Goal: Communication & Community: Answer question/provide support

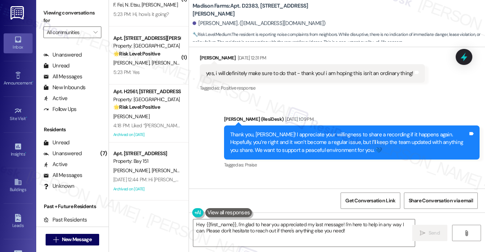
scroll to position [847, 0]
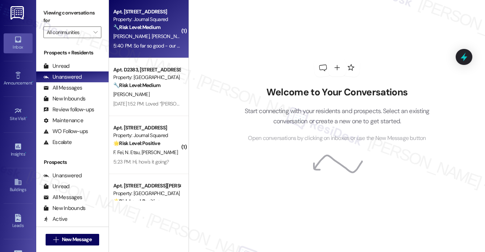
click at [144, 29] on strong "🔧 Risk Level: Medium" at bounding box center [136, 27] width 47 height 7
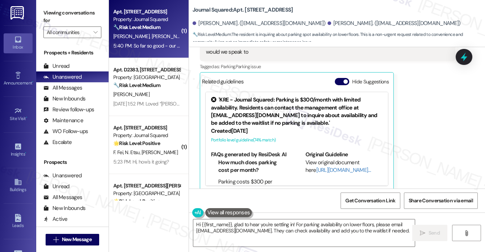
scroll to position [245, 0]
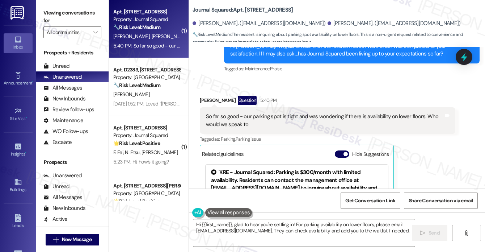
click at [236, 113] on div "So far so good - our parking spot is tight and was wondering if there is availa…" at bounding box center [325, 121] width 238 height 16
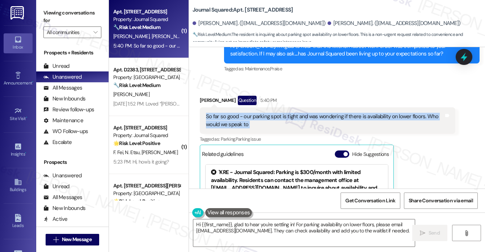
click at [236, 113] on div "So far so good - our parking spot is tight and was wondering if there is availa…" at bounding box center [325, 121] width 238 height 16
click at [350, 113] on div "So far so good - our parking spot is tight and was wondering if there is availa…" at bounding box center [325, 121] width 238 height 16
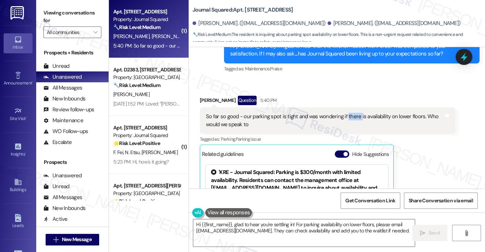
click at [350, 113] on div "So far so good - our parking spot is tight and was wondering if there is availa…" at bounding box center [325, 121] width 238 height 16
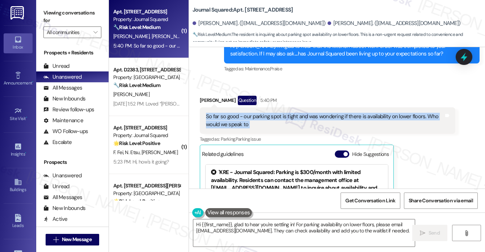
click at [350, 113] on div "So far so good - our parking spot is tight and was wondering if there is availa…" at bounding box center [325, 121] width 238 height 16
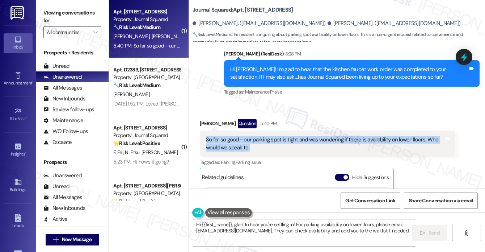
scroll to position [208, 0]
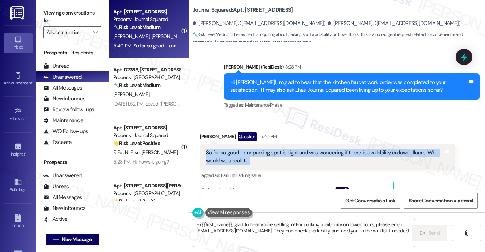
click at [270, 231] on textarea "Hi {{first_name}}, glad to hear you're settling in! For parking availability on…" at bounding box center [303, 232] width 221 height 27
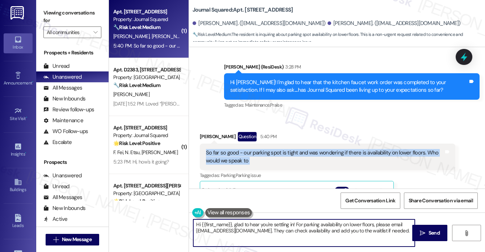
click at [270, 231] on textarea "Hi {{first_name}}, glad to hear you're settling in! For parking availability on…" at bounding box center [303, 232] width 221 height 27
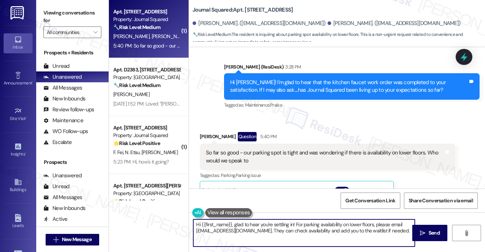
click at [270, 231] on textarea "Hi {{first_name}}, glad to hear you're settling in! For parking availability on…" at bounding box center [303, 232] width 221 height 27
click at [208, 132] on div "Robert Morris Question 5:40 PM" at bounding box center [327, 138] width 255 height 12
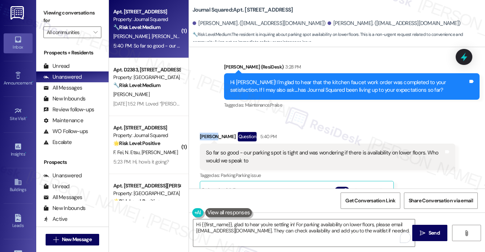
click at [208, 132] on div "Robert Morris Question 5:40 PM" at bounding box center [327, 138] width 255 height 12
copy div "Robert"
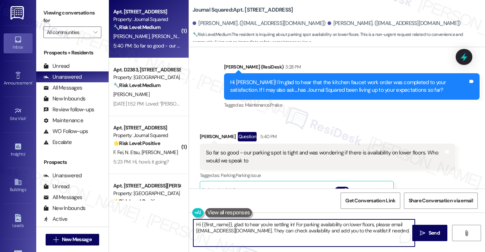
drag, startPoint x: 231, startPoint y: 223, endPoint x: 200, endPoint y: 224, distance: 31.1
click at [200, 224] on textarea "Hi {{first_name}}, glad to hear you're settling in! For parking availability on…" at bounding box center [303, 232] width 221 height 27
paste textarea "Robert"
click at [219, 225] on textarea "HiRobert , glad to hear you're settling in! For parking availability on lower f…" at bounding box center [303, 232] width 221 height 27
drag, startPoint x: 219, startPoint y: 225, endPoint x: 179, endPoint y: 224, distance: 39.8
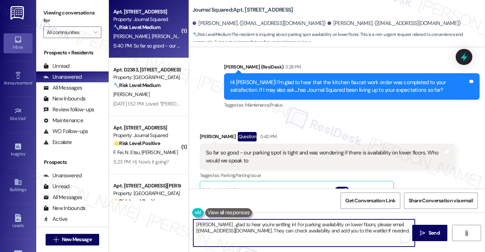
click at [179, 224] on div "( 1 ) Apt. 4510, 615 Pavonia Avenue Property: Journal Squared 🔧 Risk Level: Med…" at bounding box center [297, 126] width 376 height 252
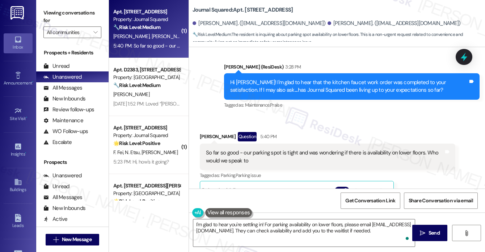
click at [209, 126] on div "Received via SMS Robert Morris Question 5:40 PM So far so good - our parking sp…" at bounding box center [327, 215] width 266 height 179
copy div "Robert"
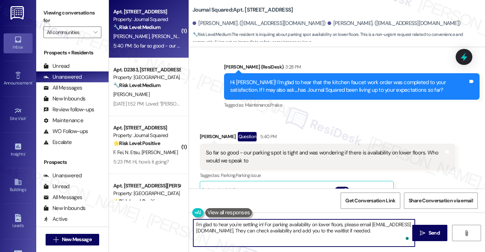
click at [262, 222] on textarea "I'm glad to hear you're settling in! For parking availability on lower floors, …" at bounding box center [303, 232] width 221 height 27
paste textarea "Robert"
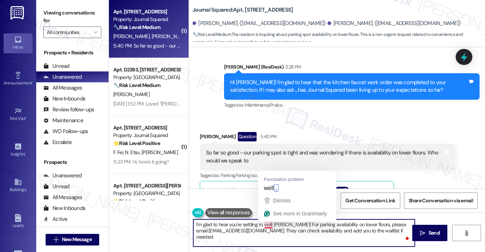
click at [264, 223] on textarea "I'm glad to hear you're settling in, well Robert! For parking availability on l…" at bounding box center [303, 232] width 221 height 27
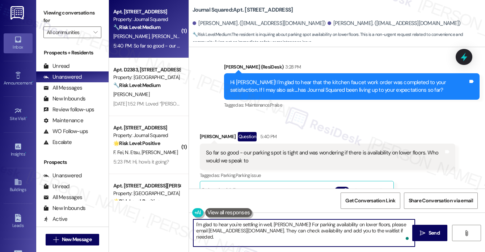
click at [304, 221] on textarea "I'm glad to hear you're settling in well, Robert! For parking availability on l…" at bounding box center [303, 232] width 221 height 27
click at [230, 229] on textarea "I'm glad to hear you're settling in well, Robert! For parking availability on l…" at bounding box center [303, 232] width 221 height 27
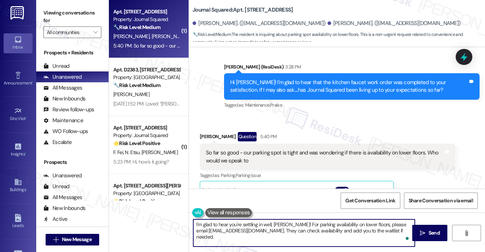
click at [290, 229] on textarea "I'm glad to hear you're settling in well, Robert! For parking availability on l…" at bounding box center [303, 232] width 221 height 27
click at [308, 149] on div "So far so good - our parking spot is tight and was wondering if there is availa…" at bounding box center [325, 157] width 238 height 16
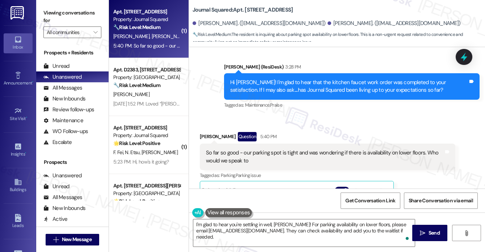
click at [308, 149] on div "So far so good - our parking spot is tight and was wondering if there is availa…" at bounding box center [325, 157] width 238 height 16
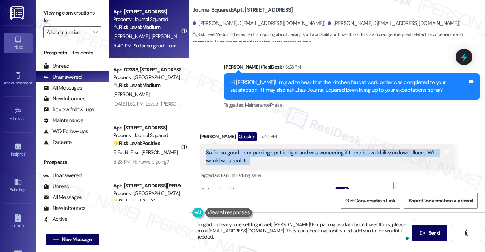
click at [308, 149] on div "So far so good - our parking spot is tight and was wondering if there is availa…" at bounding box center [325, 157] width 238 height 16
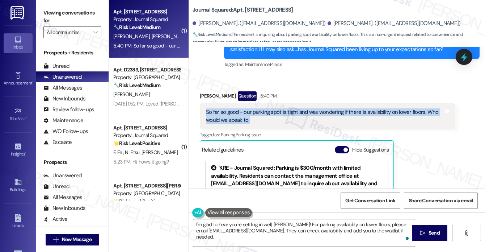
scroll to position [317, 0]
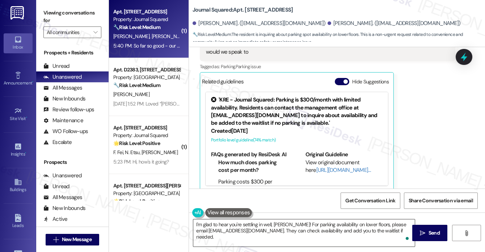
click at [394, 232] on textarea "I'm glad to hear you're settling in well, Robert! For parking availability on l…" at bounding box center [303, 232] width 221 height 27
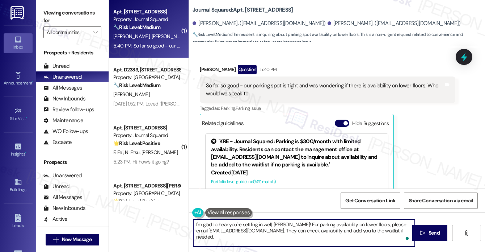
scroll to position [208, 0]
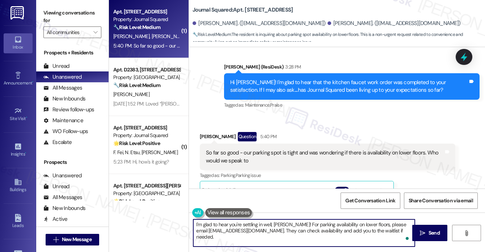
click at [278, 234] on textarea "I'm glad to hear you're settling in well, Robert! For parking availability on l…" at bounding box center [303, 232] width 221 height 27
click at [378, 149] on div "So far so good - our parking spot is tight and was wondering if there is availa…" at bounding box center [325, 157] width 238 height 16
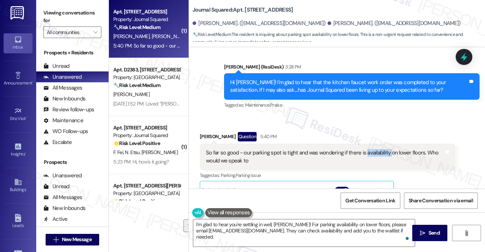
click at [378, 149] on div "So far so good - our parking spot is tight and was wondering if there is availa…" at bounding box center [325, 157] width 238 height 16
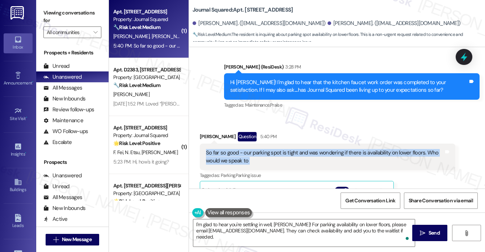
click at [378, 149] on div "So far so good - our parking spot is tight and was wondering if there is availa…" at bounding box center [325, 157] width 238 height 16
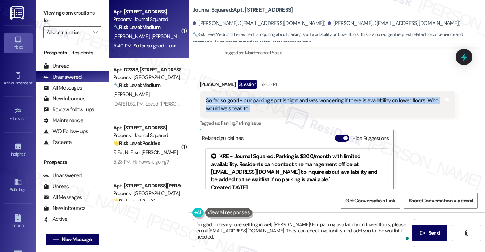
scroll to position [317, 0]
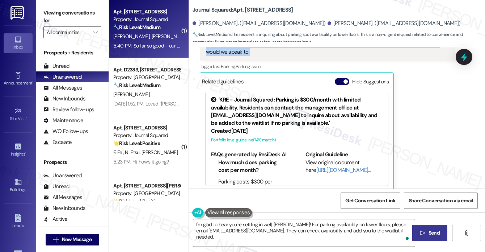
click at [417, 230] on button " Send" at bounding box center [429, 232] width 35 height 16
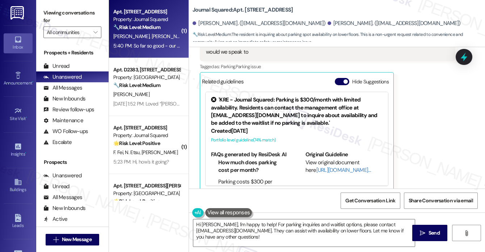
click at [49, 2] on div "Viewing conversations for All communities " at bounding box center [72, 22] width 72 height 45
click at [259, 228] on textarea "Hi Robert, I'm happy to help! For parking inquiries and waitlist options, pleas…" at bounding box center [303, 232] width 221 height 27
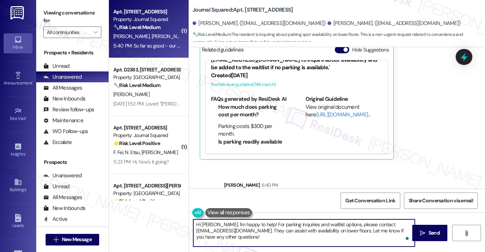
scroll to position [376, 0]
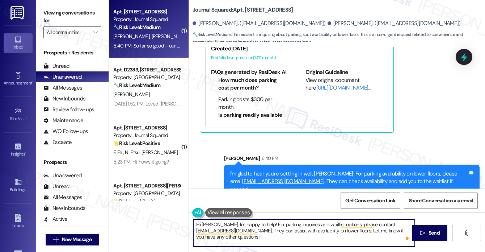
paste textarea "If you’re comfortable, would you mind sharing your positive experience here in …"
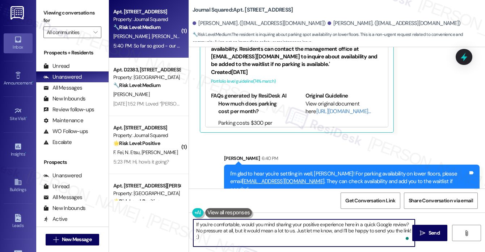
click at [256, 231] on textarea "If you’re comfortable, would you mind sharing your positive experience here in …" at bounding box center [303, 232] width 221 height 27
click at [285, 234] on textarea "If you’re comfortable, would you mind sharing your positive experience here in …" at bounding box center [303, 232] width 221 height 27
click at [286, 223] on textarea "If you’re comfortable, would you mind sharing your positive experience here in …" at bounding box center [303, 232] width 221 height 27
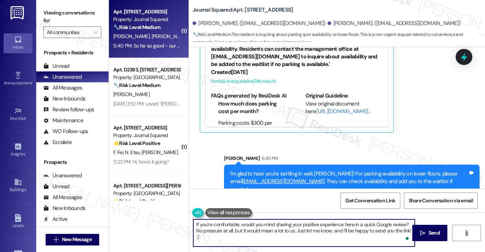
click at [286, 223] on textarea "If you’re comfortable, would you mind sharing your positive experience here in …" at bounding box center [303, 232] width 221 height 27
drag, startPoint x: 286, startPoint y: 223, endPoint x: 279, endPoint y: 215, distance: 10.7
click at [286, 223] on textarea "If you’re comfortable, would you mind sharing your positive experience here in …" at bounding box center [303, 232] width 221 height 27
click at [341, 231] on textarea "If you’re comfortable, would you mind sharing your positive experience here in …" at bounding box center [303, 232] width 221 height 27
type textarea "If you’re comfortable, would you mind sharing your positive experience here in …"
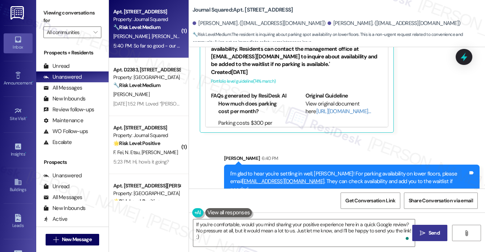
click at [439, 228] on button " Send" at bounding box center [429, 232] width 35 height 16
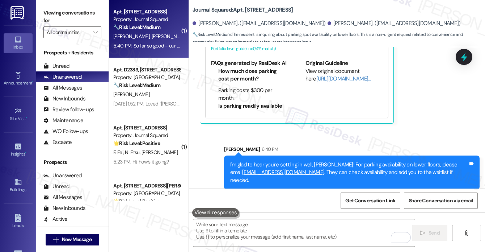
scroll to position [434, 0]
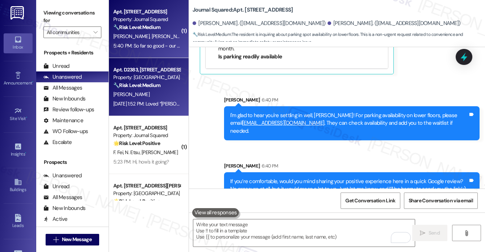
click at [128, 68] on div "Apt. D2383, [STREET_ADDRESS][PERSON_NAME]" at bounding box center [146, 70] width 67 height 8
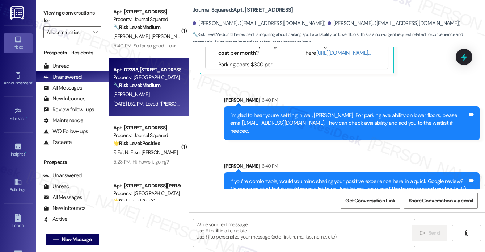
type textarea "Fetching suggested responses. Please feel free to read through the conversation…"
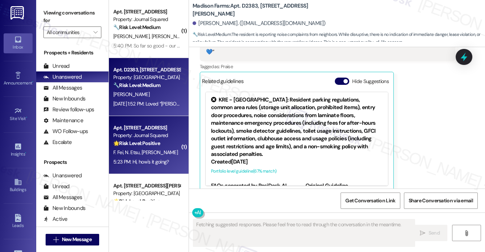
scroll to position [36, 0]
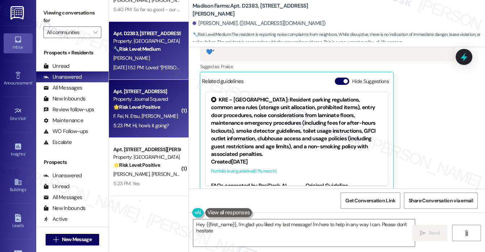
type textarea "Hey {{first_name}}, I'm glad you liked my last message! I'm here to help in any…"
click at [164, 118] on div "F. Fei N. Etsu J. Zheng" at bounding box center [147, 115] width 68 height 9
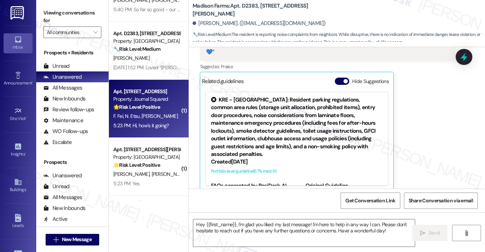
type textarea "Fetching suggested responses. Please feel free to read through the conversation…"
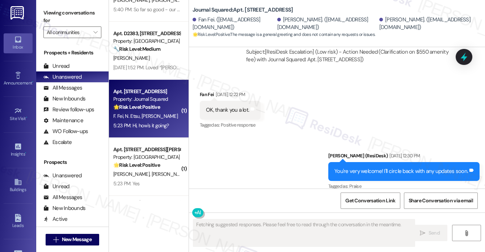
scroll to position [974, 0]
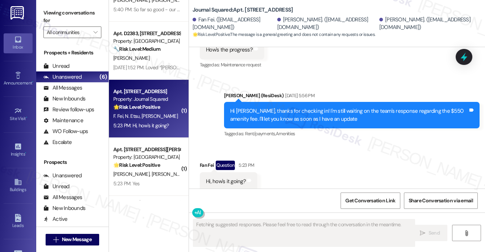
click at [282, 107] on div "Hi Fan, thanks for checking in! I'm still waiting on the team's response regard…" at bounding box center [349, 115] width 238 height 16
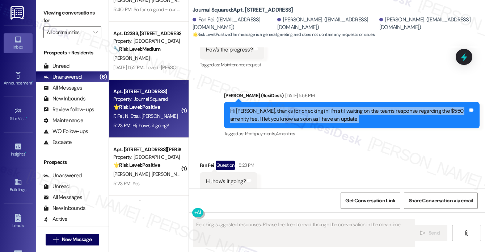
click at [282, 107] on div "Hi Fan, thanks for checking in! I'm still waiting on the team's response regard…" at bounding box center [349, 115] width 238 height 16
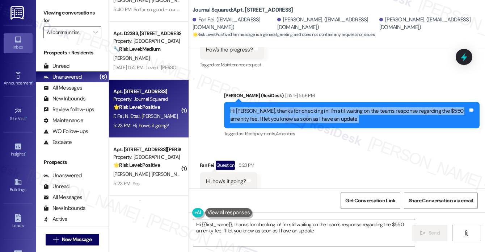
type textarea "Hi {{first_name}}, thanks for checking in! I'm still waiting on the team's resp…"
click at [271, 107] on div "Hi Fan, thanks for checking in! I'm still waiting on the team's response regard…" at bounding box center [349, 115] width 238 height 16
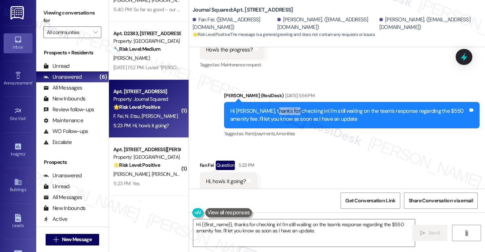
click at [271, 107] on div "Hi Fan, thanks for checking in! I'm still waiting on the team's response regard…" at bounding box center [349, 115] width 238 height 16
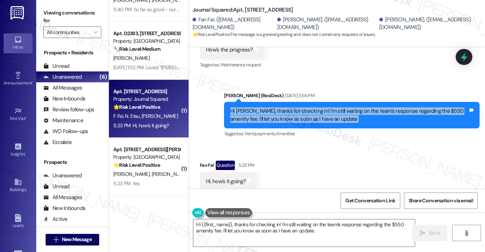
click at [271, 107] on div "Hi Fan, thanks for checking in! I'm still waiting on the team's response regard…" at bounding box center [349, 115] width 238 height 16
click at [274, 229] on textarea "Hi {{first_name}}, thanks for checking in! I'm still waiting on the team's resp…" at bounding box center [303, 232] width 221 height 27
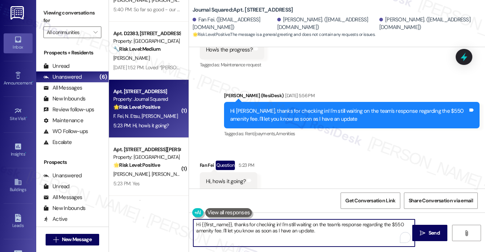
drag, startPoint x: 339, startPoint y: 229, endPoint x: 271, endPoint y: 227, distance: 68.4
click at [271, 227] on textarea "Hi {{first_name}}, thanks for checking in! I'm still waiting on the team's resp…" at bounding box center [303, 232] width 221 height 27
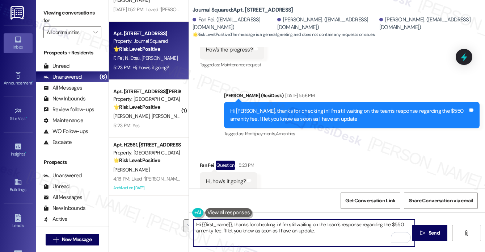
click at [261, 229] on textarea "Hi {{first_name}}, thanks for checking in! I'm still waiting on the team's resp…" at bounding box center [303, 232] width 221 height 27
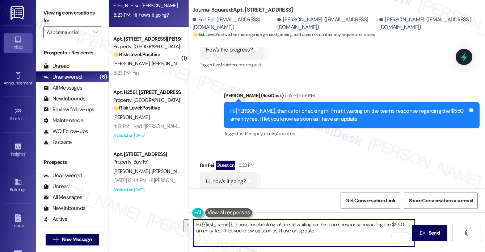
scroll to position [89, 0]
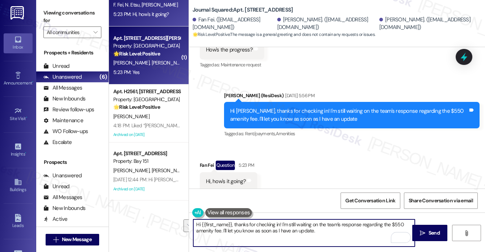
click at [154, 56] on strong "🌟 Risk Level: Positive" at bounding box center [136, 53] width 47 height 7
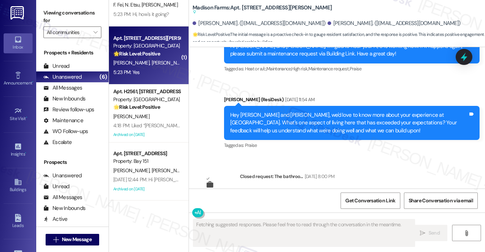
scroll to position [2957, 0]
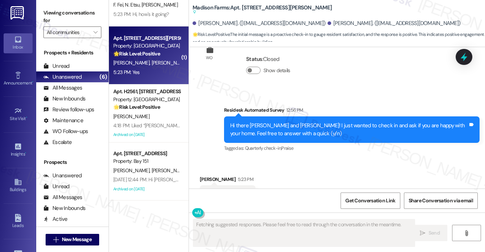
click at [290, 122] on div "Hi there Olivia and Brendan! I just wanted to check in and ask if you are happy…" at bounding box center [349, 130] width 238 height 16
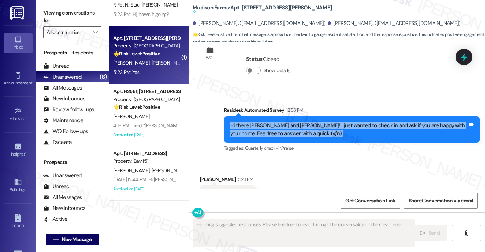
drag, startPoint x: 290, startPoint y: 94, endPoint x: 337, endPoint y: 93, distance: 47.1
click at [290, 122] on div "Hi there Olivia and Brendan! I just wanted to check in and ask if you are happy…" at bounding box center [349, 130] width 238 height 16
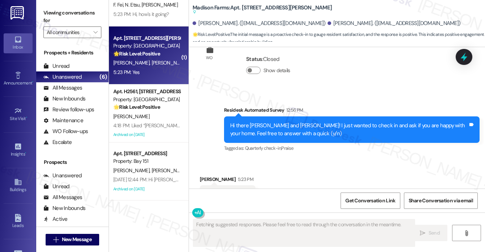
click at [45, 8] on label "Viewing conversations for" at bounding box center [72, 16] width 58 height 19
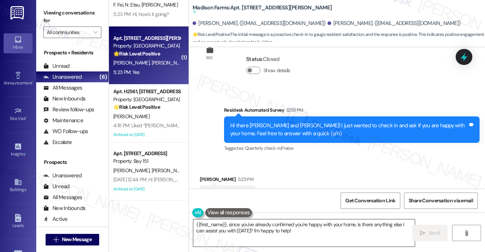
click at [259, 230] on textarea "{{first_name}}, since you've already confirmed you're happy with your home, is …" at bounding box center [303, 232] width 221 height 27
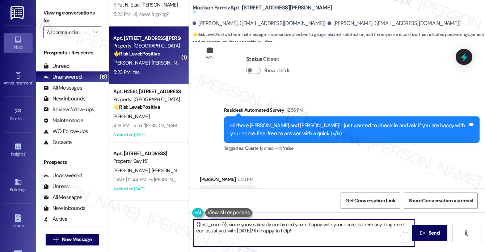
click at [259, 230] on textarea "{{first_name}}, since you've already confirmed you're happy with your home, is …" at bounding box center [303, 232] width 221 height 27
paste textarea "That’s wonderful to hear, Rania, thank you! If you’re comfortable, would you mi…"
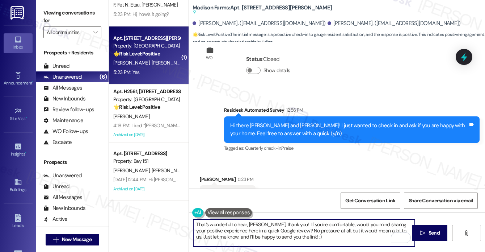
click at [200, 175] on div "Brendan Kirkpatrick 5:23 PM" at bounding box center [228, 180] width 56 height 10
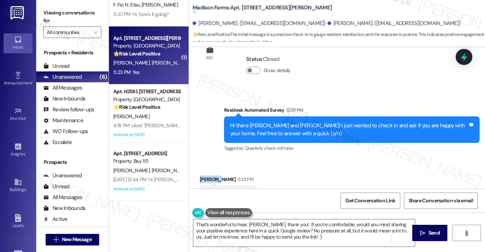
click at [200, 175] on div "Brendan Kirkpatrick 5:23 PM" at bounding box center [228, 180] width 56 height 10
copy div "Brendan"
click at [254, 222] on textarea "That’s wonderful to hear, Rania, thank you! If you’re comfortable, would you mi…" at bounding box center [303, 232] width 221 height 27
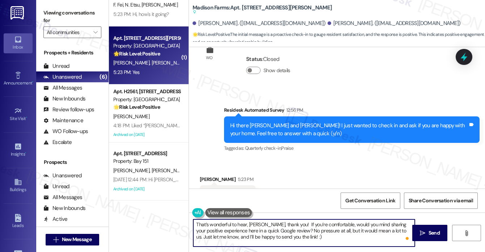
paste textarea "Brendan"
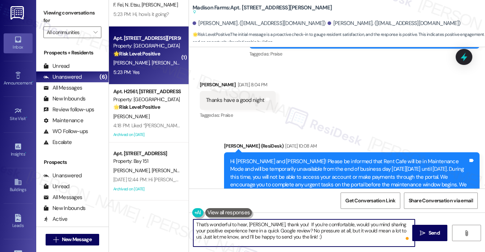
scroll to position [2125, 0]
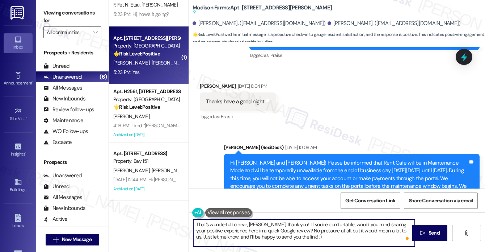
type textarea "That’s wonderful to hear, Brendan, thank you! If you’re comfortable, would you …"
click at [288, 159] on div "Hi Olivia and Brendan! Please be informed that Rent Cafe will be in Maintenance…" at bounding box center [349, 186] width 238 height 54
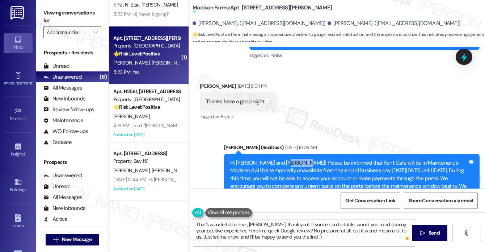
click at [288, 159] on div "Hi Olivia and Brendan! Please be informed that Rent Cafe will be in Maintenance…" at bounding box center [349, 186] width 238 height 54
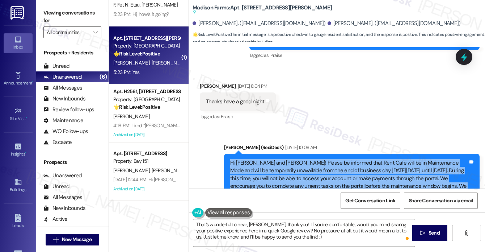
click at [288, 159] on div "Hi Olivia and Brendan! Please be informed that Rent Cafe will be in Maintenance…" at bounding box center [349, 186] width 238 height 54
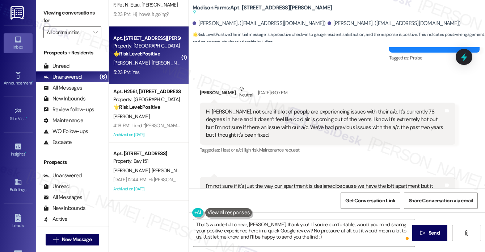
scroll to position [2342, 0]
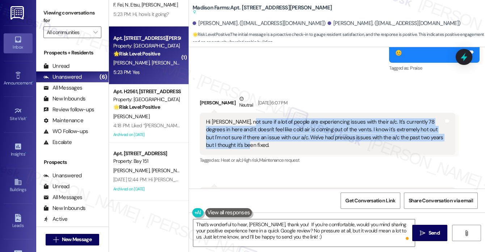
drag, startPoint x: 245, startPoint y: 97, endPoint x: 310, endPoint y: 124, distance: 70.2
click at [310, 124] on div "Hi Jane, not sure if a lot of people are experiencing issues with their a/c. It…" at bounding box center [325, 133] width 238 height 31
click at [313, 118] on div "Hi Jane, not sure if a lot of people are experiencing issues with their a/c. It…" at bounding box center [325, 133] width 238 height 31
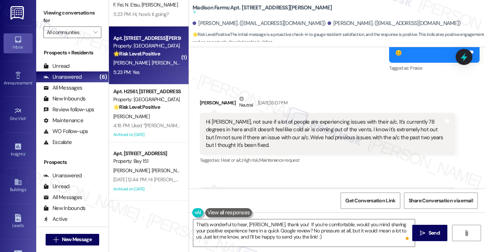
click at [311, 118] on div "Hi Jane, not sure if a lot of people are experiencing issues with their a/c. It…" at bounding box center [325, 133] width 238 height 31
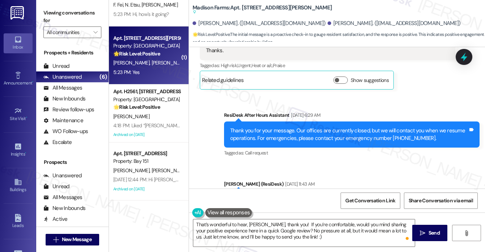
scroll to position [2776, 0]
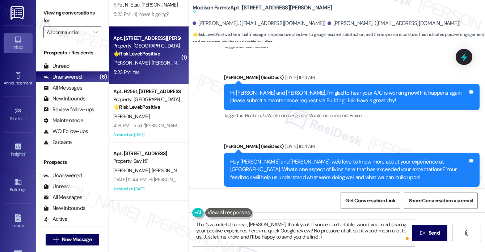
click at [325, 89] on div "Hi Olivia and Brendan, I'm glad to hear your A/C is working now! If it happens …" at bounding box center [349, 97] width 238 height 16
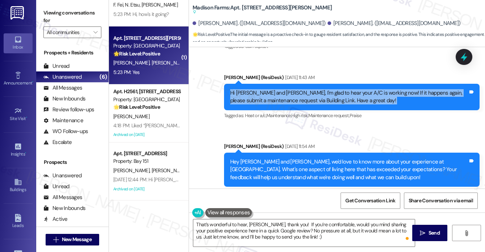
click at [325, 89] on div "Hi Olivia and Brendan, I'm glad to hear your A/C is working now! If it happens …" at bounding box center [349, 97] width 238 height 16
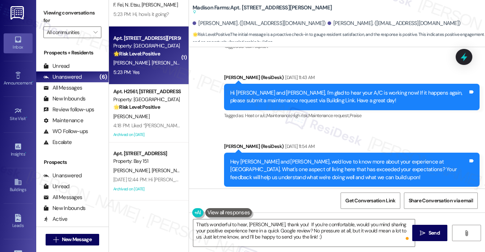
click at [297, 158] on div "Hey Olivia and Brendan, we'd love to know more about your experience at Madison…" at bounding box center [349, 169] width 238 height 23
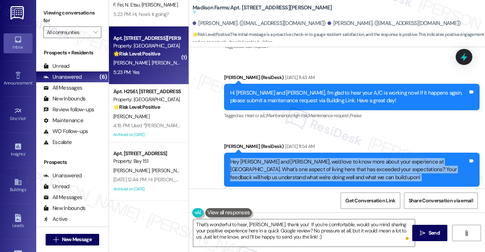
click at [297, 158] on div "Hey Olivia and Brendan, we'd love to know more about your experience at Madison…" at bounding box center [349, 169] width 238 height 23
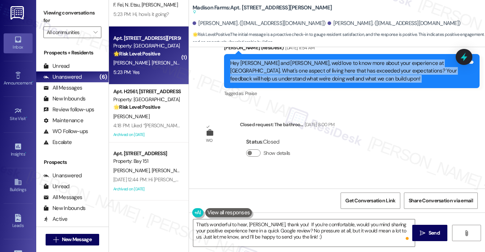
scroll to position [2957, 0]
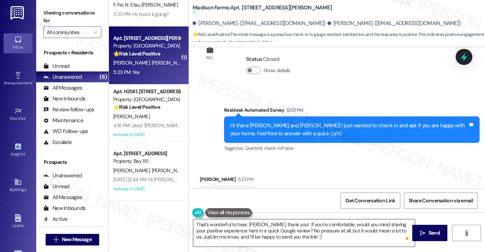
click at [256, 228] on textarea "That’s wonderful to hear, Brendan, thank you! If you’re comfortable, would you …" at bounding box center [303, 232] width 221 height 27
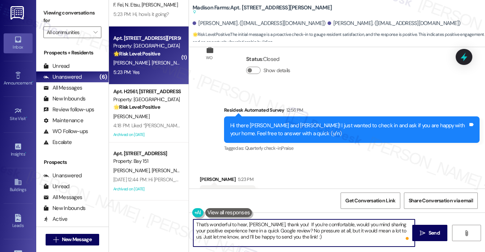
click at [256, 228] on textarea "That’s wonderful to hear, Brendan, thank you! If you’re comfortable, would you …" at bounding box center [303, 232] width 221 height 27
click at [307, 228] on textarea "That’s wonderful to hear, Brendan, thank you! If you’re comfortable, would you …" at bounding box center [303, 232] width 221 height 27
click at [353, 236] on textarea "That’s wonderful to hear, Brendan, thank you! If you’re comfortable, would you …" at bounding box center [303, 232] width 221 height 27
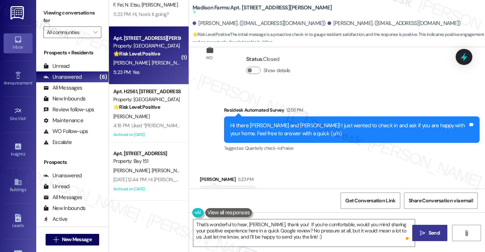
click at [438, 230] on span "Send" at bounding box center [433, 233] width 11 height 8
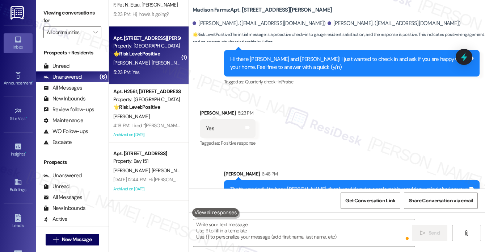
scroll to position [0, 0]
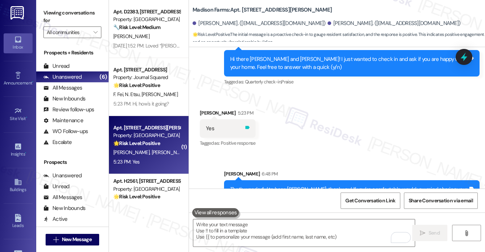
click at [250, 124] on icon at bounding box center [247, 126] width 5 height 5
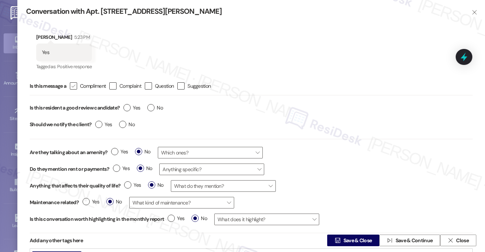
click at [80, 84] on label " Compliment" at bounding box center [88, 85] width 36 height 7
click at [71, 84] on input " Compliment" at bounding box center [68, 86] width 5 height 5
checkbox input "true"
click at [127, 108] on label "Yes" at bounding box center [131, 108] width 17 height 8
click at [127, 108] on input "Yes" at bounding box center [131, 108] width 17 height 9
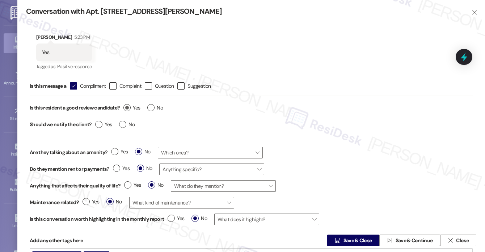
radio input "true"
click at [118, 130] on div "Yes No" at bounding box center [115, 125] width 47 height 17
click at [120, 127] on span "No" at bounding box center [127, 125] width 16 height 8
click at [120, 127] on input "No" at bounding box center [127, 125] width 16 height 9
radio input "true"
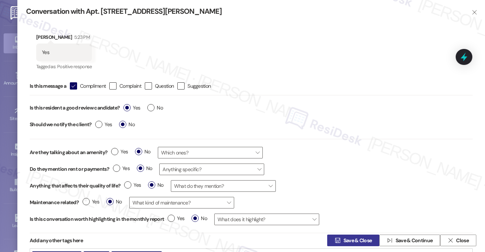
click at [363, 240] on span "Save & Close" at bounding box center [357, 240] width 29 height 8
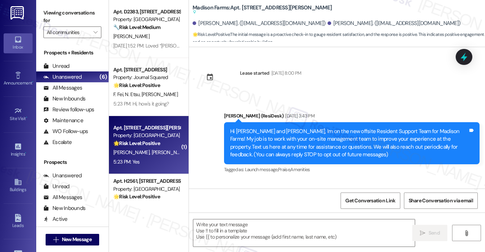
scroll to position [89, 0]
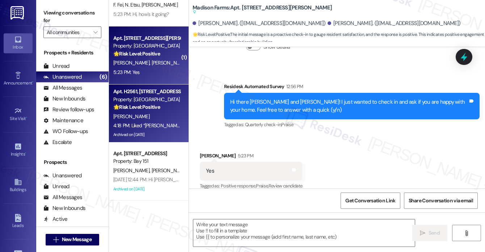
type textarea "Fetching suggested responses. Please feel free to read through the conversation…"
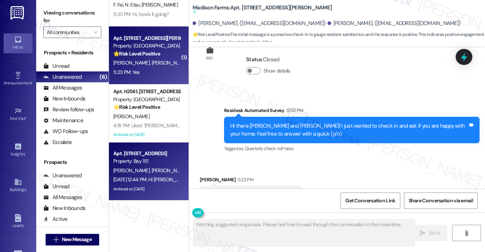
click at [144, 157] on div "Property: Bay 151" at bounding box center [146, 161] width 67 height 8
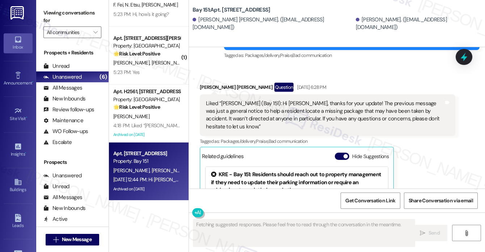
scroll to position [2142, 0]
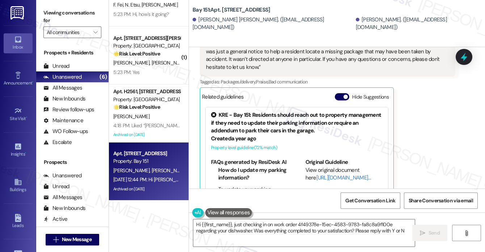
type textarea "Hi {{first_name}}, just checking in on work order 4f49378e-15ec-4583-9783-fa8c8…"
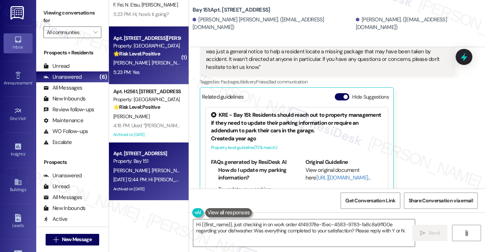
click at [164, 47] on div "Property: [GEOGRAPHIC_DATA]" at bounding box center [146, 46] width 67 height 8
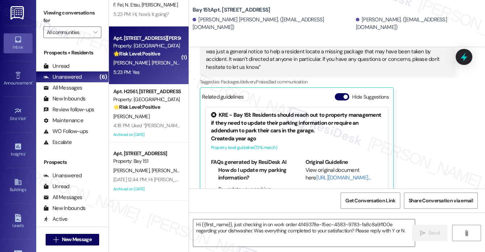
type textarea "Fetching suggested responses. Please feel free to read through the conversation…"
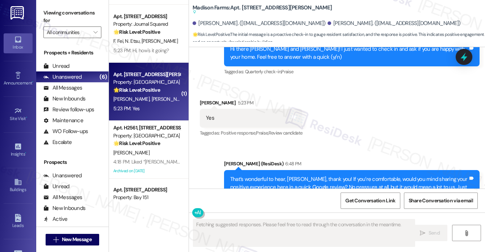
scroll to position [0, 0]
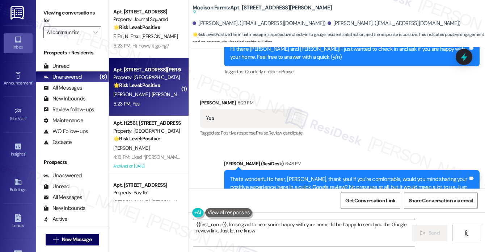
type textarea "{{first_name}}, I'm so glad to hear you're happy with your home! I'd be happy t…"
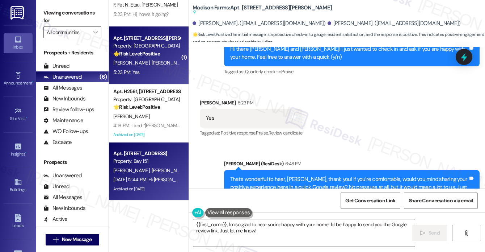
click at [156, 162] on div "Property: Bay 151" at bounding box center [146, 161] width 67 height 8
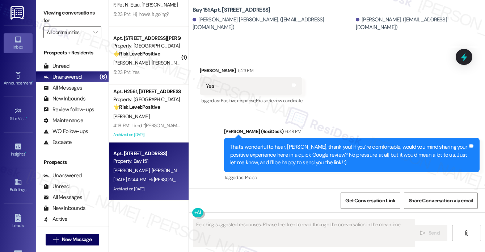
scroll to position [2826, 0]
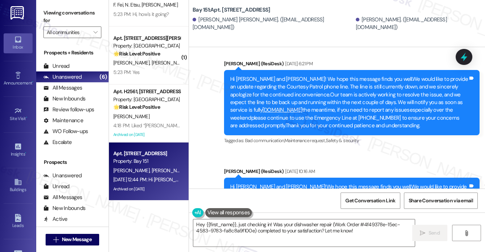
type textarea "Hey {{first_name}}, just checking in! Was your dishwasher repair (Work Order #4…"
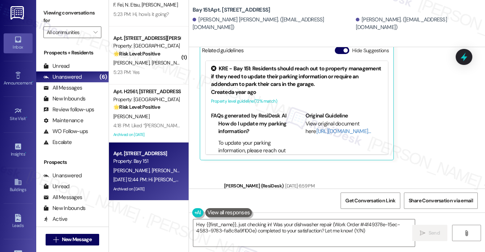
scroll to position [2102, 0]
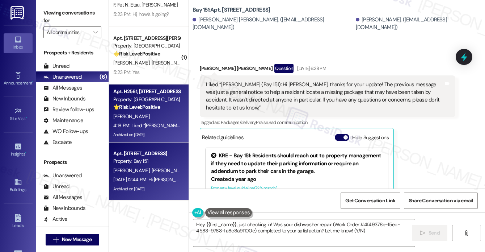
click at [151, 104] on strong "🌟 Risk Level: Positive" at bounding box center [136, 106] width 47 height 7
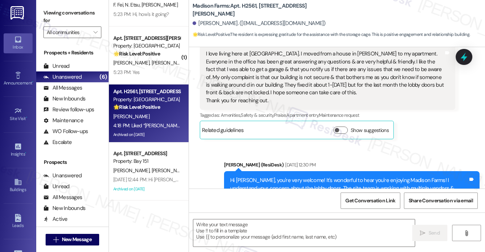
type textarea "Fetching suggested responses. Please feel free to read through the conversation…"
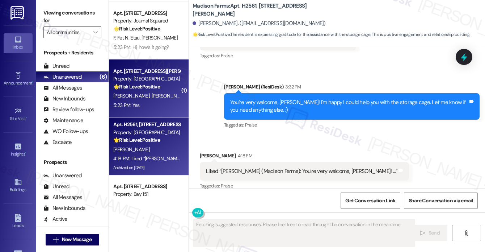
scroll to position [0, 0]
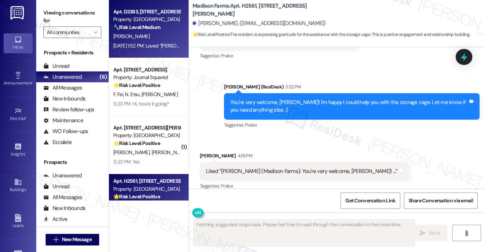
click at [142, 42] on div "Sep 19, 2025 at 1:52 PM: Loved “Jane (Madison Farms): Thank you, Meaghan! I app…" at bounding box center [147, 45] width 68 height 9
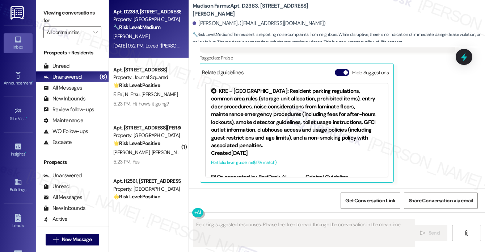
scroll to position [1172, 0]
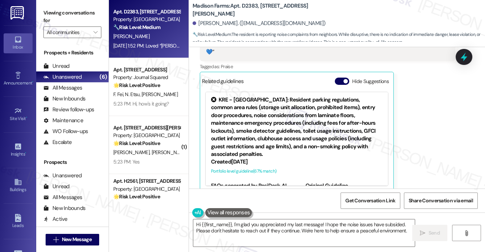
type textarea "Hi {{first_name}}, I'm glad you appreciated my last message! I hope the noise i…"
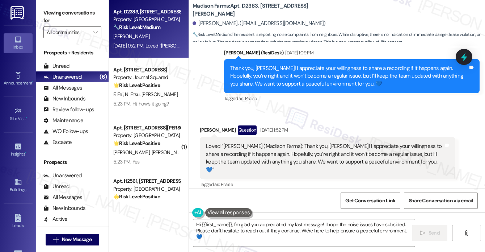
scroll to position [1100, 0]
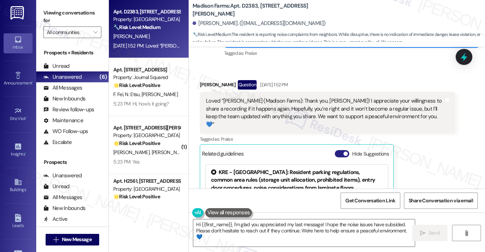
click at [343, 150] on button "Hide Suggestions" at bounding box center [342, 153] width 14 height 7
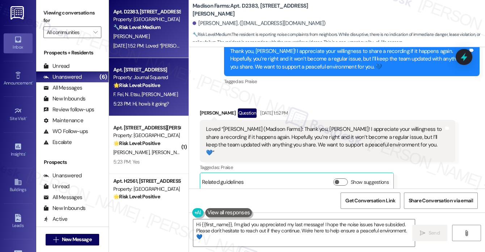
click at [149, 78] on div "Property: Journal Squared" at bounding box center [146, 77] width 67 height 8
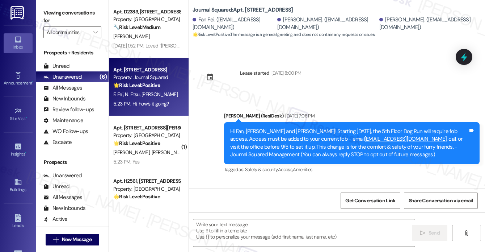
scroll to position [974, 0]
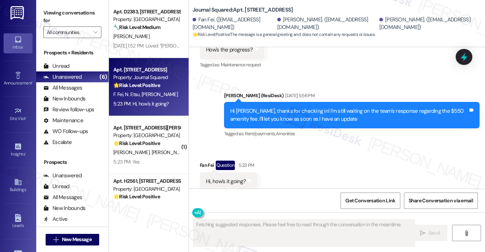
click at [260, 107] on div "Hi Fan, thanks for checking in! I'm still waiting on the team's response regard…" at bounding box center [349, 115] width 238 height 16
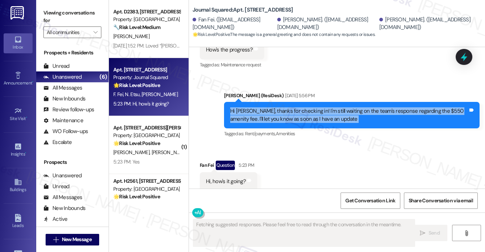
click at [260, 107] on div "Hi Fan, thanks for checking in! I'm still waiting on the team's response regard…" at bounding box center [349, 115] width 238 height 16
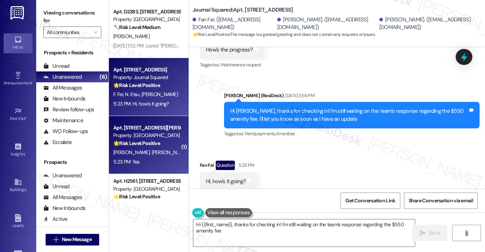
type textarea "Hi {{first_name}}, thanks for checking in! I'm still waiting on the team's resp…"
click at [166, 156] on div "O. Boyce B. Kirkpatrick" at bounding box center [147, 152] width 68 height 9
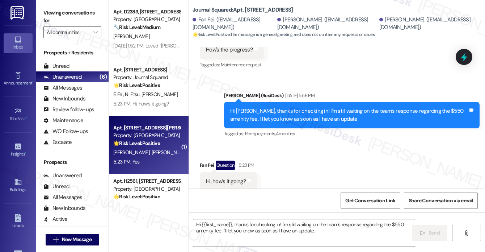
type textarea "Fetching suggested responses. Please feel free to read through the conversation…"
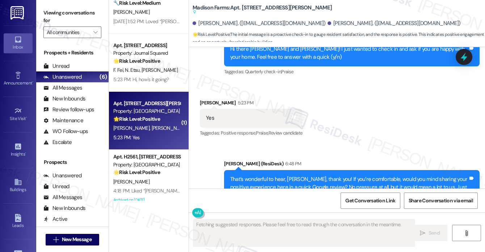
scroll to position [0, 0]
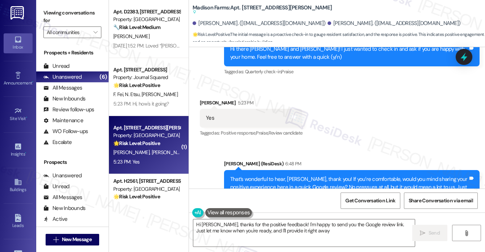
type textarea "Hi Brendan, thanks for the positive feedback! I'm happy to send you the Google …"
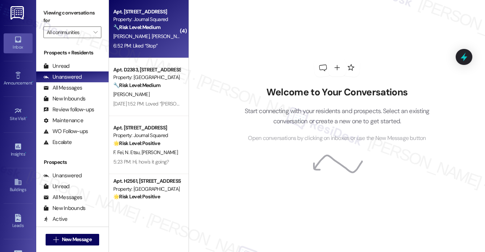
click at [134, 28] on strong "🔧 Risk Level: Medium" at bounding box center [136, 27] width 47 height 7
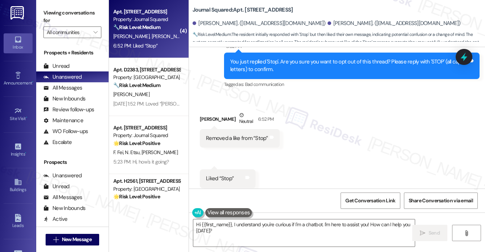
scroll to position [643, 0]
click at [237, 134] on div "Removed a like from “Stop”" at bounding box center [237, 138] width 62 height 8
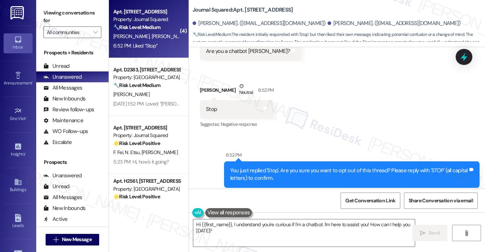
click at [283, 166] on div "You just replied 'Stop'. Are you sure you want to opt out of this thread? Pleas…" at bounding box center [349, 174] width 238 height 16
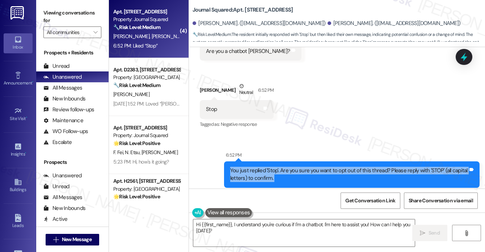
click at [283, 166] on div "You just replied 'Stop'. Are you sure you want to opt out of this thread? Pleas…" at bounding box center [349, 174] width 238 height 16
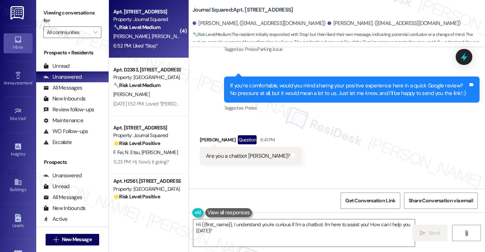
scroll to position [389, 0]
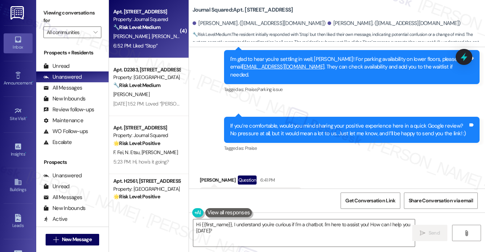
click at [253, 122] on div "If you’re comfortable, would you mind sharing your positive experience here in …" at bounding box center [349, 130] width 238 height 16
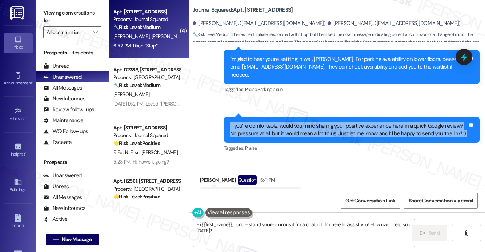
click at [253, 122] on div "If you’re comfortable, would you mind sharing your positive experience here in …" at bounding box center [349, 130] width 238 height 16
click at [276, 122] on div "If you’re comfortable, would you mind sharing your positive experience here in …" at bounding box center [349, 130] width 238 height 16
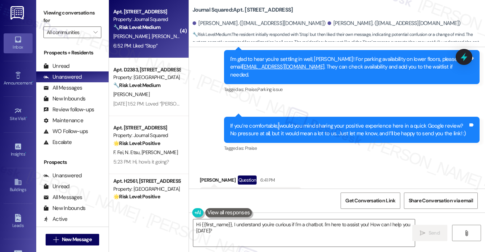
click at [276, 122] on div "If you’re comfortable, would you mind sharing your positive experience here in …" at bounding box center [349, 130] width 238 height 16
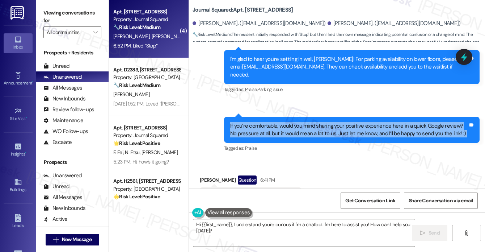
click at [276, 122] on div "If you’re comfortable, would you mind sharing your positive experience here in …" at bounding box center [349, 130] width 238 height 16
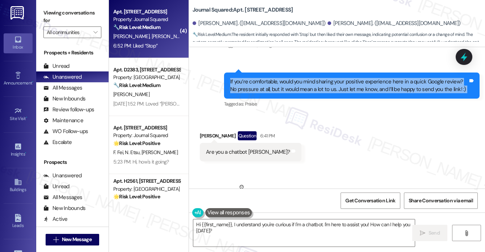
scroll to position [353, 0]
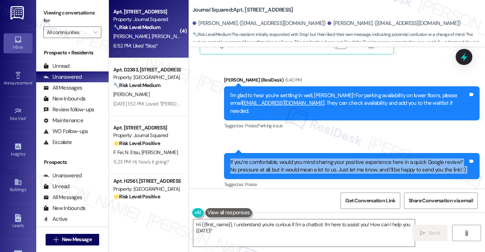
click at [246, 153] on div "If you’re comfortable, would you mind sharing your positive experience here in …" at bounding box center [351, 166] width 255 height 26
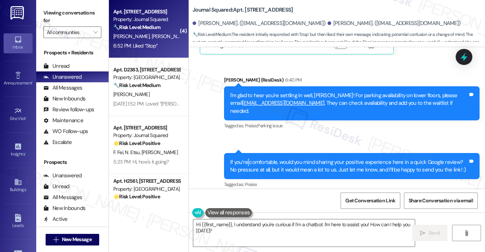
click at [246, 153] on div "If you’re comfortable, would you mind sharing your positive experience here in …" at bounding box center [351, 166] width 255 height 26
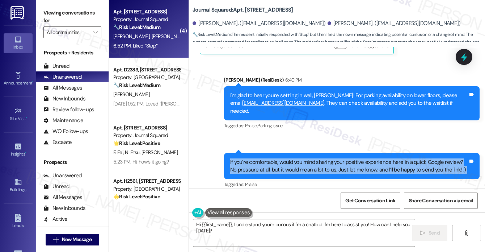
click at [246, 153] on div "If you’re comfortable, would you mind sharing your positive experience here in …" at bounding box center [351, 166] width 255 height 26
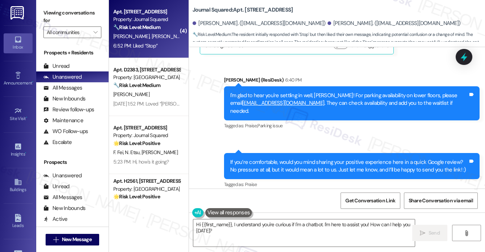
click at [325, 92] on div "I'm glad to hear you're settling in well, Robert! For parking availability on l…" at bounding box center [349, 103] width 238 height 23
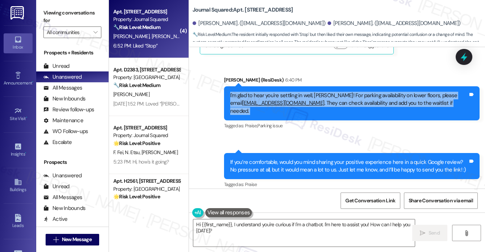
click at [325, 92] on div "I'm glad to hear you're settling in well, Robert! For parking availability on l…" at bounding box center [349, 103] width 238 height 23
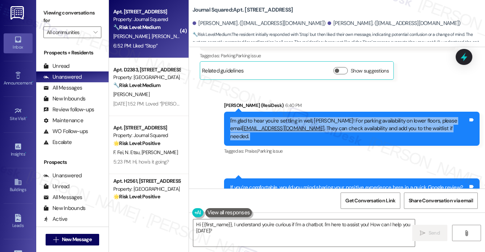
scroll to position [317, 0]
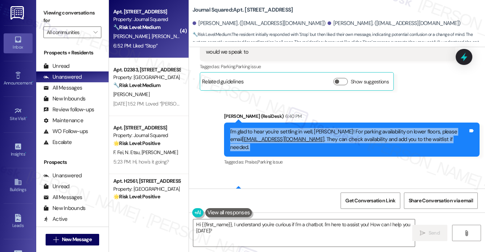
click at [360, 128] on div "I'm glad to hear you're settling in well, Robert! For parking availability on l…" at bounding box center [349, 139] width 238 height 23
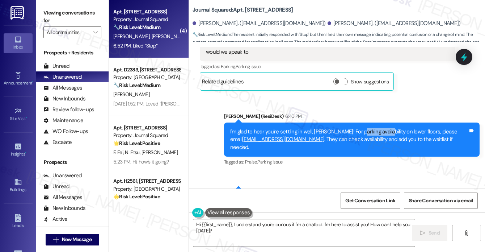
click at [360, 128] on div "I'm glad to hear you're settling in well, Robert! For parking availability on l…" at bounding box center [349, 139] width 238 height 23
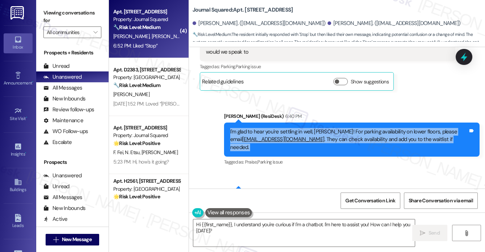
click at [360, 128] on div "I'm glad to hear you're settling in well, Robert! For parking availability on l…" at bounding box center [349, 139] width 238 height 23
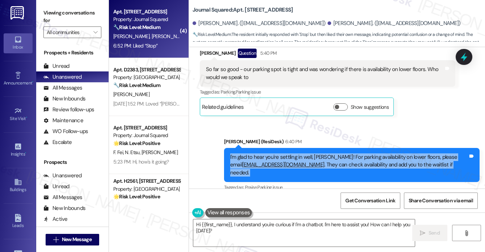
scroll to position [281, 0]
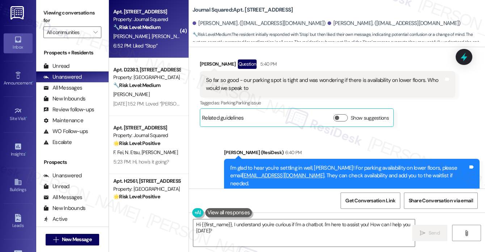
click at [293, 76] on div "So far so good - our parking spot is tight and was wondering if there is availa…" at bounding box center [325, 84] width 238 height 16
click at [294, 76] on div "So far so good - our parking spot is tight and was wondering if there is availa…" at bounding box center [325, 84] width 238 height 16
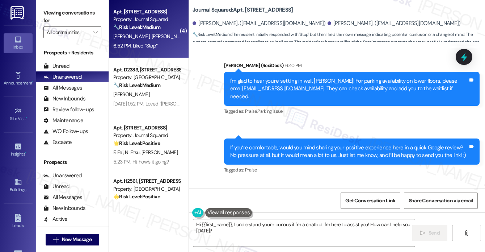
scroll to position [389, 0]
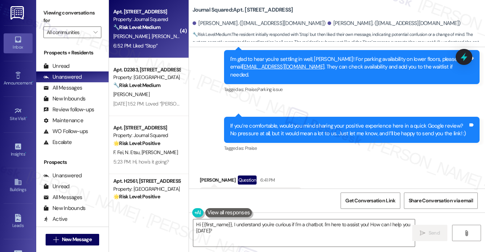
click at [263, 122] on div "If you’re comfortable, would you mind sharing your positive experience here in …" at bounding box center [349, 130] width 238 height 16
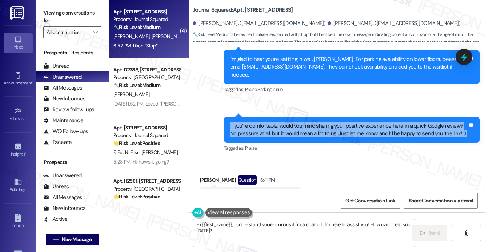
click at [263, 122] on div "If you’re comfortable, would you mind sharing your positive experience here in …" at bounding box center [349, 130] width 238 height 16
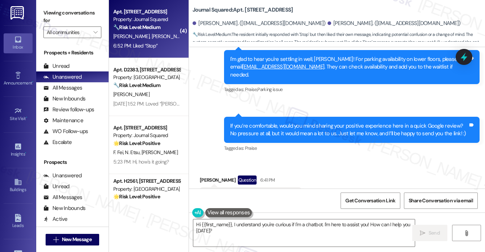
click at [356, 85] on div "Sent via SMS Jane (ResiDesk) 6:40 PM I'm glad to hear you're settling in well, …" at bounding box center [337, 91] width 296 height 135
click at [307, 111] on div "Sent via SMS 6:40 PM Jane (ResiDesk) 6:40 PM If you’re comfortable, would you m…" at bounding box center [352, 135] width 266 height 48
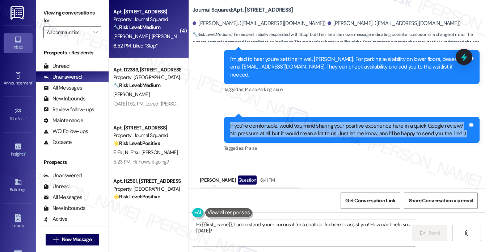
click at [307, 111] on div "Sent via SMS 6:40 PM Jane (ResiDesk) 6:40 PM If you’re comfortable, would you m…" at bounding box center [352, 135] width 266 height 48
click at [350, 122] on div "If you’re comfortable, would you mind sharing your positive experience here in …" at bounding box center [349, 130] width 238 height 16
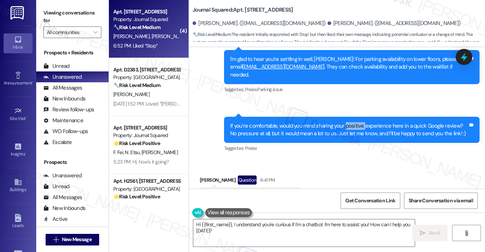
click at [350, 122] on div "If you’re comfortable, would you mind sharing your positive experience here in …" at bounding box center [349, 130] width 238 height 16
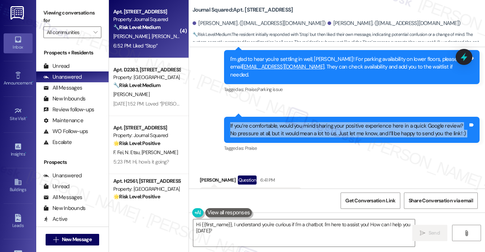
click at [350, 122] on div "If you’re comfortable, would you mind sharing your positive experience here in …" at bounding box center [349, 130] width 238 height 16
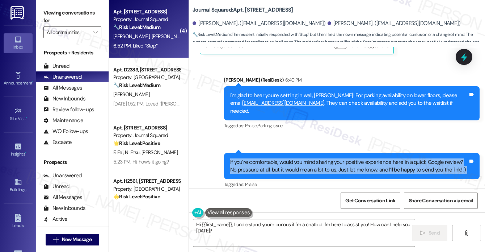
scroll to position [426, 0]
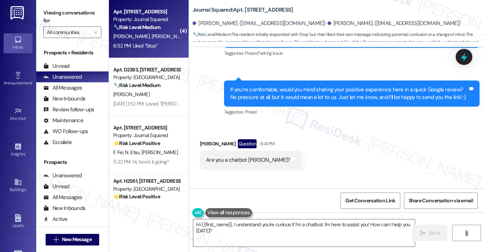
click at [226, 156] on div "Are you a chatbot Jane?" at bounding box center [248, 160] width 84 height 8
copy div "Are you a chatbot Jane? Tags and notes Received via SMS"
drag, startPoint x: 57, startPoint y: 4, endPoint x: 62, endPoint y: 8, distance: 5.9
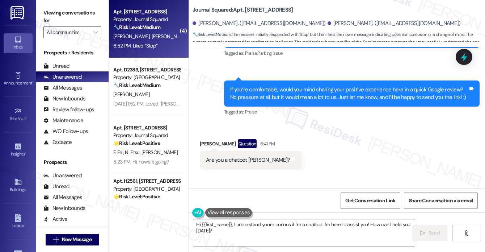
click at [57, 4] on div "Viewing conversations for All communities " at bounding box center [72, 22] width 72 height 45
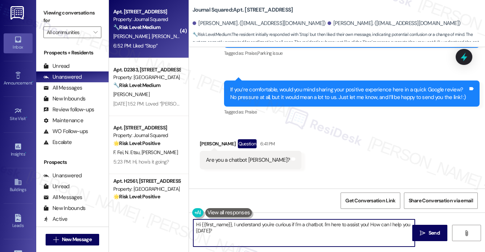
click at [272, 235] on textarea "Hi {{first_name}}, I understand you're curious if I'm a chatbot. I'm here to as…" at bounding box center [303, 232] width 221 height 27
drag, startPoint x: 271, startPoint y: 235, endPoint x: 192, endPoint y: 221, distance: 80.4
click at [192, 221] on div "Hi {{first_name}}, I understand you're curious if I'm a chatbot. I'm here to as…" at bounding box center [300, 233] width 222 height 28
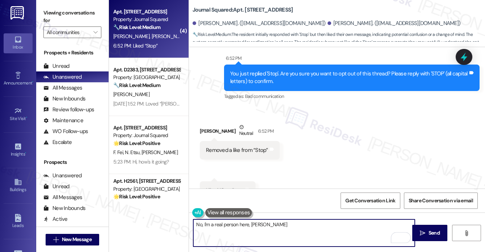
scroll to position [643, 0]
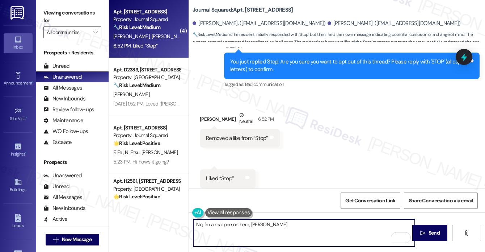
click at [290, 230] on textarea "No, I'm a real person here, Robert 😅" at bounding box center [303, 232] width 221 height 27
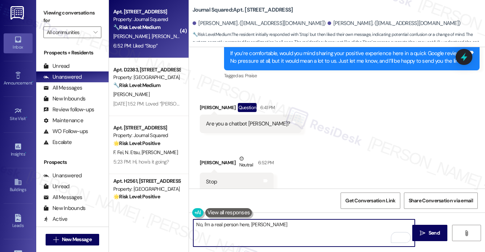
scroll to position [426, 0]
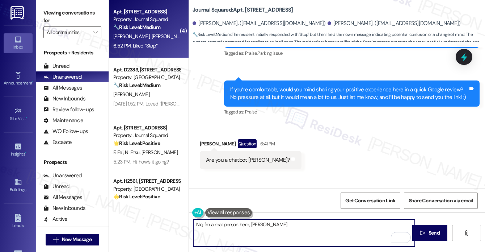
click at [232, 151] on div "Are you a chatbot Jane? Tags and notes" at bounding box center [251, 160] width 102 height 18
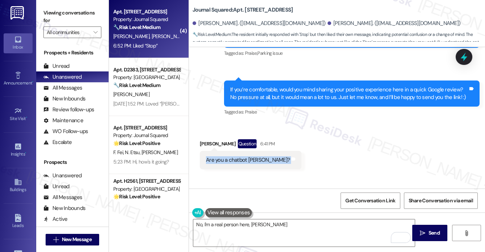
click at [232, 151] on div "Are you a chatbot Jane? Tags and notes" at bounding box center [251, 160] width 102 height 18
click at [249, 86] on div "If you’re comfortable, would you mind sharing your positive experience here in …" at bounding box center [349, 94] width 238 height 16
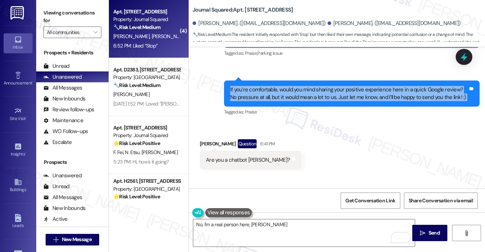
click at [249, 86] on div "If you’re comfortable, would you mind sharing your positive experience here in …" at bounding box center [349, 94] width 238 height 16
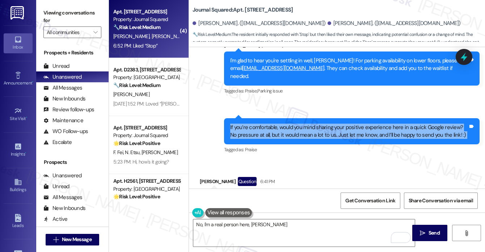
scroll to position [353, 0]
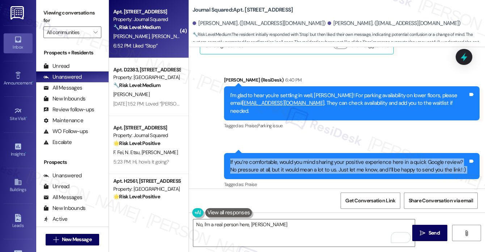
click at [310, 158] on div "If you’re comfortable, would you mind sharing your positive experience here in …" at bounding box center [349, 166] width 238 height 16
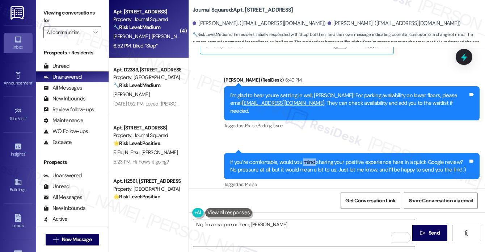
click at [310, 158] on div "If you’re comfortable, would you mind sharing your positive experience here in …" at bounding box center [349, 166] width 238 height 16
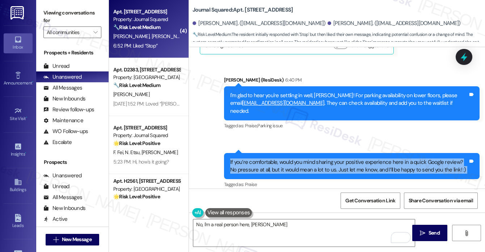
click at [310, 158] on div "If you’re comfortable, would you mind sharing your positive experience here in …" at bounding box center [349, 166] width 238 height 16
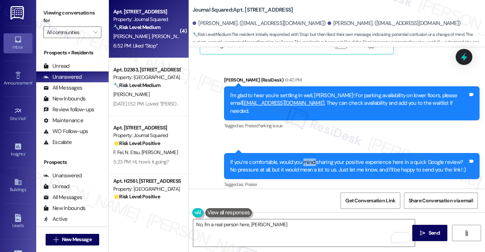
click at [310, 158] on div "If you’re comfortable, would you mind sharing your positive experience here in …" at bounding box center [349, 166] width 238 height 16
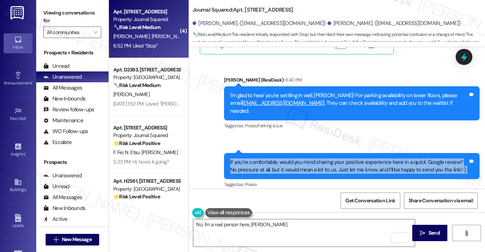
click at [310, 158] on div "If you’re comfortable, would you mind sharing your positive experience here in …" at bounding box center [349, 166] width 238 height 16
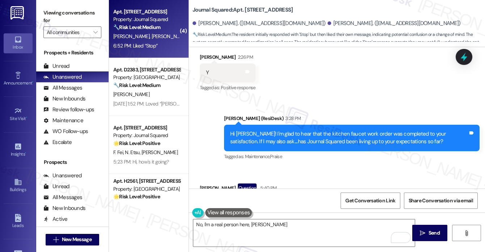
scroll to position [253, 0]
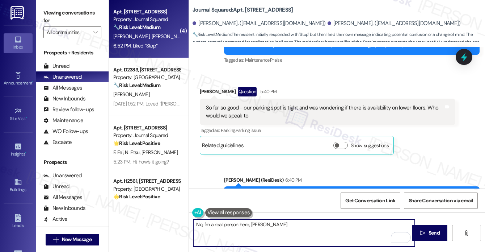
click at [292, 224] on textarea "No, I'm a real person here, Robert 😅" at bounding box center [303, 232] width 221 height 27
click at [304, 224] on textarea "No, I'm a real person here, Robert 😅" at bounding box center [303, 232] width 221 height 27
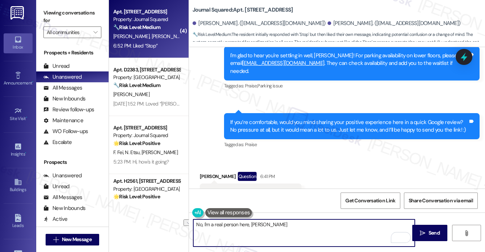
scroll to position [398, 0]
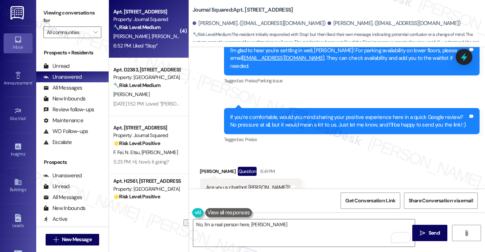
click at [207, 183] on div "Are you a chatbot Jane?" at bounding box center [248, 187] width 84 height 8
copy div "Are you a chatbot Jane? Tags and notes Received via SMS"
click at [54, 18] on label "Viewing conversations for" at bounding box center [72, 16] width 58 height 19
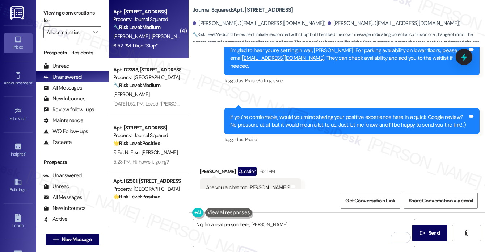
click at [201, 226] on textarea "No, I'm a real person here, Robert 😅" at bounding box center [303, 232] width 221 height 27
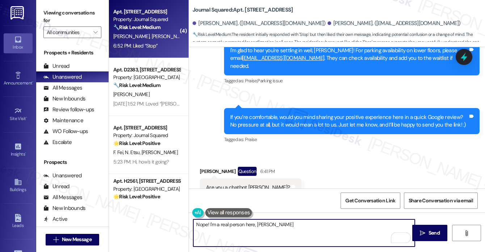
click at [287, 223] on textarea "Nope! I'm a real person here, Robert 😅" at bounding box center [303, 232] width 221 height 27
type textarea "Nope! I'm a real person here, Robert 😅"
drag, startPoint x: 421, startPoint y: 234, endPoint x: 411, endPoint y: 231, distance: 10.5
click at [421, 234] on icon "" at bounding box center [422, 233] width 5 height 6
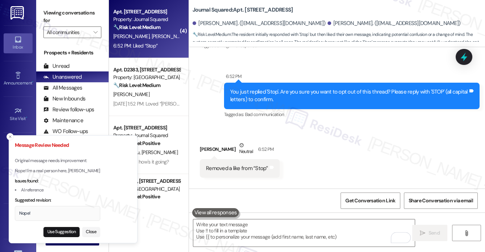
scroll to position [615, 0]
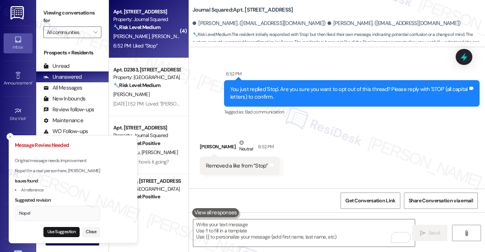
click at [38, 210] on div "Nope!" at bounding box center [57, 213] width 77 height 7
click at [48, 232] on button "Use Suggestion" at bounding box center [61, 232] width 36 height 10
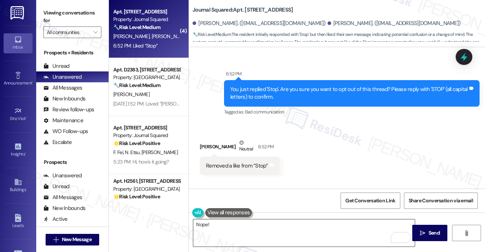
click at [252, 230] on textarea "Nope!" at bounding box center [303, 232] width 221 height 27
click at [50, 8] on label "Viewing conversations for" at bounding box center [72, 16] width 58 height 19
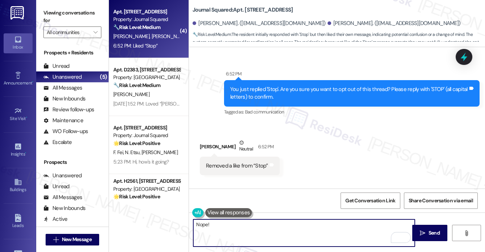
click at [269, 228] on textarea "Nope!" at bounding box center [303, 232] width 221 height 27
paste textarea "Nope, I’m real!"
paste textarea "To enrich screen reader interactions, please activate Accessibility in Grammarl…"
click at [264, 227] on textarea "Nope, I’m real!" at bounding box center [303, 232] width 221 height 27
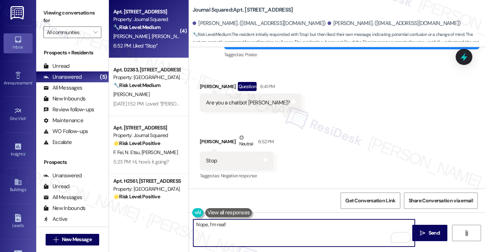
scroll to position [470, 0]
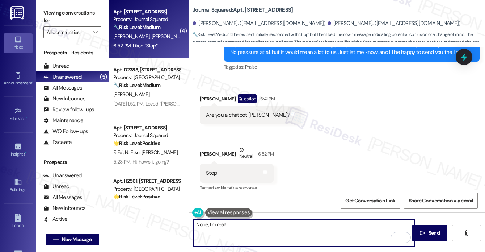
click at [223, 222] on textarea "Nope, I’m real!" at bounding box center [303, 232] width 221 height 27
click at [245, 221] on textarea "Nope, I’m real, Robert!" at bounding box center [303, 232] width 221 height 27
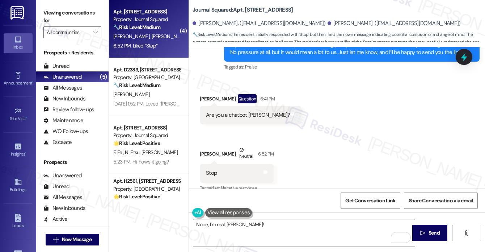
drag, startPoint x: 250, startPoint y: 223, endPoint x: 281, endPoint y: 46, distance: 179.2
click at [280, 45] on div "Journal Squared: Apt. 4510, 615 Pavonia Avenue Robert Morris. (robertmorrisarch…" at bounding box center [337, 23] width 296 height 47
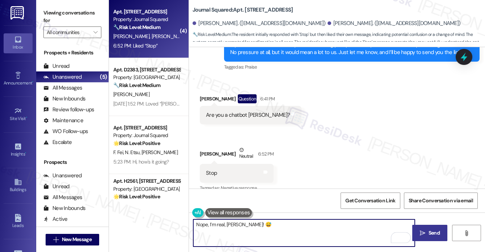
type textarea "Nope, I’m real, Robert! 😅"
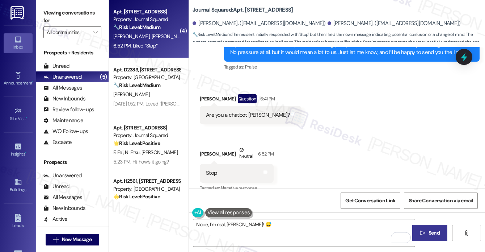
click at [434, 229] on span "Send" at bounding box center [433, 233] width 11 height 8
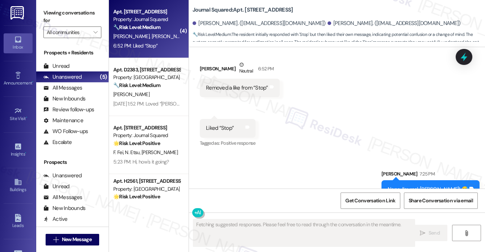
scroll to position [693, 0]
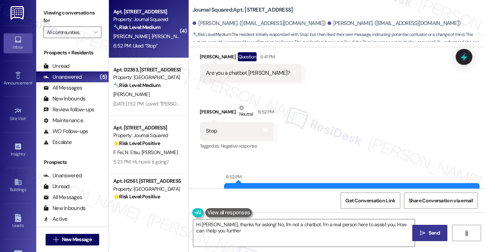
type textarea "Hi Robert, thanks for asking! No, I'm not a chatbot. I'm a real person here to …"
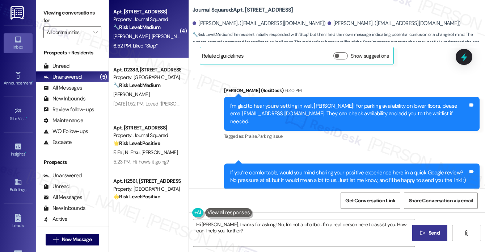
scroll to position [295, 0]
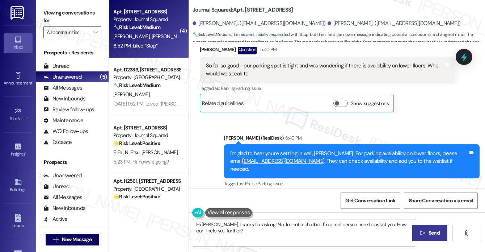
click at [331, 149] on div "I'm glad to hear you're settling in well, Robert! For parking availability on l…" at bounding box center [349, 160] width 238 height 23
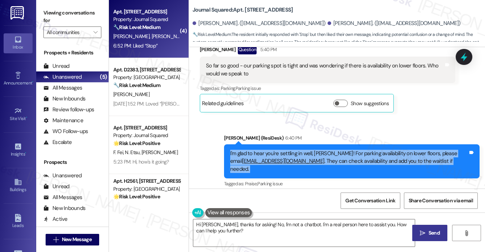
click at [331, 149] on div "I'm glad to hear you're settling in well, Robert! For parking availability on l…" at bounding box center [349, 160] width 238 height 23
click at [359, 149] on div "I'm glad to hear you're settling in well, Robert! For parking availability on l…" at bounding box center [349, 160] width 238 height 23
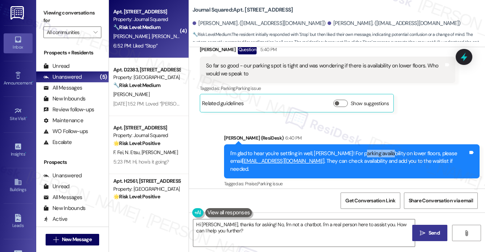
click at [359, 149] on div "I'm glad to hear you're settling in well, Robert! For parking availability on l…" at bounding box center [349, 160] width 238 height 23
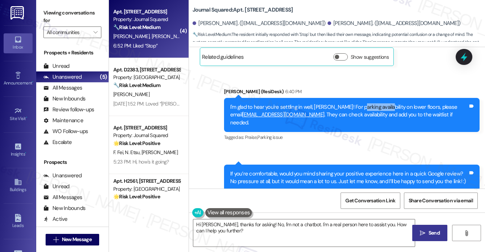
scroll to position [404, 0]
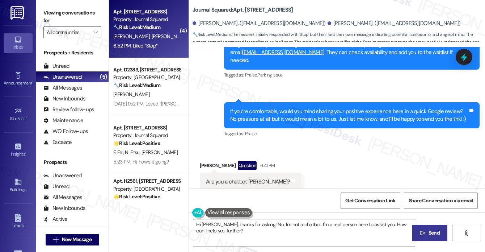
click at [272, 107] on div "If you’re comfortable, would you mind sharing your positive experience here in …" at bounding box center [349, 115] width 238 height 16
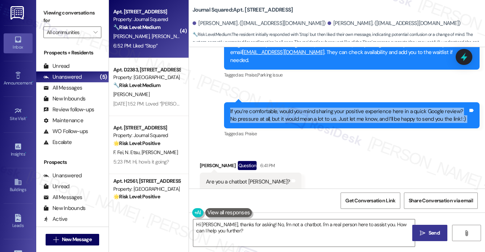
click at [272, 107] on div "If you’re comfortable, would you mind sharing your positive experience here in …" at bounding box center [349, 115] width 238 height 16
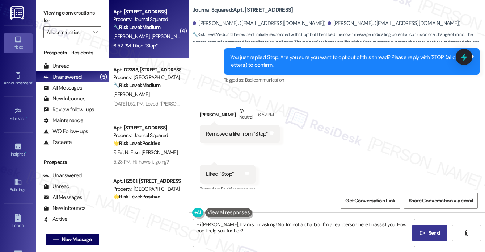
scroll to position [693, 0]
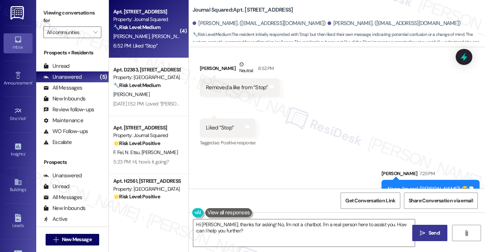
click at [418, 185] on div "Nope, I’m real, Robert! 😅" at bounding box center [428, 189] width 80 height 8
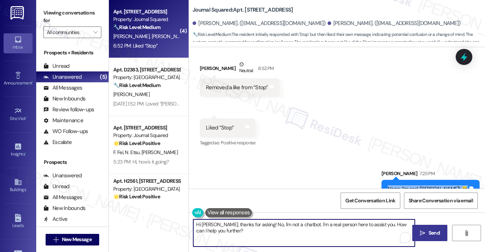
click at [262, 236] on textarea "Hi Robert, thanks for asking! No, I'm not a chatbot. I'm a real person here to …" at bounding box center [303, 232] width 221 height 27
click at [263, 234] on textarea "Hi Robert, thanks for asking! No, I'm not a chatbot. I'm a real person here to …" at bounding box center [303, 232] width 221 height 27
click at [299, 233] on textarea "Hi Robert, thanks for asking! No, I'm not a chatbot. I'm a real person here to …" at bounding box center [303, 232] width 221 height 27
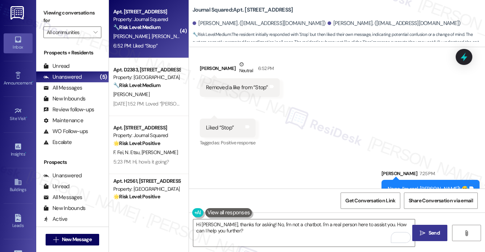
click at [50, 19] on label "Viewing conversations for" at bounding box center [72, 16] width 58 height 19
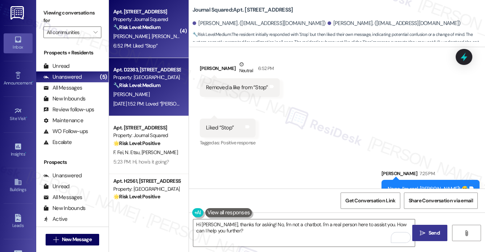
click at [133, 82] on strong "🔧 Risk Level: Medium" at bounding box center [136, 85] width 47 height 7
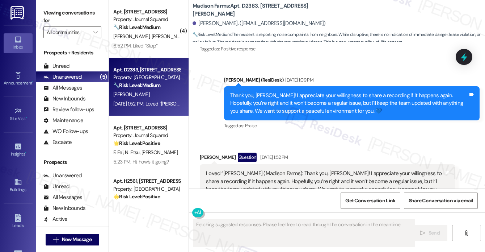
scroll to position [1172, 0]
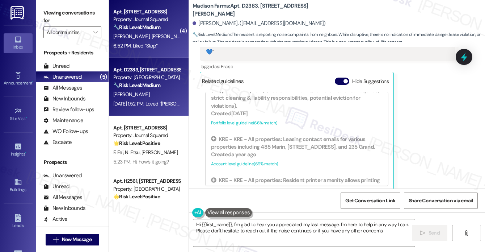
type textarea "Hi {{first_name}}, I'm glad to hear you appreciated my last message. I'm here t…"
click at [158, 45] on div "6:52 PM: Liked “Stop” 6:52 PM: Liked “Stop”" at bounding box center [147, 45] width 68 height 9
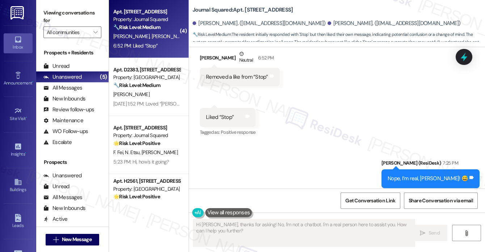
scroll to position [89, 0]
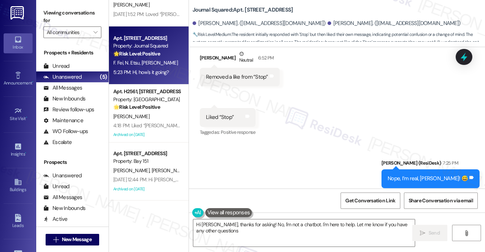
type textarea "Hi Robert, thanks for asking! No, I'm not a chatbot. I'm here to help. Let me k…"
click at [149, 66] on div "F. Fei N. Etsu J. Zheng" at bounding box center [147, 62] width 68 height 9
type textarea "Hi Robert, thanks for asking! No, I'm not a chatbot. I'm a real person here to …"
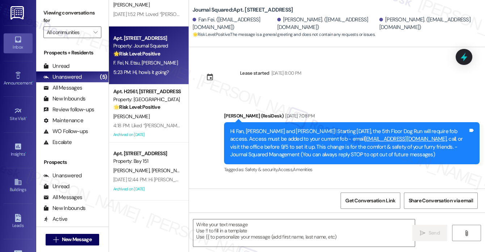
scroll to position [974, 0]
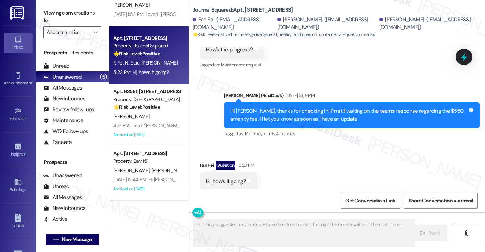
click at [244, 107] on div "Hi Fan, thanks for checking in! I'm still waiting on the team's response regard…" at bounding box center [349, 115] width 238 height 16
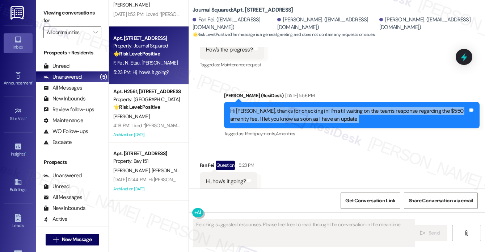
click at [244, 107] on div "Hi Fan, thanks for checking in! I'm still waiting on the team's response regard…" at bounding box center [349, 115] width 238 height 16
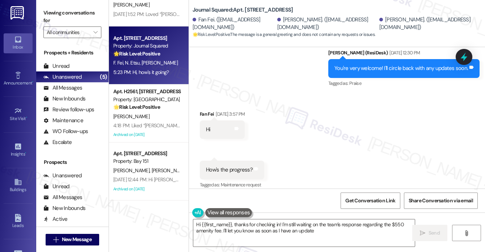
type textarea "Hi {{first_name}}, thanks for checking in! I'm still waiting on the team's resp…"
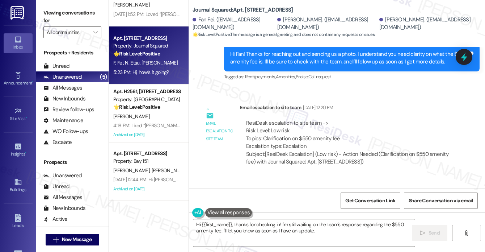
scroll to position [648, 0]
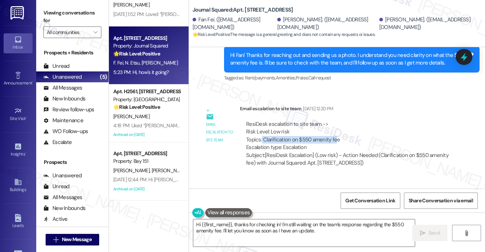
drag, startPoint x: 261, startPoint y: 129, endPoint x: 334, endPoint y: 130, distance: 73.1
click at [334, 130] on div "ResiDesk escalation to site team -> Risk Level: Low risk Topics: Clarification …" at bounding box center [347, 135] width 203 height 31
drag, startPoint x: 347, startPoint y: 130, endPoint x: 262, endPoint y: 131, distance: 85.0
click at [262, 131] on div "ResiDesk escalation to site team -> Risk Level: Low risk Topics: Clarification …" at bounding box center [347, 135] width 203 height 31
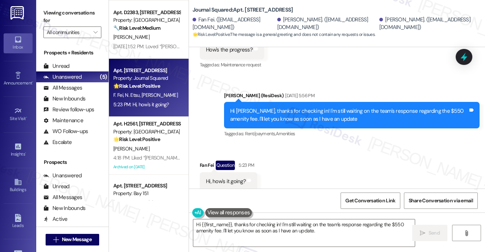
scroll to position [0, 0]
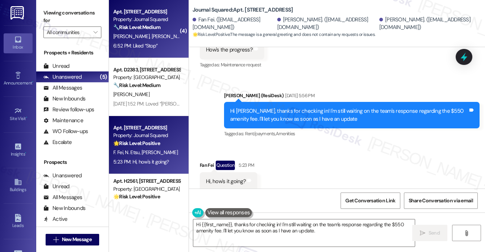
click at [147, 40] on div "L. Drinnan R. Morris" at bounding box center [147, 36] width 68 height 9
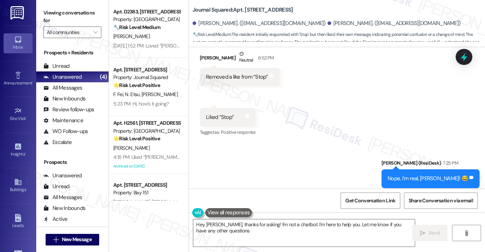
type textarea "Hey Robert, thanks for asking! I'm not a chatbot. I'm here to help you. Let me …"
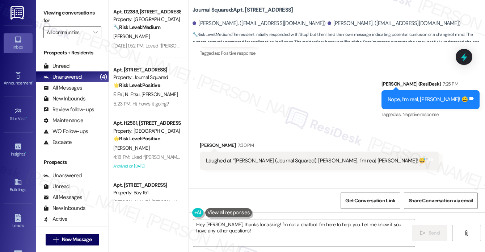
scroll to position [812, 0]
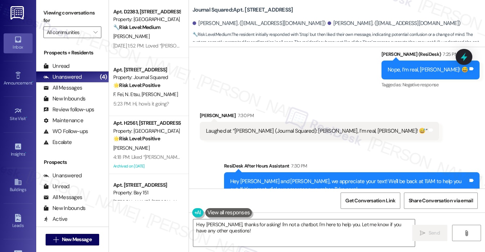
click at [242, 177] on div "Hey Robert and Lisa, we appreciate your text! We'll be back at 11AM to help you…" at bounding box center [349, 185] width 238 height 16
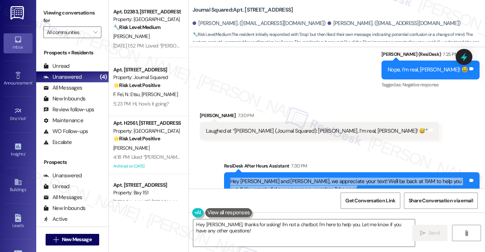
click at [242, 177] on div "Hey Robert and Lisa, we appreciate your text! We'll be back at 11AM to help you…" at bounding box center [349, 185] width 238 height 16
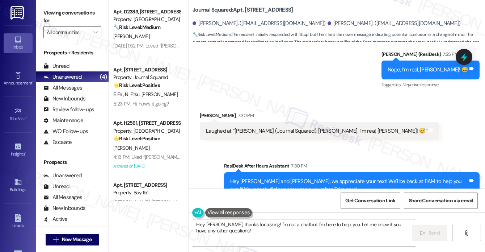
click at [236, 111] on div "7:30 PM" at bounding box center [245, 115] width 18 height 8
click at [234, 122] on div "Laughed at “Jane (Journal Squared): Nope, I’m real, Robert! 😅” Tags and notes" at bounding box center [319, 131] width 239 height 18
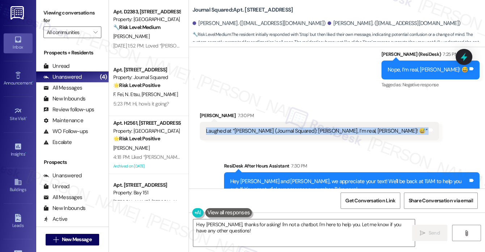
click at [234, 122] on div "Laughed at “Jane (Journal Squared): Nope, I’m real, Robert! 😅” Tags and notes" at bounding box center [319, 131] width 239 height 18
click at [238, 223] on textarea "Hey Robert, thanks for asking! I'm not a chatbot. I'm here to help you. Let me …" at bounding box center [303, 232] width 221 height 27
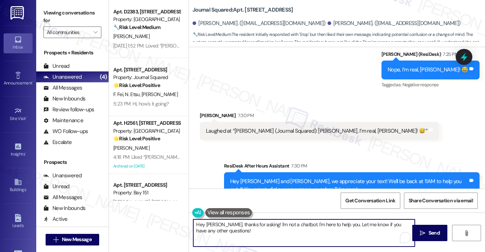
click at [238, 223] on textarea "Hey Robert, thanks for asking! I'm not a chatbot. I'm here to help you. Let me …" at bounding box center [303, 232] width 221 height 27
click at [255, 223] on textarea "Hey Robert, thanks for asking! I'm not a chatbot. I'm here to help you. Let me …" at bounding box center [303, 232] width 221 height 27
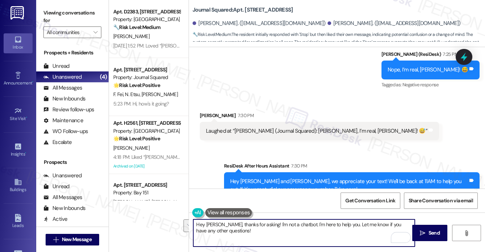
click at [410, 95] on div "Received via SMS Lisa Drinnan 7:30 PM Laughed at “Jane (Journal Squared): Nope,…" at bounding box center [337, 120] width 296 height 50
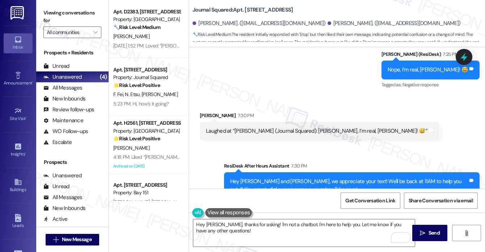
click at [424, 60] on div "Nope, I’m real, Robert! 😅 Tags and notes" at bounding box center [430, 69] width 98 height 18
click at [281, 127] on div "Laughed at “Jane (Journal Squared): Nope, I’m real, Robert! 😅”" at bounding box center [316, 131] width 221 height 8
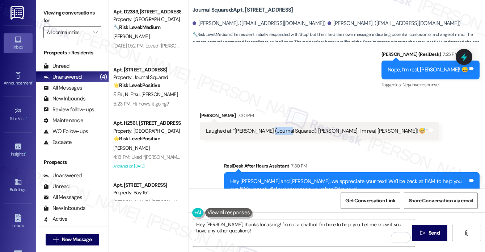
click at [275, 122] on div "Laughed at “Jane (Journal Squared): Nope, I’m real, Robert! 😅” Tags and notes" at bounding box center [319, 131] width 239 height 18
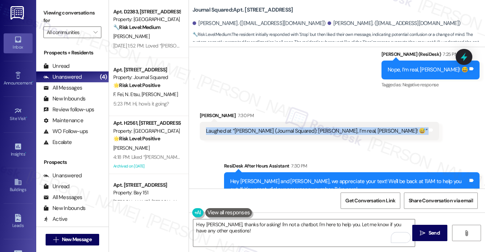
click at [275, 122] on div "Laughed at “Jane (Journal Squared): Nope, I’m real, Robert! 😅” Tags and notes" at bounding box center [319, 131] width 239 height 18
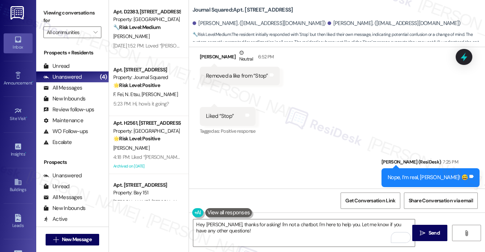
scroll to position [668, 0]
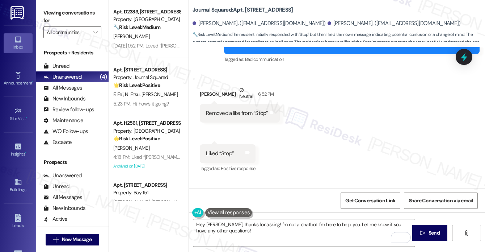
click at [220, 109] on div "Removed a like from “Stop”" at bounding box center [237, 113] width 62 height 8
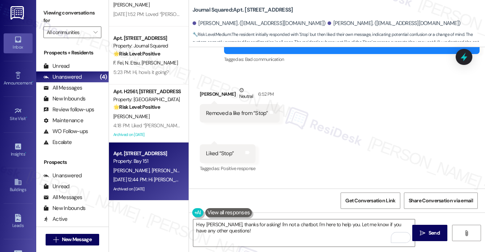
click at [157, 186] on div "Archived on [DATE]" at bounding box center [147, 188] width 68 height 9
type textarea "Fetching suggested responses. Please feel free to read through the conversation…"
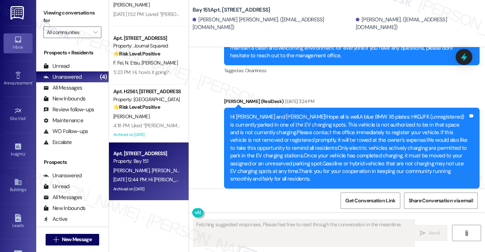
scroll to position [2826, 0]
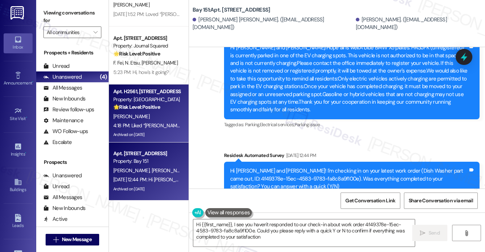
type textarea "Hi {{first_name}}, I see you haven't responded to our check-in about work order…"
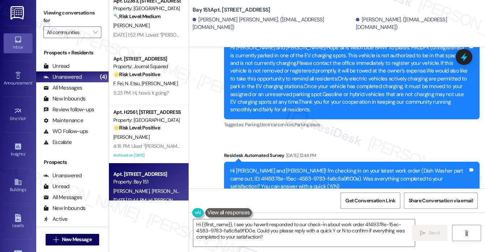
scroll to position [0, 0]
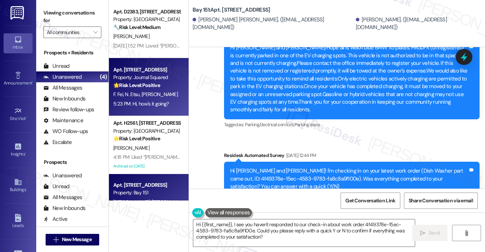
click at [148, 81] on div "🌟 Risk Level: Positive The message is a general greeting and does not contain a…" at bounding box center [146, 85] width 67 height 8
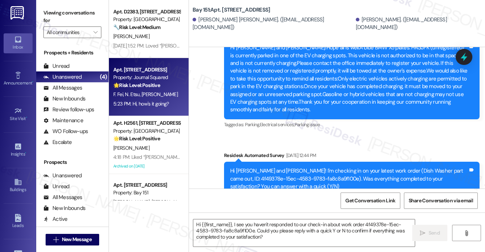
type textarea "Fetching suggested responses. Please feel free to read through the conversation…"
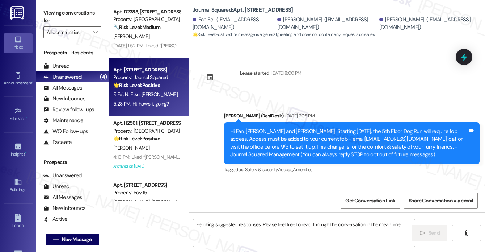
scroll to position [973, 0]
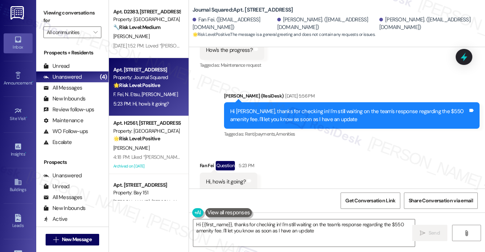
type textarea "Hi {{first_name}}, thanks for checking in! I'm still waiting on the team's resp…"
click at [262, 110] on div "Hi Fan, thanks for checking in! I'm still waiting on the team's response regard…" at bounding box center [349, 115] width 238 height 16
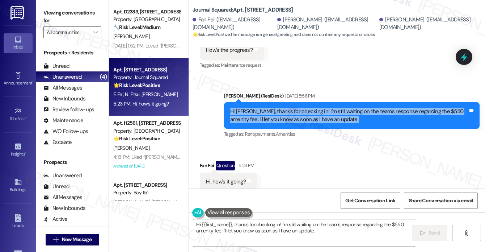
click at [262, 110] on div "Hi Fan, thanks for checking in! I'm still waiting on the team's response regard…" at bounding box center [349, 115] width 238 height 16
click at [265, 232] on textarea "Hi {{first_name}}, thanks for checking in! I'm still waiting on the team's resp…" at bounding box center [303, 232] width 221 height 27
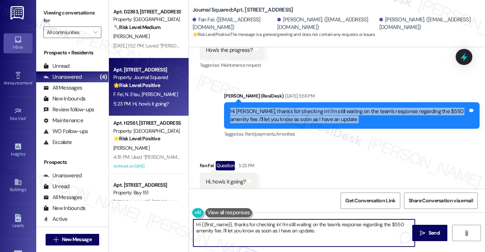
click at [265, 232] on textarea "Hi {{first_name}}, thanks for checking in! I'm still waiting on the team's resp…" at bounding box center [303, 232] width 221 height 27
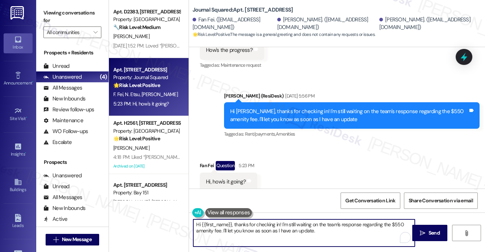
click at [265, 232] on textarea "Hi {{first_name}}, thanks for checking in! I'm still waiting on the team's resp…" at bounding box center [303, 232] width 221 height 27
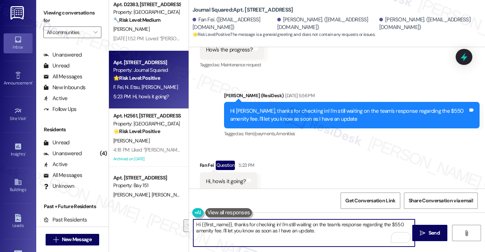
scroll to position [0, 0]
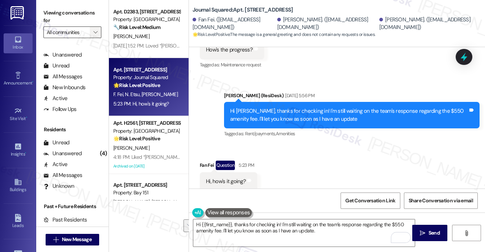
drag, startPoint x: 100, startPoint y: 28, endPoint x: 100, endPoint y: 36, distance: 8.4
click at [100, 28] on button "" at bounding box center [96, 32] width 12 height 12
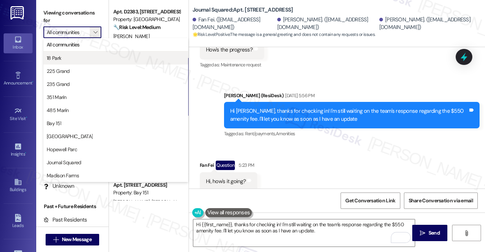
click at [90, 58] on span "18 Park" at bounding box center [116, 57] width 138 height 7
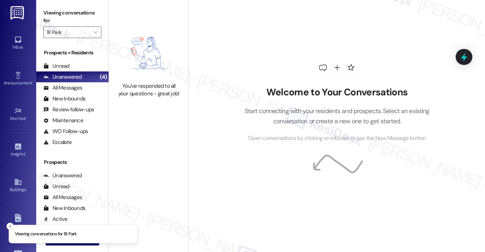
click at [94, 41] on div "Viewing conversations for 18 Park " at bounding box center [72, 22] width 72 height 45
click at [94, 29] on icon "" at bounding box center [95, 32] width 4 height 6
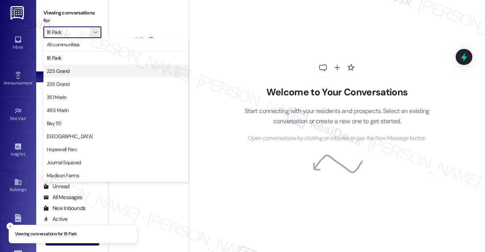
click at [101, 68] on span "225 Grand" at bounding box center [116, 70] width 138 height 7
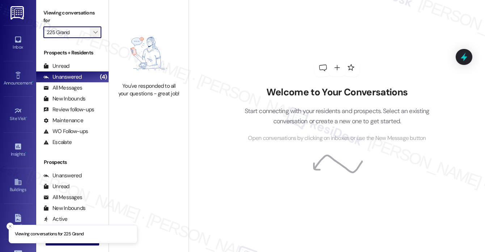
click at [99, 30] on button "" at bounding box center [96, 32] width 12 height 12
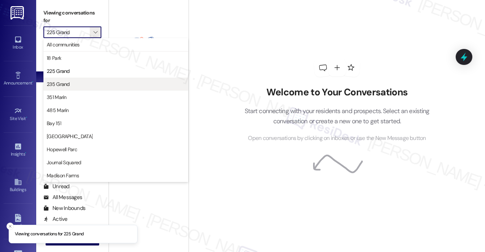
click at [86, 82] on span "235 Grand" at bounding box center [116, 83] width 138 height 7
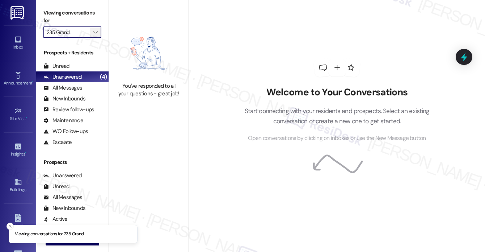
click at [91, 28] on button "" at bounding box center [96, 32] width 12 height 12
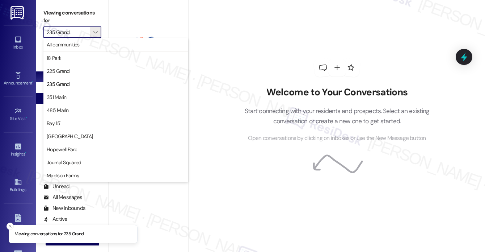
click at [72, 94] on span "351 Marin" at bounding box center [116, 96] width 138 height 7
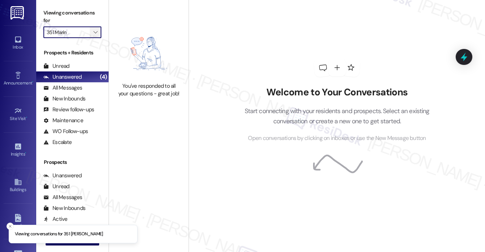
click at [96, 30] on icon "" at bounding box center [95, 32] width 4 height 6
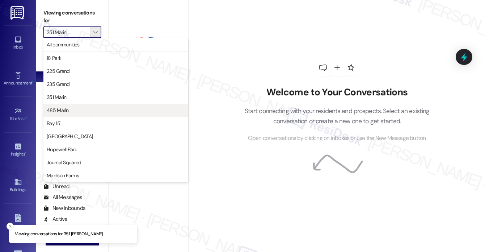
click at [83, 110] on span "485 Marin" at bounding box center [116, 109] width 138 height 7
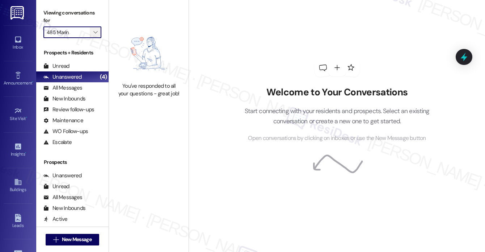
click at [96, 33] on icon "" at bounding box center [95, 32] width 4 height 6
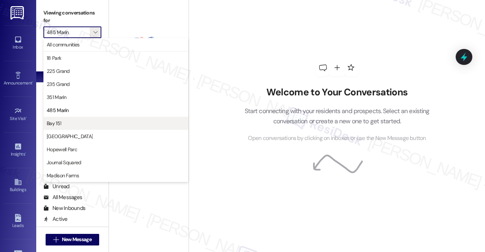
click at [90, 121] on span "Bay 151" at bounding box center [116, 122] width 138 height 7
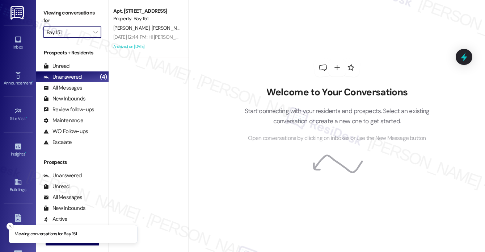
click at [88, 36] on input "Bay 151" at bounding box center [68, 32] width 43 height 12
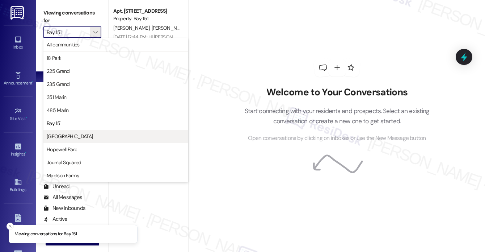
click at [86, 130] on button "Grove Pointe" at bounding box center [115, 136] width 145 height 13
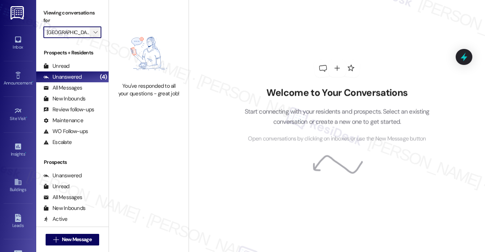
click at [93, 29] on span "" at bounding box center [95, 32] width 7 height 12
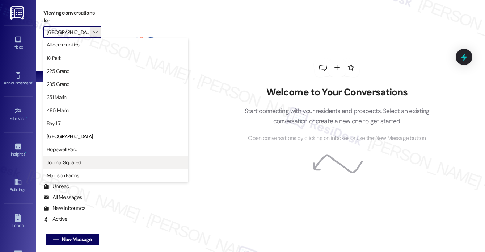
click at [88, 159] on span "Journal Squared" at bounding box center [116, 162] width 138 height 7
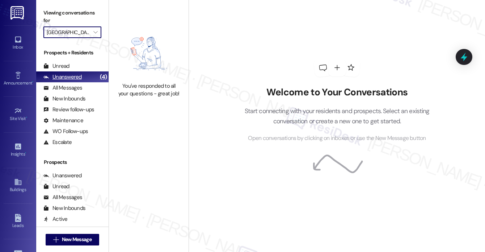
type input "Journal Squared"
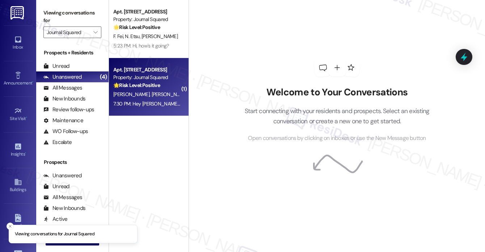
click at [158, 97] on div "L. Drinnan R. Morris" at bounding box center [147, 94] width 68 height 9
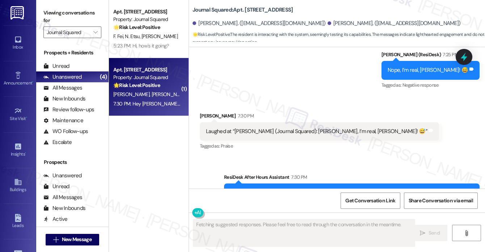
scroll to position [834, 0]
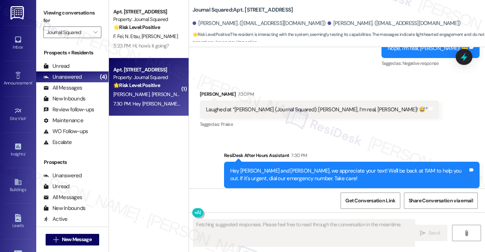
click at [268, 167] on div "Hey Robert and Lisa, we appreciate your text! We'll be back at 11AM to help you…" at bounding box center [349, 175] width 238 height 16
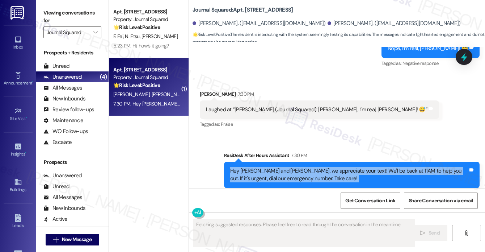
click at [268, 167] on div "Hey Robert and Lisa, we appreciate your text! We'll be back at 11AM to help you…" at bounding box center [349, 175] width 238 height 16
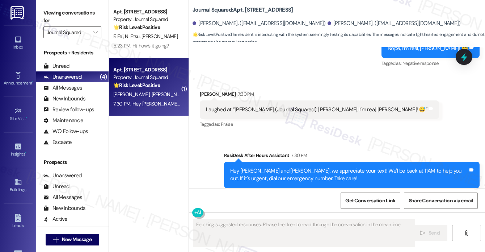
click at [364, 151] on div "ResiDesk After Hours Assistant 7:30 PM" at bounding box center [351, 156] width 255 height 10
click at [322, 168] on div "Hey Robert and Lisa, we appreciate your text! We'll be back at 11AM to help you…" at bounding box center [351, 174] width 255 height 26
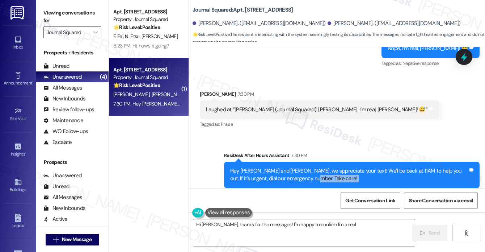
click at [322, 168] on div "Hey Robert and Lisa, we appreciate your text! We'll be back at 11AM to help you…" at bounding box center [351, 174] width 255 height 26
type textarea "Hi Robert, thanks for the messages! I'm happy to confirm I'm a real person. How…"
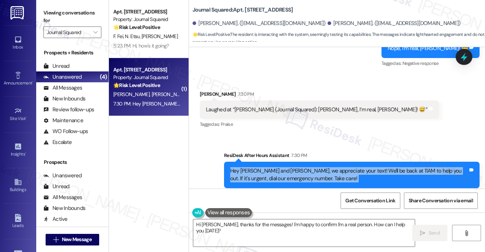
click at [322, 168] on div "Hey Robert and Lisa, we appreciate your text! We'll be back at 11AM to help you…" at bounding box center [351, 174] width 255 height 26
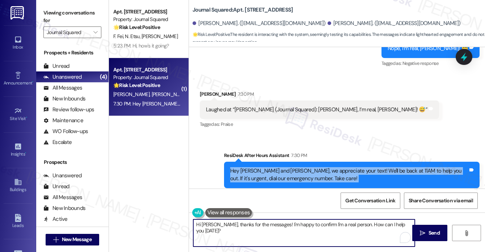
click at [313, 226] on textarea "Hi Robert, thanks for the messages! I'm happy to confirm I'm a real person. How…" at bounding box center [303, 232] width 221 height 27
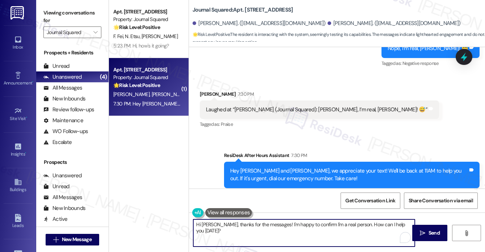
click at [313, 226] on textarea "Hi Robert, thanks for the messages! I'm happy to confirm I'm a real person. How…" at bounding box center [303, 232] width 221 height 27
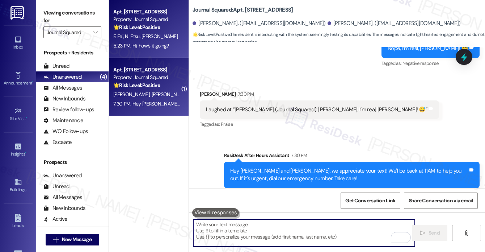
click at [139, 37] on span "N. Etsu" at bounding box center [133, 36] width 17 height 7
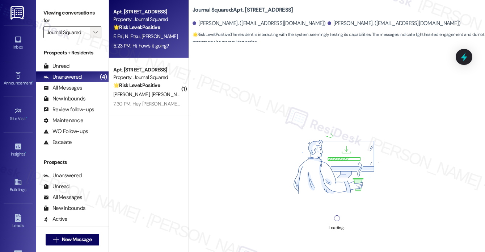
click at [97, 29] on span "" at bounding box center [95, 32] width 7 height 12
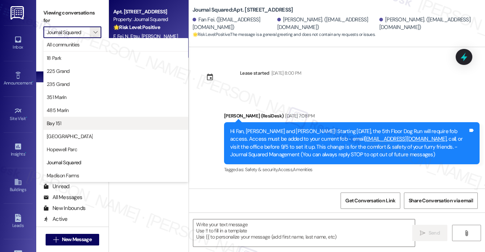
scroll to position [973, 0]
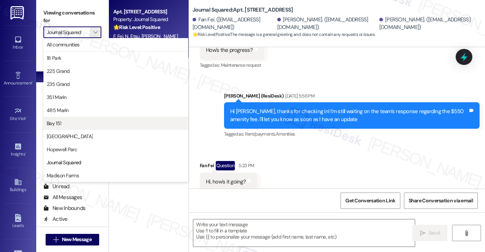
type textarea "Fetching suggested responses. Please feel free to read through the conversation…"
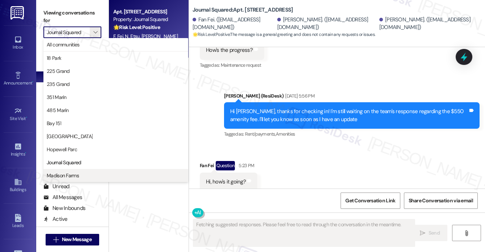
click at [93, 176] on span "Madison Farms" at bounding box center [116, 175] width 138 height 7
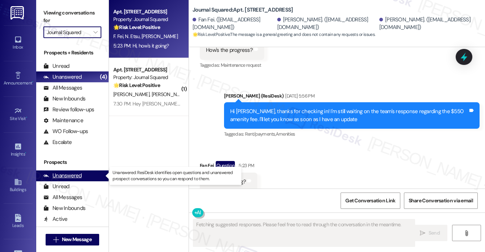
type input "Madison Farms"
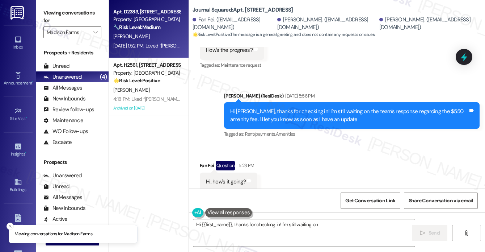
type textarea "Hi {{first_name}}, thanks for checking in! I'm still waiting on the"
click at [147, 31] on div "Apt. D2383, 4883 Riley Road Property: Madison Farms 🔧 Risk Level: Medium The re…" at bounding box center [147, 19] width 68 height 25
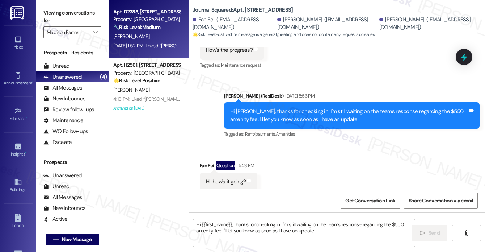
type textarea "Hi {{first_name}}, thanks for checking in! I'm still waiting on the team's resp…"
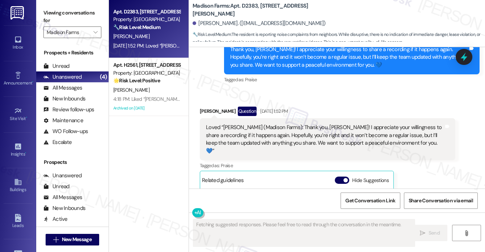
scroll to position [1100, 0]
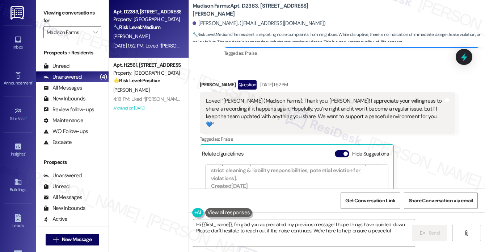
click at [264, 107] on div "Loved “[PERSON_NAME] (Madison Farms): Thank you, [PERSON_NAME]! I appreciate yo…" at bounding box center [325, 112] width 238 height 31
type textarea "Hi {{first_name}}, I'm glad you appreciated my previous message! I hope things …"
click at [264, 107] on div "Loved “[PERSON_NAME] (Madison Farms): Thank you, [PERSON_NAME]! I appreciate yo…" at bounding box center [325, 112] width 238 height 31
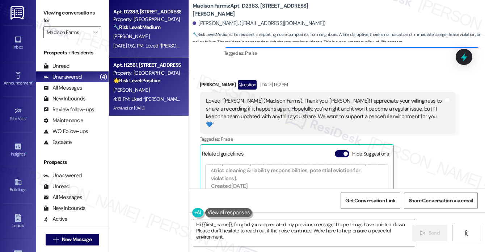
click at [145, 91] on div "[PERSON_NAME]" at bounding box center [147, 89] width 68 height 9
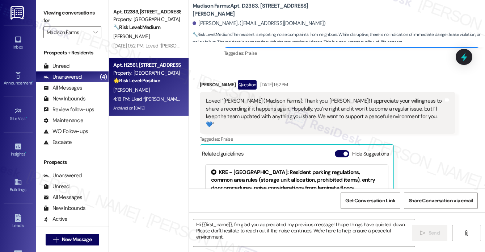
type textarea "Fetching suggested responses. Please feel free to read through the conversation…"
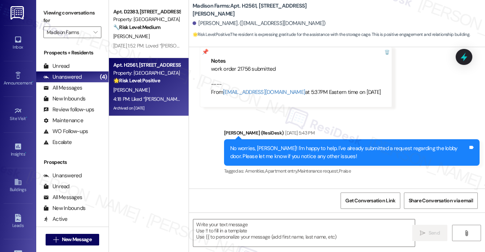
type textarea "Fetching suggested responses. Please feel free to read through the conversation…"
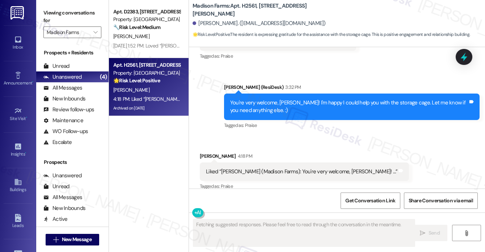
scroll to position [2127, 0]
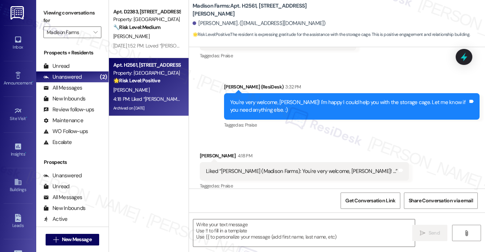
click at [55, 15] on label "Viewing conversations for" at bounding box center [72, 16] width 58 height 19
click at [91, 22] on label "Viewing conversations for" at bounding box center [72, 16] width 58 height 19
click at [95, 31] on icon "" at bounding box center [95, 32] width 4 height 6
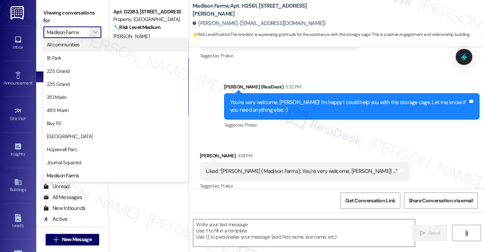
click at [90, 50] on button "All communities" at bounding box center [115, 44] width 145 height 13
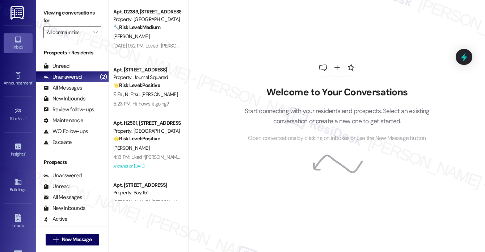
click at [269, 98] on div "Welcome to Your Conversations Start connecting with your residents and prospect…" at bounding box center [336, 114] width 207 height 56
click at [271, 95] on h2 "Welcome to Your Conversations" at bounding box center [336, 92] width 207 height 12
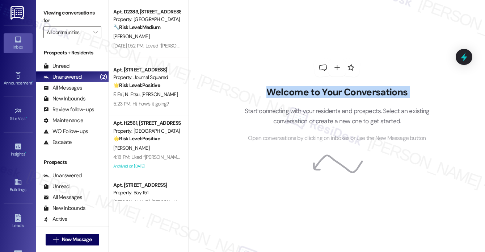
click at [271, 95] on h2 "Welcome to Your Conversations" at bounding box center [336, 92] width 207 height 12
click at [280, 88] on h2 "Welcome to Your Conversations" at bounding box center [336, 92] width 207 height 12
click at [292, 89] on h2 "Welcome to Your Conversations" at bounding box center [336, 92] width 207 height 12
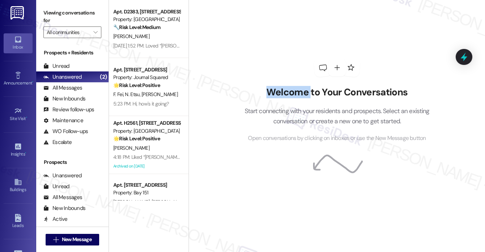
click at [292, 89] on h2 "Welcome to Your Conversations" at bounding box center [336, 92] width 207 height 12
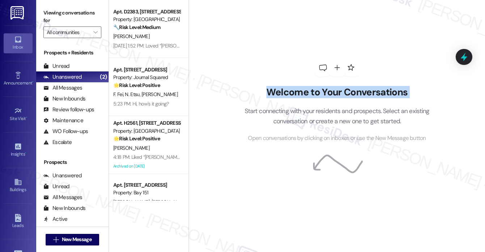
click at [214, 77] on div "Welcome to Your Conversations Start connecting with your residents and prospect…" at bounding box center [337, 126] width 296 height 252
click at [276, 61] on div "Welcome to Your Conversations Start connecting with your residents and prospect…" at bounding box center [336, 100] width 217 height 201
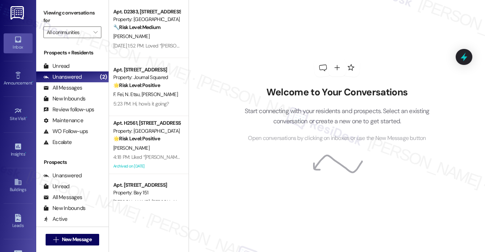
click at [266, 81] on div "Welcome to Your Conversations Start connecting with your residents and prospect…" at bounding box center [336, 100] width 217 height 201
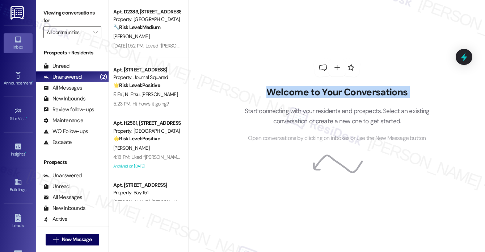
click at [266, 81] on div "Welcome to Your Conversations Start connecting with your residents and prospect…" at bounding box center [336, 100] width 217 height 201
click at [266, 84] on div "Welcome to Your Conversations Start connecting with your residents and prospect…" at bounding box center [336, 100] width 217 height 201
click at [265, 84] on div "Welcome to Your Conversations Start connecting with your residents and prospect…" at bounding box center [336, 100] width 217 height 201
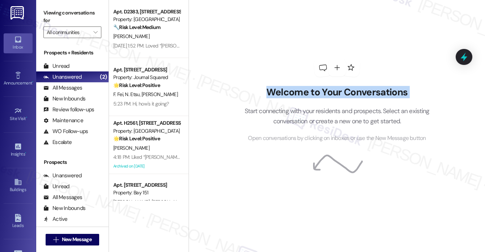
click at [253, 27] on div "Welcome to Your Conversations Start connecting with your residents and prospect…" at bounding box center [336, 100] width 217 height 201
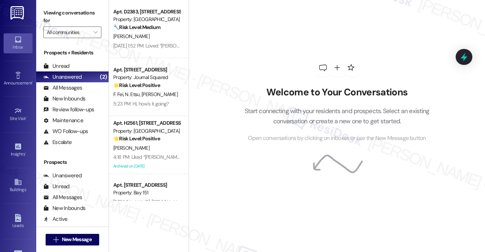
click at [45, 12] on label "Viewing conversations for" at bounding box center [72, 16] width 58 height 19
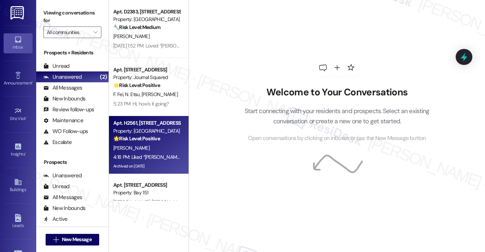
scroll to position [89, 0]
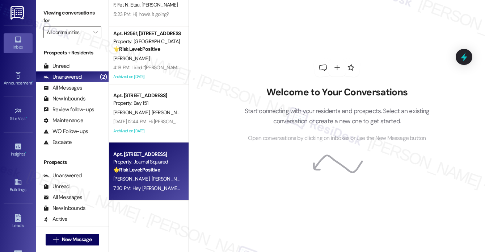
click at [144, 183] on div "7:30 PM: Hey Robert and Lisa, we appreciate your text! We'll be back at 11AM to…" at bounding box center [147, 187] width 68 height 9
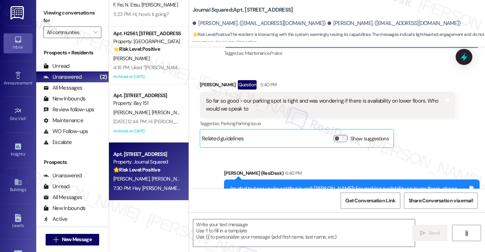
type textarea "Fetching suggested responses. Please feel free to read through the conversation…"
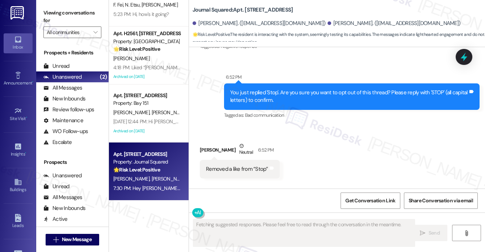
scroll to position [765, 0]
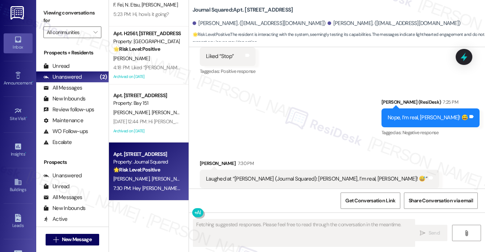
drag, startPoint x: 404, startPoint y: 212, endPoint x: 339, endPoint y: 99, distance: 130.5
click at [339, 99] on div "Sent via SMS Jane (ResiDesk) 7:25 PM Nope, I’m real, Robert! 😅 Tags and notes T…" at bounding box center [337, 112] width 296 height 61
click at [271, 175] on div "Laughed at “Jane (Journal Squared): Nope, I’m real, Robert! 😅”" at bounding box center [316, 179] width 221 height 8
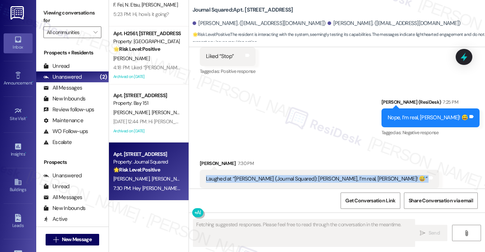
click at [271, 175] on div "Laughed at “Jane (Journal Squared): Nope, I’m real, Robert! 😅”" at bounding box center [316, 179] width 221 height 8
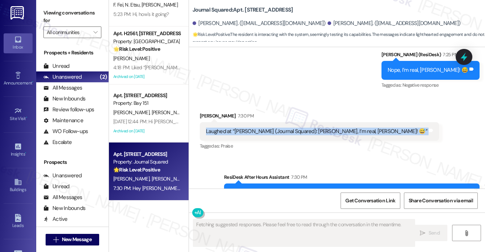
scroll to position [834, 0]
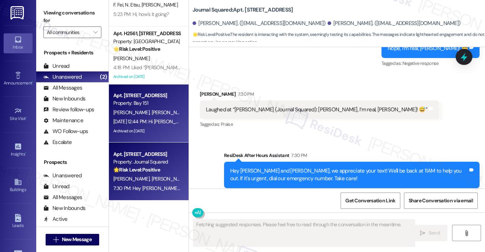
click at [145, 128] on div "Archived on [DATE]" at bounding box center [147, 130] width 68 height 9
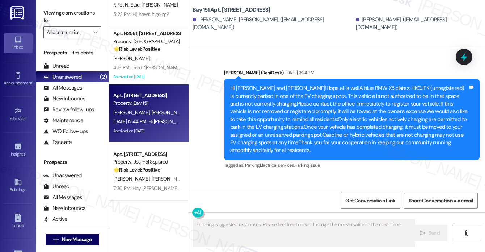
scroll to position [2826, 0]
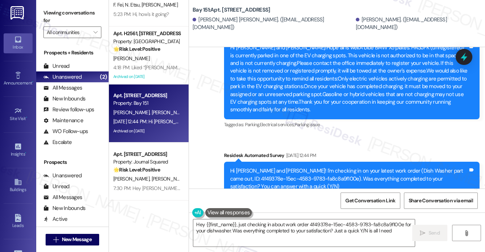
type textarea "Hey {{first_name}}, just checking in about work order 4f49378e-15ec-4583-9783-f…"
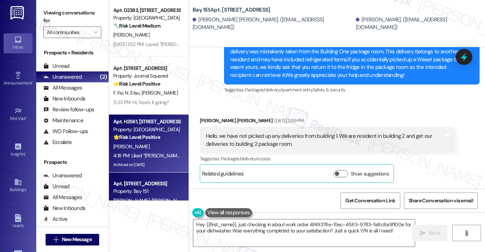
scroll to position [0, 0]
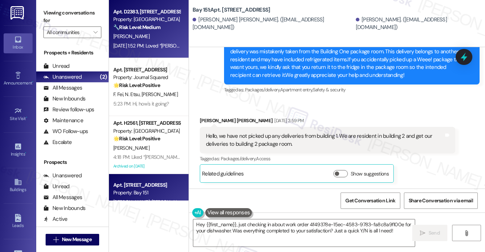
click at [159, 56] on div "Apt. D2383, 4883 Riley Road Property: Madison Farms 🔧 Risk Level: Medium The re…" at bounding box center [149, 29] width 80 height 58
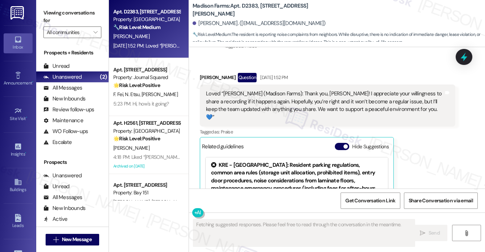
scroll to position [1172, 0]
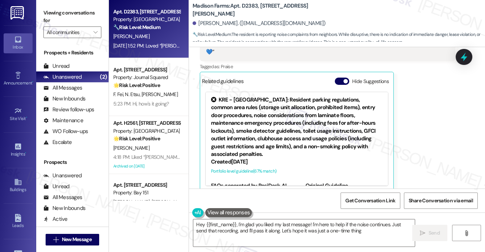
type textarea "Hey {{first_name}}, I'm glad you liked my last message! I'm here to help if the…"
click at [341, 77] on button "Hide Suggestions" at bounding box center [342, 80] width 14 height 7
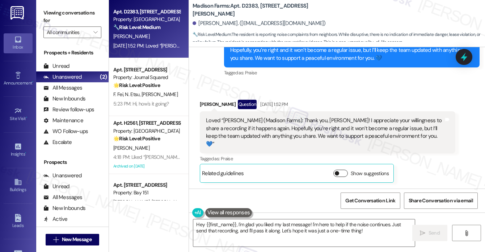
scroll to position [1072, 0]
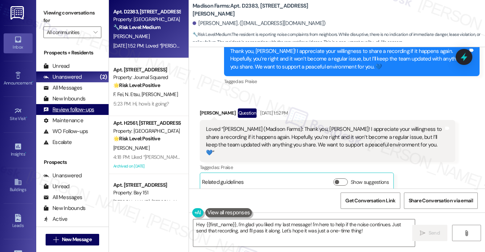
click at [70, 110] on div "Review follow-ups" at bounding box center [68, 110] width 51 height 8
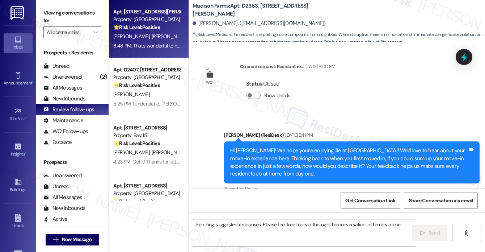
click at [131, 31] on div "🌟 Risk Level: Positive The initial message is a proactive check-in to gauge res…" at bounding box center [146, 28] width 67 height 8
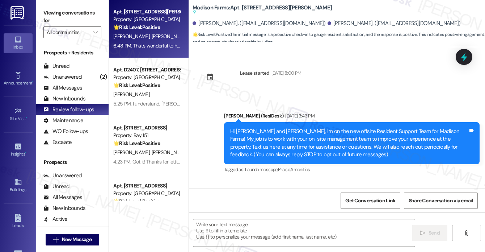
scroll to position [3034, 0]
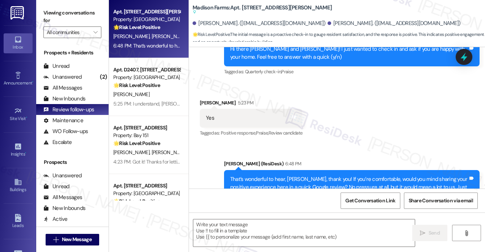
type textarea "Fetching suggested responses. Please feel free to read through the conversation…"
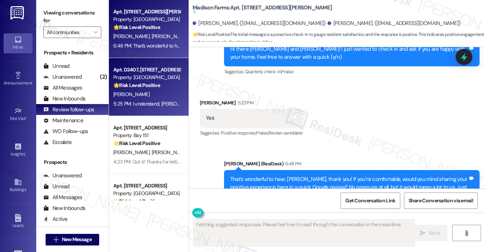
click at [169, 97] on div "A. Lingren" at bounding box center [147, 94] width 68 height 9
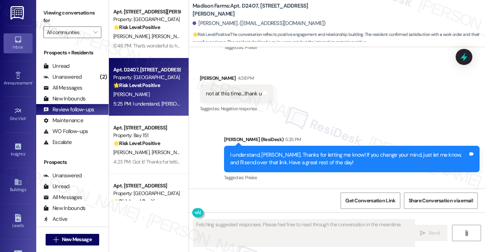
scroll to position [956, 0]
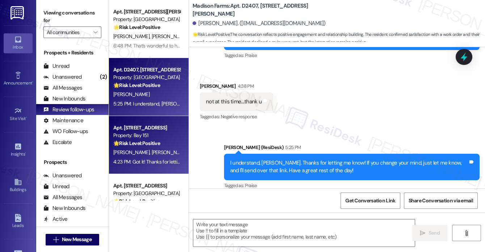
click at [152, 135] on div "Property: Bay 151" at bounding box center [146, 135] width 67 height 8
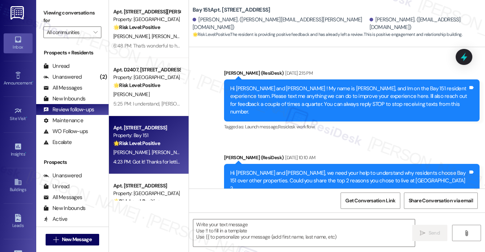
type textarea "Fetching suggested responses. Please feel free to read through the conversation…"
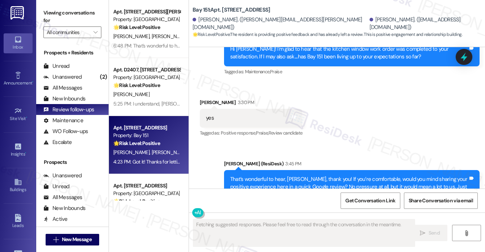
scroll to position [13336, 0]
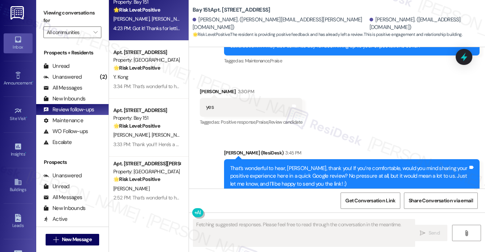
scroll to position [145, 0]
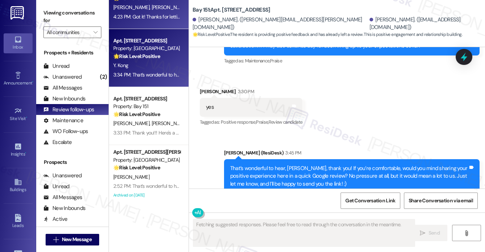
click at [136, 66] on div "Y. Kong" at bounding box center [147, 65] width 68 height 9
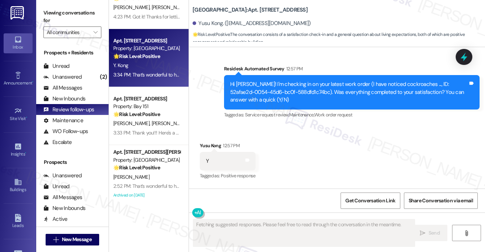
scroll to position [3706, 0]
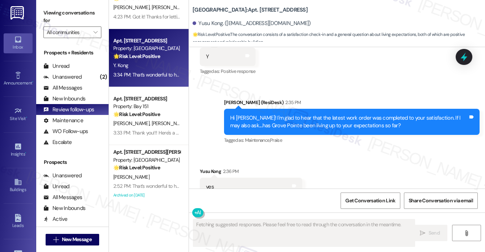
click at [317, 114] on div "Hi Yusu! I'm glad to hear that the latest work order was completed to your sati…" at bounding box center [349, 122] width 238 height 16
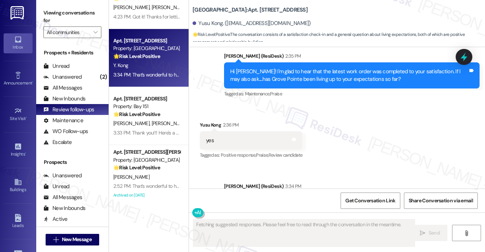
scroll to position [3783, 0]
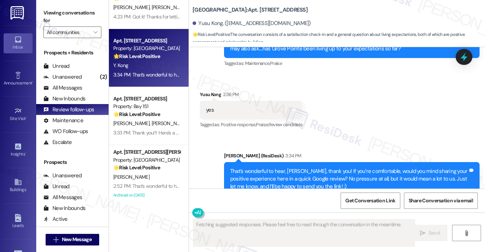
click at [275, 167] on div "That’s wonderful to hear, Yusu, thank you! If you’re comfortable, would you min…" at bounding box center [349, 178] width 238 height 23
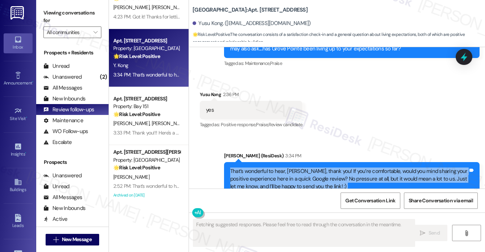
click at [275, 167] on div "That’s wonderful to hear, Yusu, thank you! If you’re comfortable, would you min…" at bounding box center [349, 178] width 238 height 23
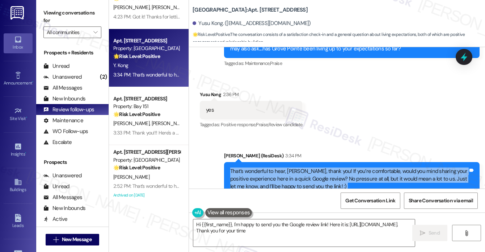
type textarea "Hi {{first_name}}, I'm happy to send you the Google review link! Here it is: ht…"
click at [330, 167] on div "That’s wonderful to hear, Yusu, thank you! If you’re comfortable, would you min…" at bounding box center [349, 178] width 238 height 23
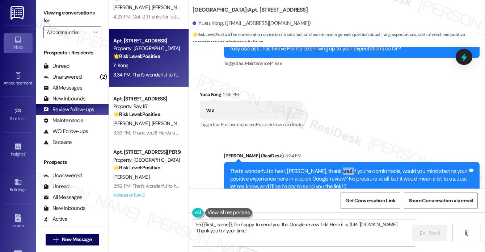
click at [330, 167] on div "That’s wonderful to hear, Yusu, thank you! If you’re comfortable, would you min…" at bounding box center [349, 178] width 238 height 23
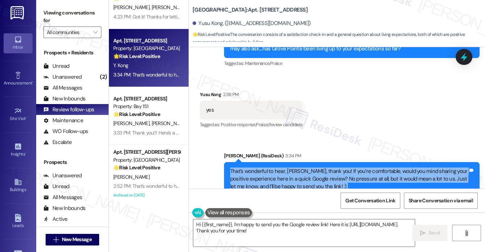
click at [330, 167] on div "That’s wonderful to hear, Yusu, thank you! If you’re comfortable, would you min…" at bounding box center [349, 178] width 238 height 23
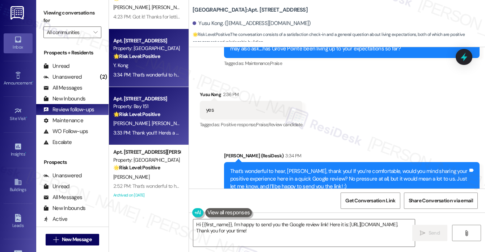
click at [161, 118] on div "🌟 Risk Level: Positive The resident is positively responding to a request for a…" at bounding box center [146, 114] width 67 height 8
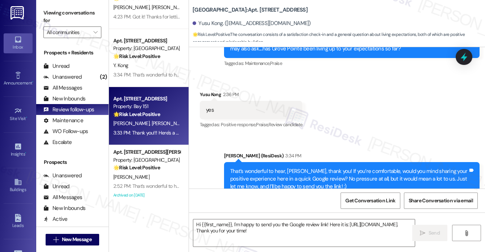
type textarea "Fetching suggested responses. Please feel free to read through the conversation…"
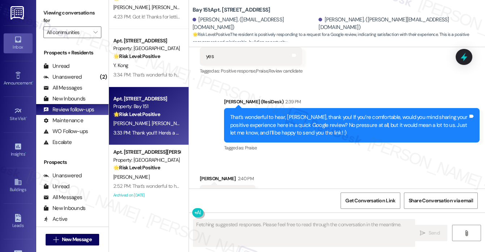
scroll to position [6145, 0]
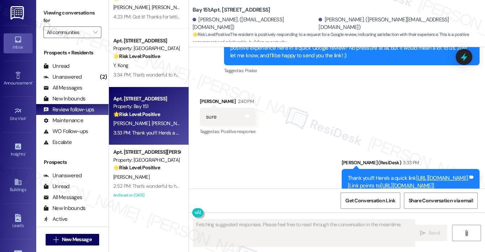
click at [416, 174] on link "https://www.theresidesk.com/links/review-wgmmLuRtu" at bounding box center [442, 177] width 52 height 7
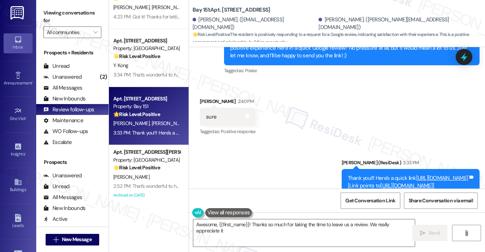
type textarea "Awesome, {{first_name}}! Thanks so much for taking the time to leave us a revie…"
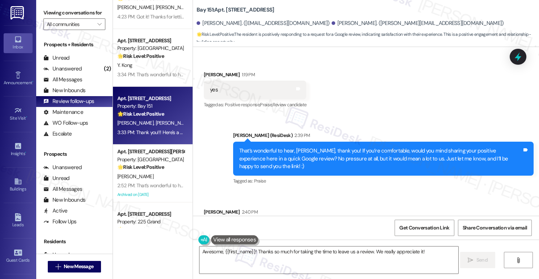
scroll to position [5835, 0]
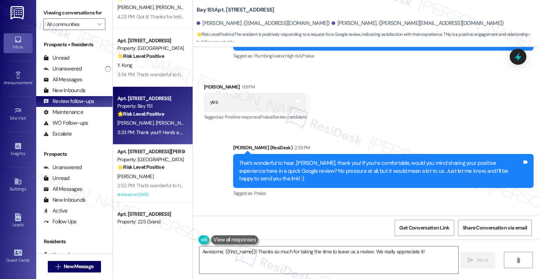
click at [64, 3] on div "Viewing conversations for All communities " at bounding box center [74, 18] width 76 height 37
click at [246, 10] on b "Bay 151: Apt. 1246, 151 Center Street" at bounding box center [235, 10] width 77 height 8
copy div "Bay 151: Apt. 1246, 151 Center Street"
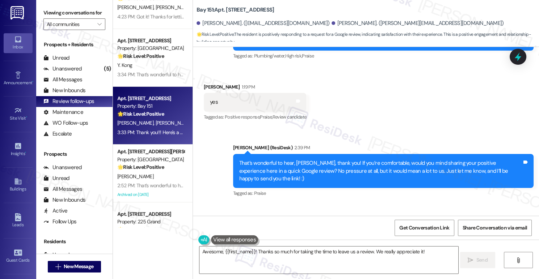
drag, startPoint x: 65, startPoint y: 11, endPoint x: 83, endPoint y: 20, distance: 19.8
click at [65, 11] on label "Viewing conversations for" at bounding box center [74, 12] width 62 height 11
click at [426, 228] on span "Get Conversation Link" at bounding box center [424, 228] width 50 height 8
click at [58, 13] on label "Viewing conversations for" at bounding box center [74, 12] width 62 height 11
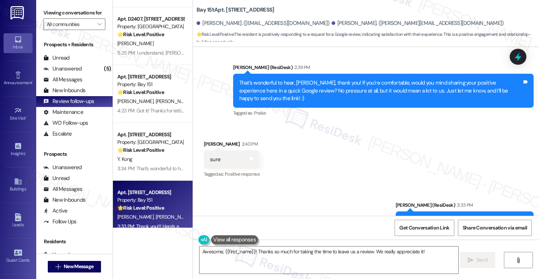
scroll to position [0, 0]
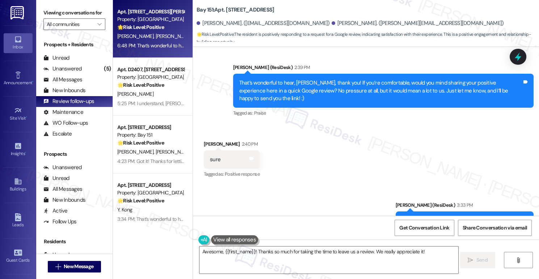
click at [130, 38] on span "[PERSON_NAME]" at bounding box center [136, 36] width 38 height 7
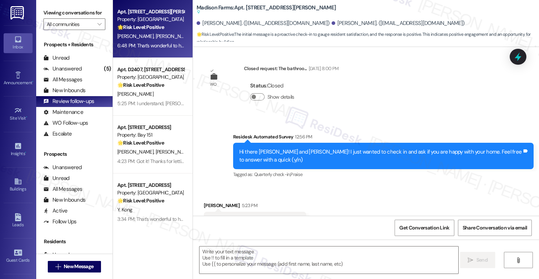
type textarea "Fetching suggested responses. Please feel free to read through the conversation…"
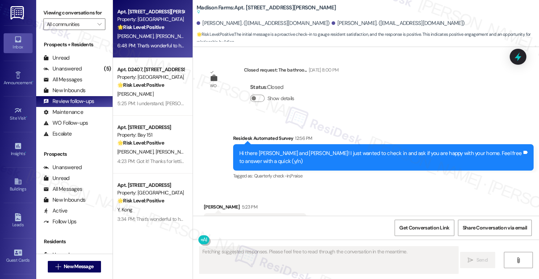
scroll to position [2928, 0]
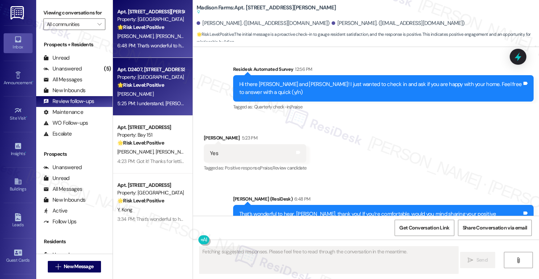
click at [135, 91] on div "A. Lingren" at bounding box center [151, 94] width 68 height 9
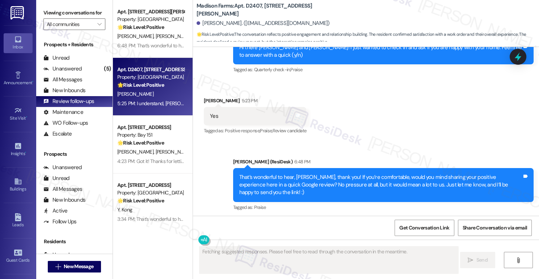
scroll to position [889, 0]
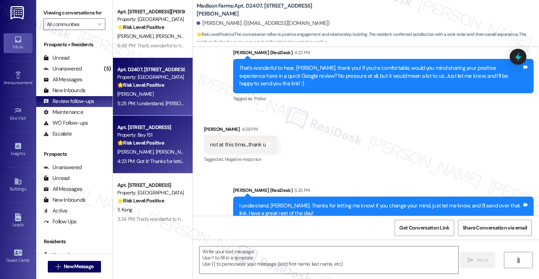
click at [148, 147] on div "🌟 Risk Level: Positive The resident is providing positive feedback and has alre…" at bounding box center [150, 143] width 67 height 8
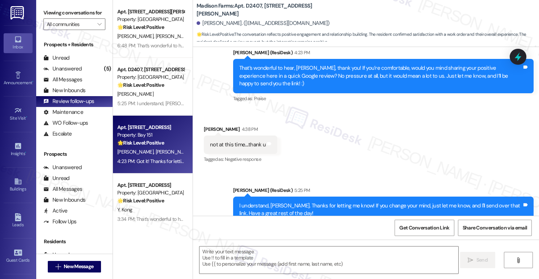
type textarea "Fetching suggested responses. Please feel free to read through the conversation…"
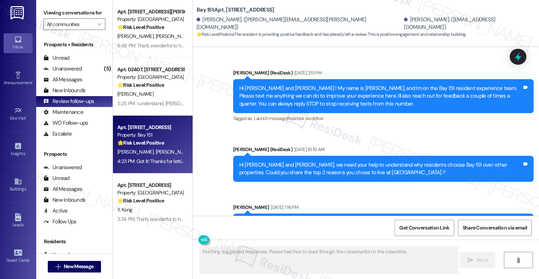
type textarea "Fetching suggested responses. Please feel free to read through the conversation…"
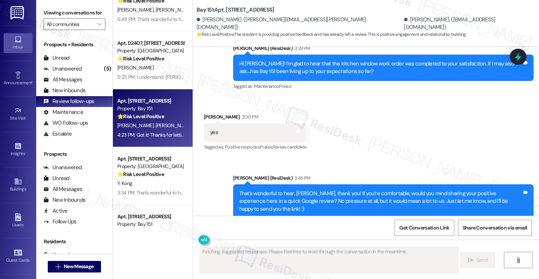
scroll to position [80, 0]
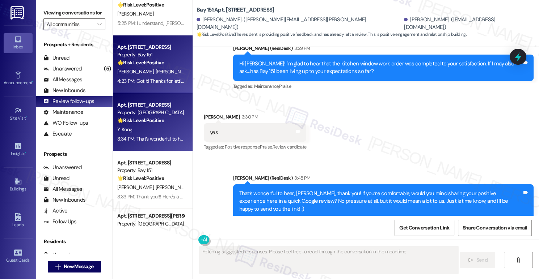
click at [143, 126] on div "Y. Kong" at bounding box center [151, 129] width 68 height 9
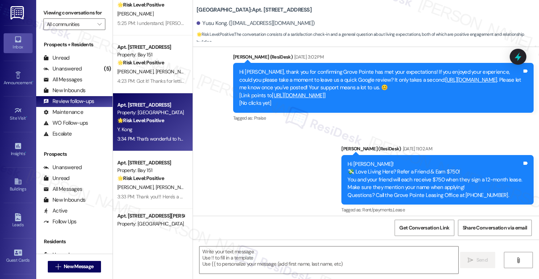
type textarea "Fetching suggested responses. Please feel free to read through the conversation…"
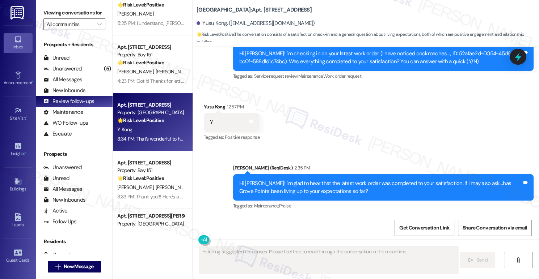
scroll to position [3609, 0]
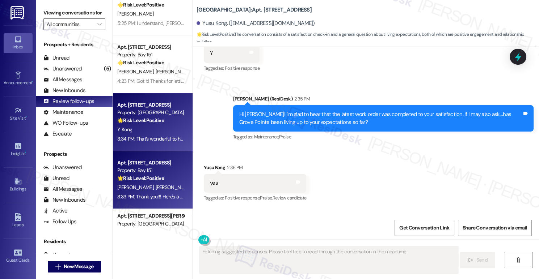
click at [141, 177] on strong "🌟 Risk Level: Positive" at bounding box center [140, 178] width 47 height 7
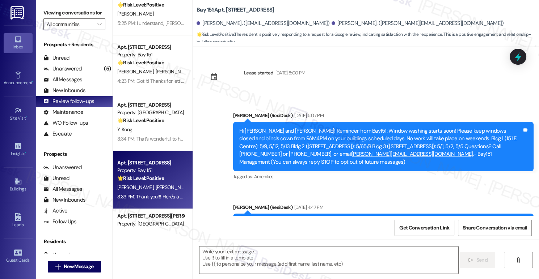
type textarea "Fetching suggested responses. Please feel free to read through the conversation…"
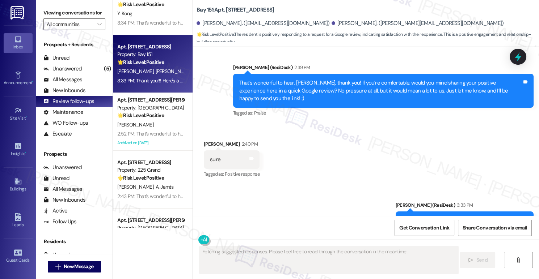
scroll to position [201, 0]
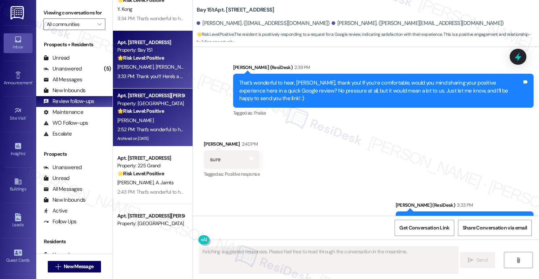
click at [144, 118] on div "J. Brown" at bounding box center [151, 120] width 68 height 9
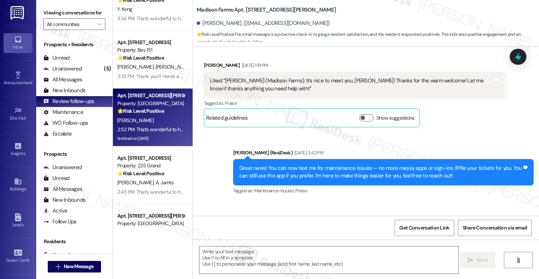
type textarea "Fetching suggested responses. Please feel free to read through the conversation…"
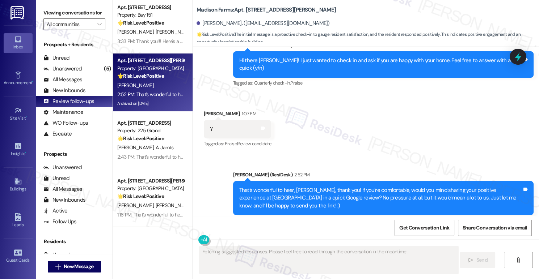
scroll to position [281, 0]
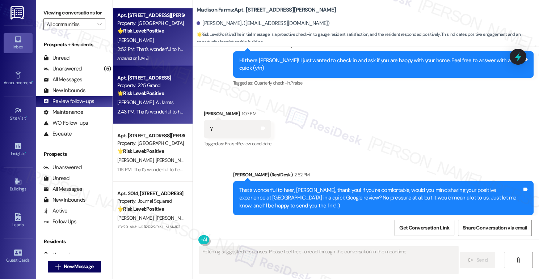
click at [156, 116] on div "Apt. 506, 225 Grand Street Property: 225 Grand 🌟 Risk Level: Positive The conve…" at bounding box center [153, 95] width 80 height 58
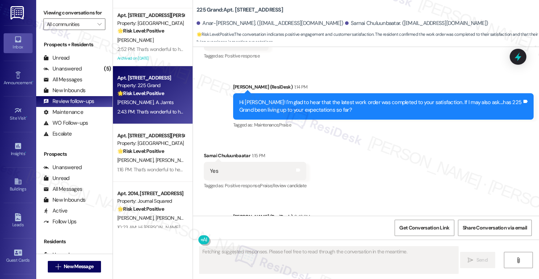
scroll to position [2290, 0]
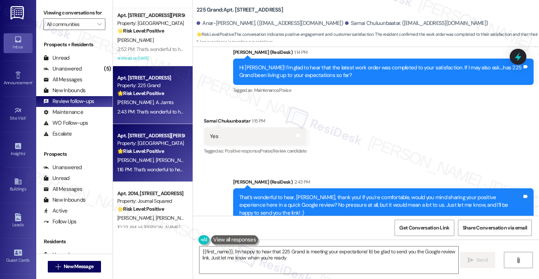
type textarea "{{first_name}}, I'm happy to hear that 225 Grand is meeting your expectations! …"
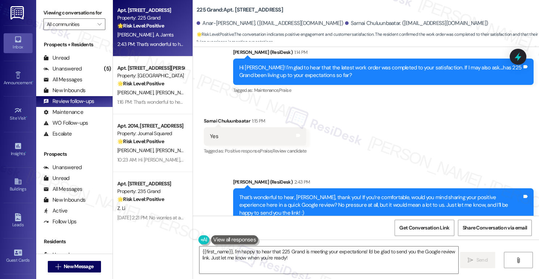
scroll to position [362, 0]
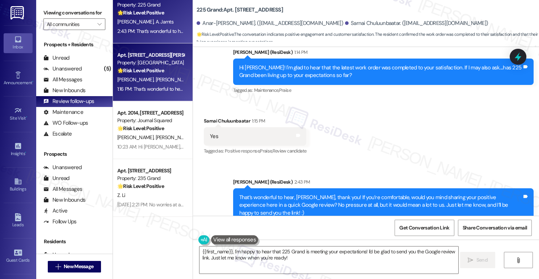
click at [150, 86] on div "1:16 PM: That’s wonderful to hear, Christine, thank you! If you’re comfortable,…" at bounding box center [419, 89] width 604 height 7
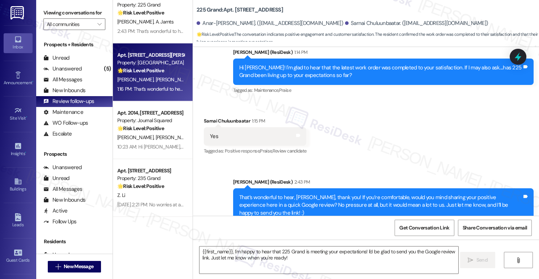
type textarea "Fetching suggested responses. Please feel free to read through the conversation…"
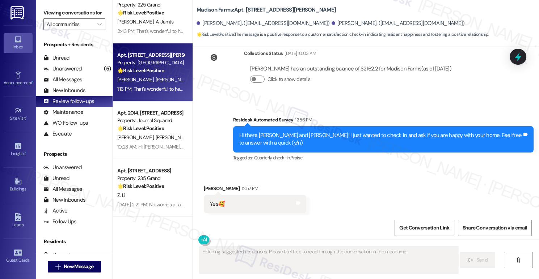
scroll to position [489, 0]
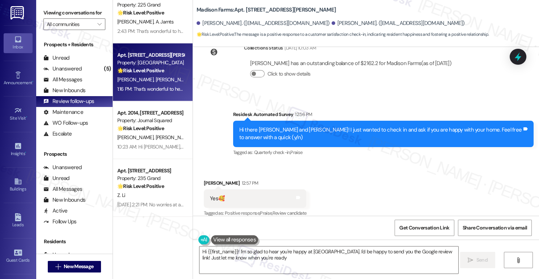
type textarea "Hi {{first_name}}! I'm so glad to hear you're happy at Madison Farms. I'd be ha…"
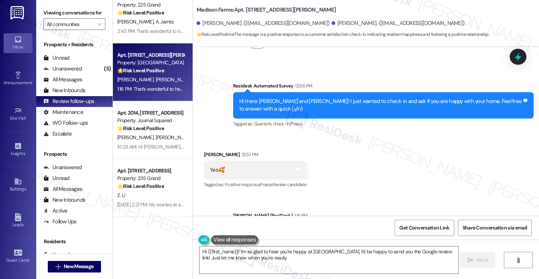
scroll to position [567, 0]
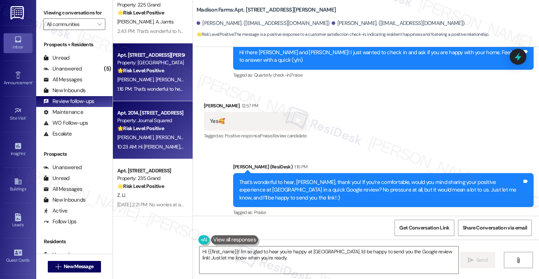
click at [171, 128] on div "🌟 Risk Level: Positive The conversation is centered around positive engagement …" at bounding box center [150, 129] width 67 height 8
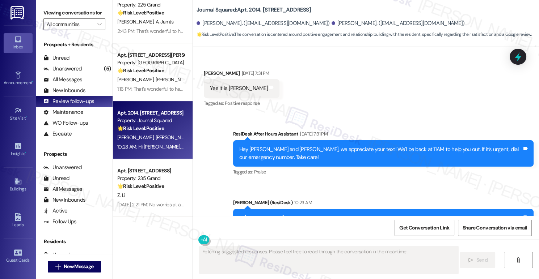
scroll to position [962, 0]
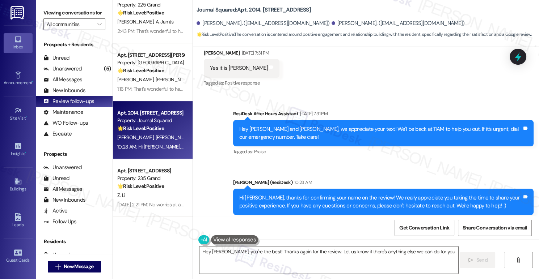
type textarea "Hey Sangbeen, you're the best! Thanks again for the review. Let us know if ther…"
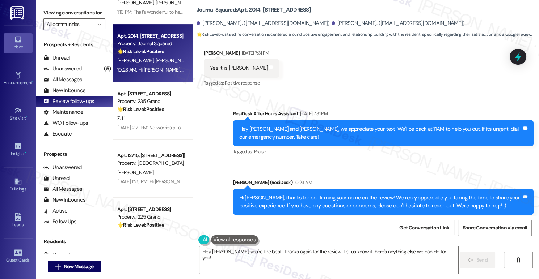
scroll to position [442, 0]
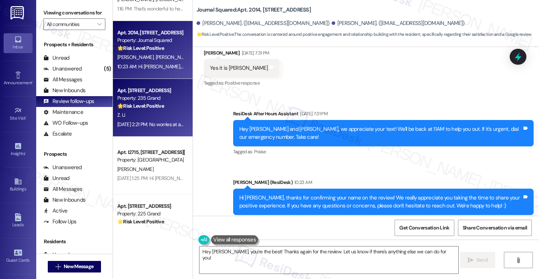
click at [148, 100] on div "Property: 235 Grand" at bounding box center [150, 98] width 67 height 8
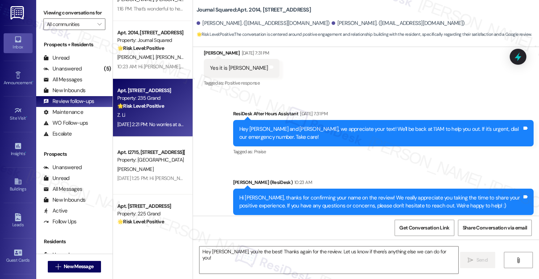
type textarea "Fetching suggested responses. Please feel free to read through the conversation…"
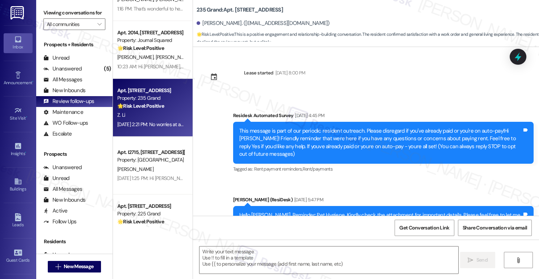
scroll to position [3699, 0]
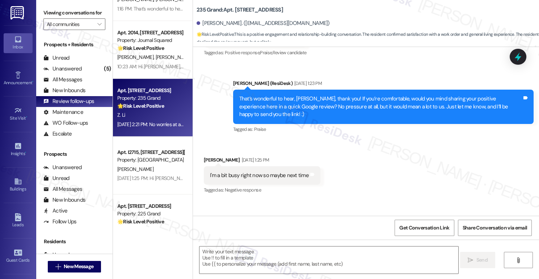
type textarea "Fetching suggested responses. Please feel free to read through the conversation…"
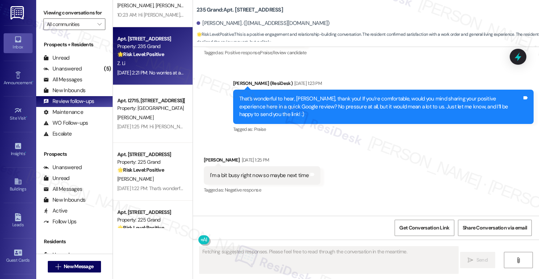
scroll to position [563, 0]
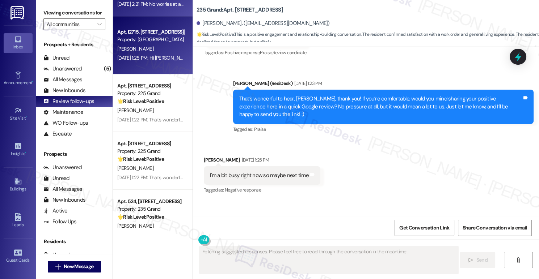
click at [161, 55] on div "Sep 19, 2025 at 1:25 PM: Hi Lores, that's awesome to hear that you're happy wit…" at bounding box center [519, 58] width 804 height 7
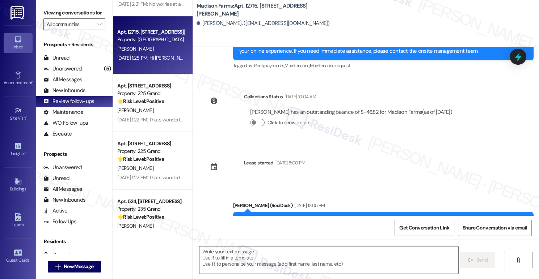
type textarea "Fetching suggested responses. Please feel free to read through the conversation…"
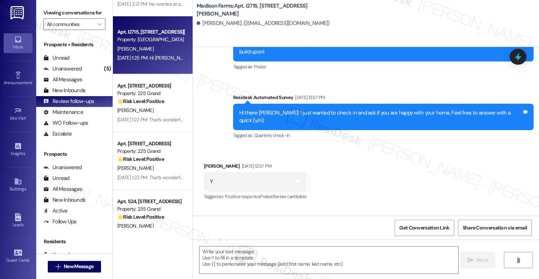
scroll to position [486, 0]
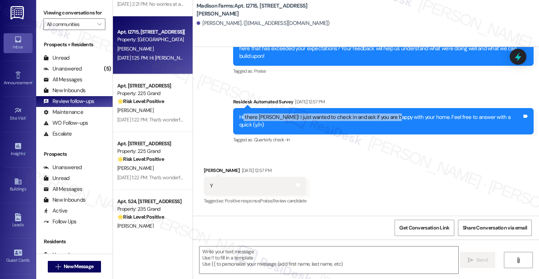
drag, startPoint x: 259, startPoint y: 112, endPoint x: 407, endPoint y: 113, distance: 147.3
click at [407, 114] on div "Hi there Lores! I just wanted to check in and ask if you are happy with your ho…" at bounding box center [380, 122] width 283 height 16
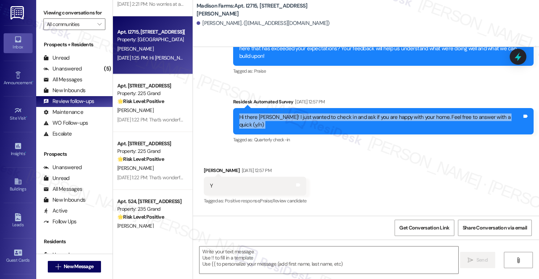
scroll to position [567, 0]
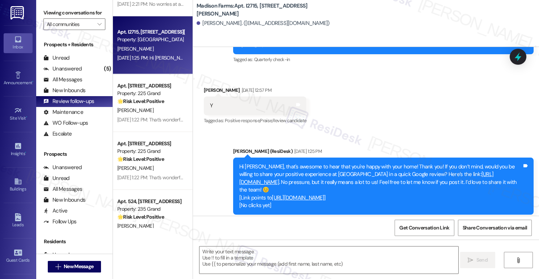
click at [282, 163] on div "Hi Lores, that's awesome to hear that you're happy with your home! Thank you! I…" at bounding box center [380, 186] width 283 height 47
click at [206, 86] on div "Lores Mcbryde Sep 08, 2025 at 12:57 PM" at bounding box center [255, 91] width 102 height 10
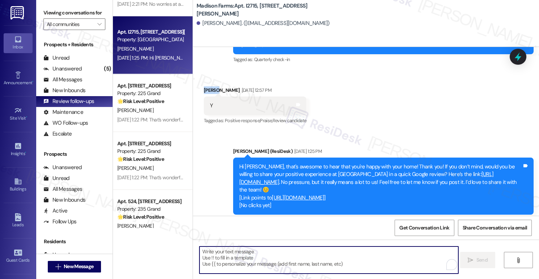
click at [251, 251] on textarea "To enrich screen reader interactions, please activate Accessibility in Grammarl…" at bounding box center [328, 260] width 259 height 27
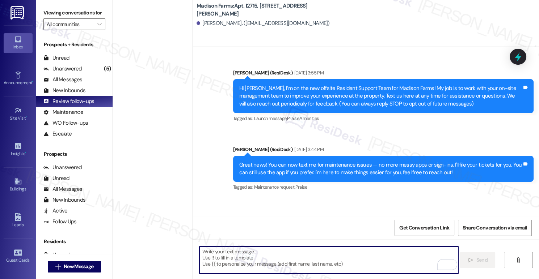
scroll to position [567, 0]
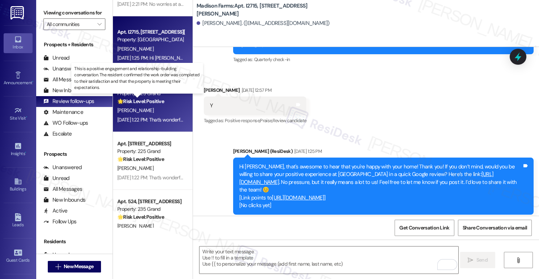
click at [126, 102] on strong "🌟 Risk Level: Positive" at bounding box center [140, 101] width 47 height 7
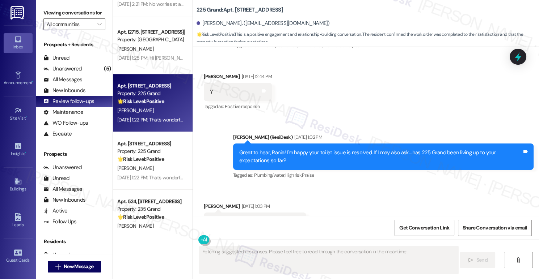
scroll to position [3572, 0]
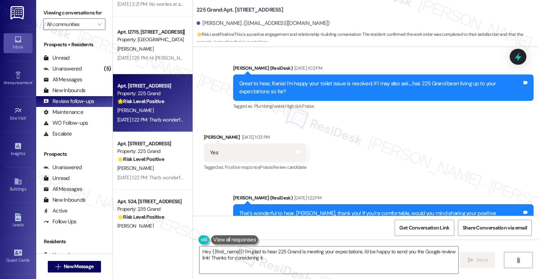
type textarea "Hey {{first_name}}! I'm glad to hear 225 Grand is meeting your expectations. I'…"
click at [324, 210] on div "That’s wonderful to hear, Rania, thank you! If you’re comfortable, would you mi…" at bounding box center [380, 221] width 283 height 23
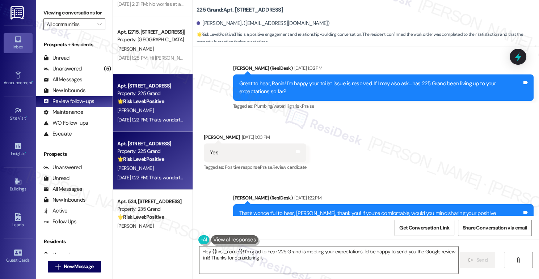
click at [171, 171] on div "[PERSON_NAME]" at bounding box center [151, 168] width 68 height 9
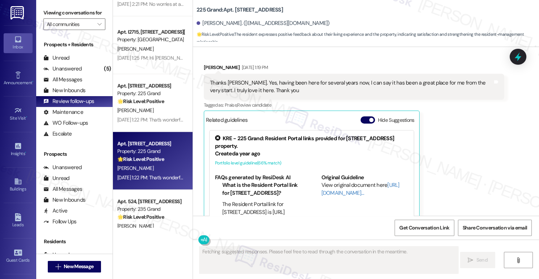
scroll to position [1704, 0]
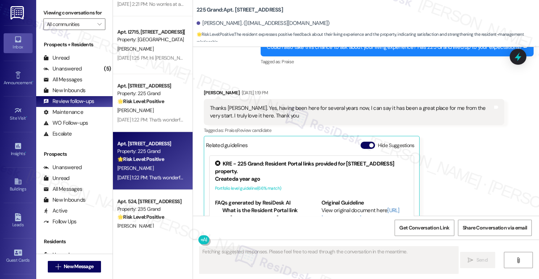
click at [255, 105] on div "Thanks Jane. Yes, having been here for several years now, I can say it has been…" at bounding box center [351, 113] width 283 height 16
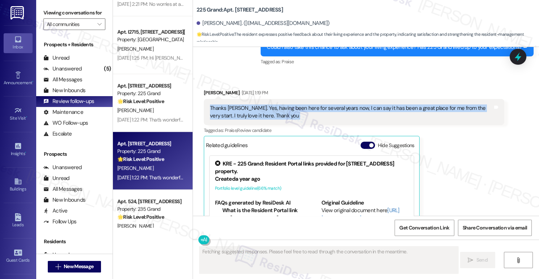
click at [255, 105] on div "Thanks Jane. Yes, having been here for several years now, I can say it has been…" at bounding box center [351, 113] width 283 height 16
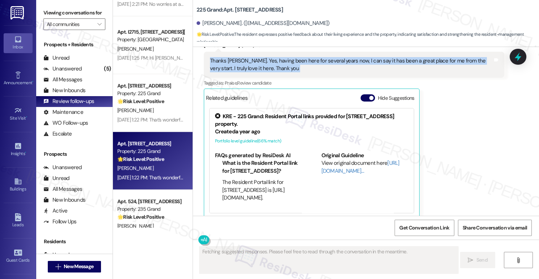
scroll to position [1814, 0]
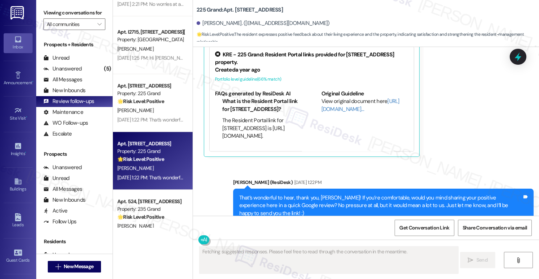
click at [310, 194] on div "That’s wonderful to hear, thank you, Lauren! If you’re comfortable, would you m…" at bounding box center [380, 205] width 283 height 23
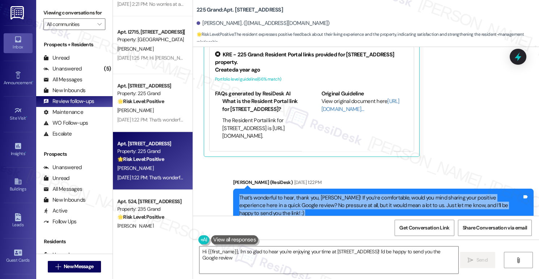
click at [310, 194] on div "That’s wonderful to hear, thank you, Lauren! If you’re comfortable, would you m…" at bounding box center [380, 205] width 283 height 23
type textarea "Hi {{first_name}}, I'm so glad to hear you're enjoying your time at 225 Grand! …"
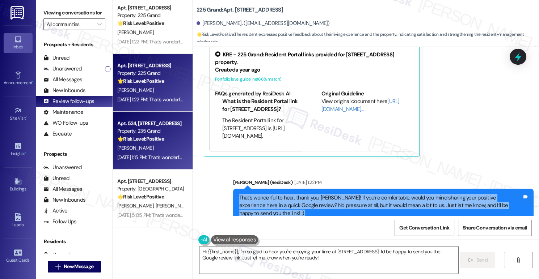
scroll to position [643, 0]
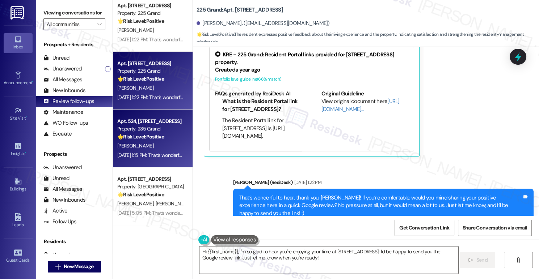
click at [155, 118] on div "Apt. 524, 235 Grand Street" at bounding box center [150, 122] width 67 height 8
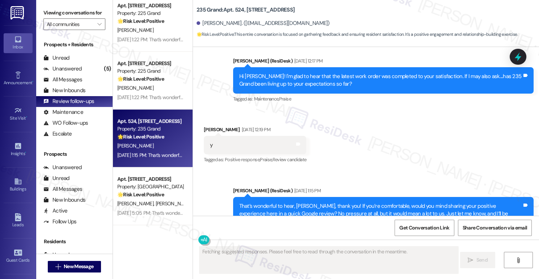
scroll to position [343, 0]
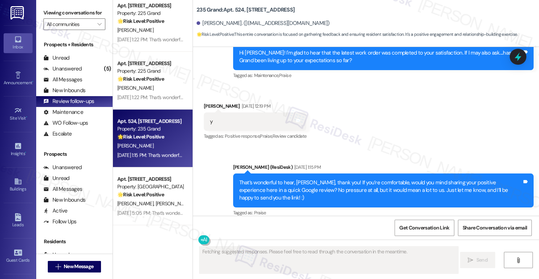
click at [318, 181] on div "That’s wonderful to hear, Anjali, thank you! If you’re comfortable, would you m…" at bounding box center [380, 190] width 283 height 23
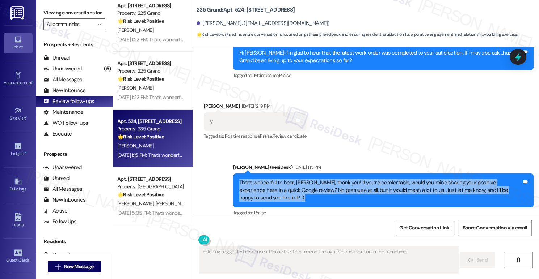
click at [318, 181] on div "That’s wonderful to hear, Anjali, thank you! If you’re comfortable, would you m…" at bounding box center [380, 190] width 283 height 23
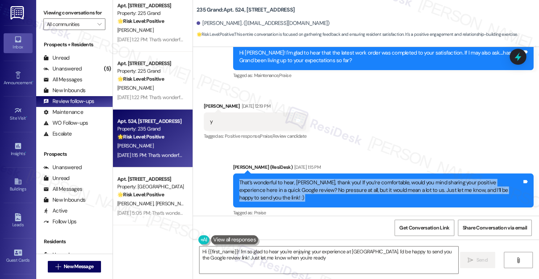
type textarea "Hi {{first_name}}! I'm so glad to hear you're enjoying your experience at 235 G…"
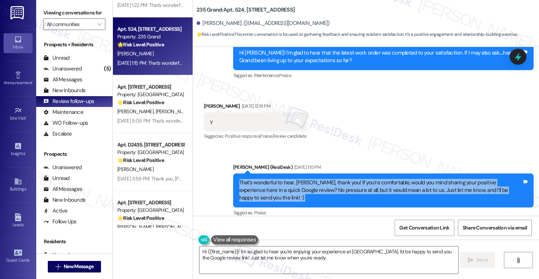
scroll to position [804, 0]
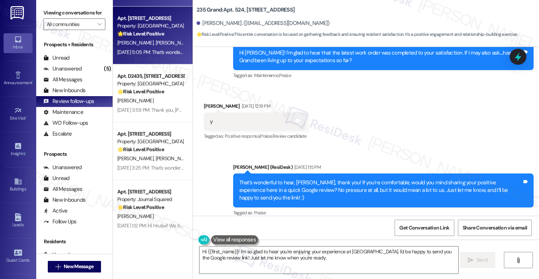
click at [144, 37] on div "🌟 Risk Level: Positive The conversation consists of positive engagement and rel…" at bounding box center [150, 34] width 67 height 8
type textarea "Fetching suggested responses. Please feel free to read through the conversation…"
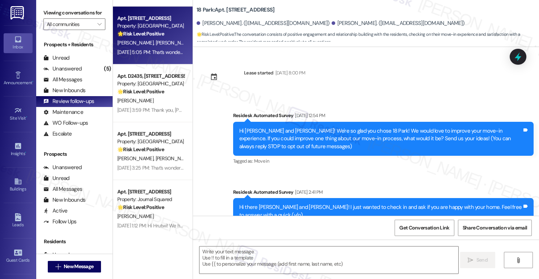
scroll to position [2565, 0]
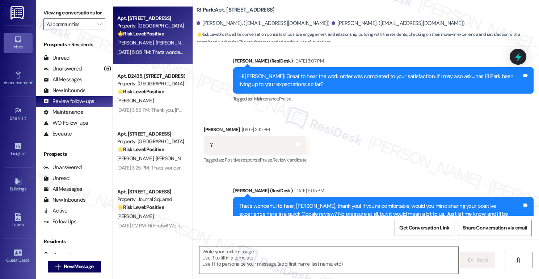
type textarea "Fetching suggested responses. Please feel free to read through the conversation…"
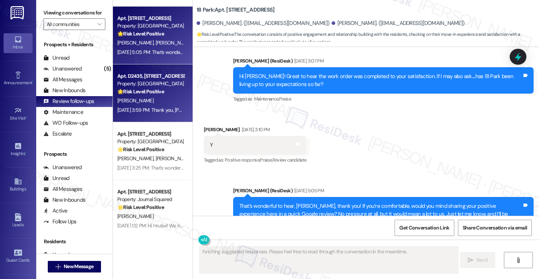
click at [138, 107] on div "Sep 18, 2025 at 3:59 PM: Thank you, Andrew! Here's a quick link https://www.the…" at bounding box center [207, 110] width 181 height 7
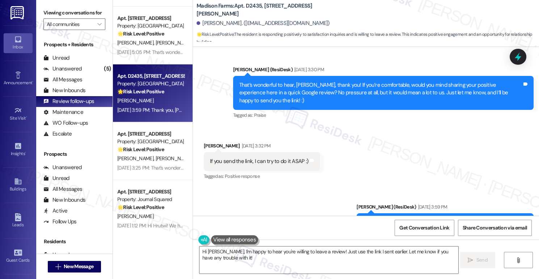
scroll to position [430, 0]
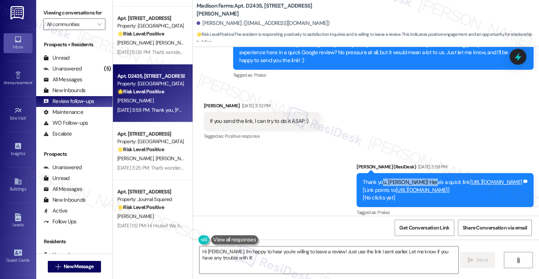
drag, startPoint x: 306, startPoint y: 173, endPoint x: 352, endPoint y: 170, distance: 46.1
click at [356, 173] on div "Thank you, Andrew! Here's a quick link https://www.theresidesk.com/links/review…" at bounding box center [444, 190] width 177 height 34
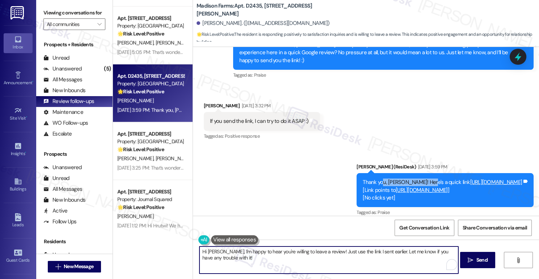
click at [266, 259] on textarea "Hi Andrew, I'm happy to hear you're willing to leave a review! Just use the lin…" at bounding box center [328, 260] width 259 height 27
drag, startPoint x: 274, startPoint y: 259, endPoint x: 221, endPoint y: 250, distance: 53.5
click at [221, 250] on textarea "Hi Andrew, I'm happy to hear you're willing to leave a review! Just use the lin…" at bounding box center [328, 260] width 259 height 27
click at [366, 261] on textarea "Hi Andrew, I'm happy to hear you're willing to leave a review! Just use the lin…" at bounding box center [328, 260] width 259 height 27
drag, startPoint x: 380, startPoint y: 253, endPoint x: 221, endPoint y: 251, distance: 158.9
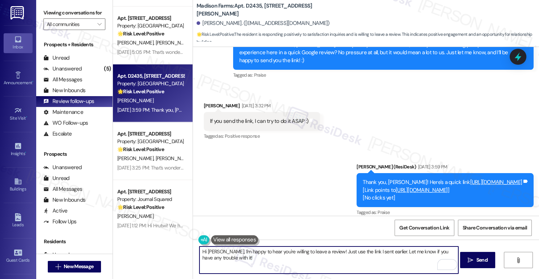
click at [221, 251] on textarea "Hi Andrew, I'm happy to hear you're willing to leave a review! Just use the lin…" at bounding box center [328, 260] width 259 height 27
type textarea "Hi Andrew, good eveninng! Just checking in, if you were able to post a reviewus…"
click at [263, 260] on textarea "Hi Andrew, good eveninng! Just checking in, if you were able to post a reviewus…" at bounding box center [328, 260] width 259 height 27
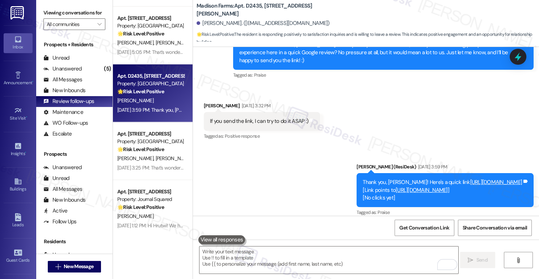
click at [379, 138] on div "Received via SMS Andrew De Fazio Sep 18, 2025 at 3:32 PM If you send the link, …" at bounding box center [366, 116] width 346 height 61
click at [64, 13] on label "Viewing conversations for" at bounding box center [74, 12] width 62 height 11
click at [62, 10] on label "Viewing conversations for" at bounding box center [74, 12] width 62 height 11
click at [231, 245] on div " Send " at bounding box center [366, 267] width 346 height 54
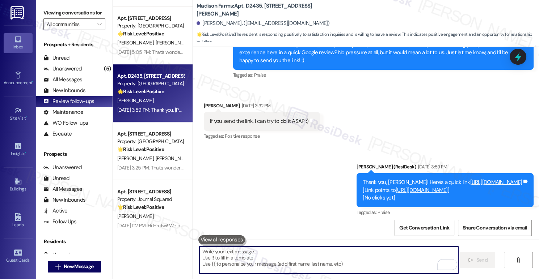
click at [231, 251] on textarea "To enrich screen reader interactions, please activate Accessibility in Grammarl…" at bounding box center [328, 260] width 259 height 27
paste textarea "Hi Andrew, good evening! Just checking in to see if you were able to post a rev…"
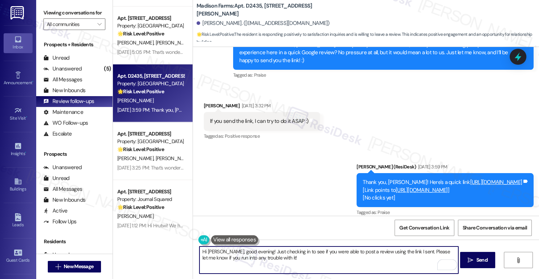
click at [234, 250] on textarea "Hi Andrew, good evening! Just checking in to see if you were able to post a rev…" at bounding box center [328, 260] width 259 height 27
click at [334, 248] on textarea "Hi Andrew, good evening! Just checking in to see if you were able to post a rev…" at bounding box center [328, 260] width 259 height 27
click at [356, 254] on textarea "Hi Andrew, good evening! Just checking in to see if you were able to post a rev…" at bounding box center [328, 260] width 259 height 27
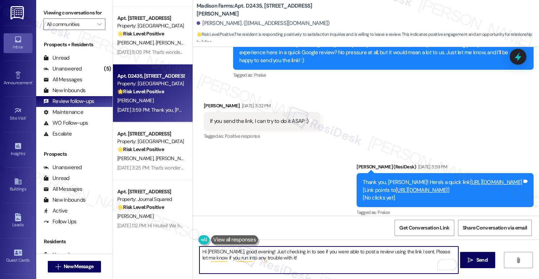
click at [356, 254] on textarea "Hi Andrew, good evening! Just checking in to see if you were able to post a rev…" at bounding box center [328, 260] width 259 height 27
click at [356, 262] on textarea "Hi Andrew, good evening! Just checking in to see if you were able to post a rev…" at bounding box center [328, 260] width 259 height 27
type textarea "Hi Andrew, good evening! Just checking in to see if you were able to post a rev…"
drag, startPoint x: 310, startPoint y: 261, endPoint x: 469, endPoint y: 263, distance: 158.5
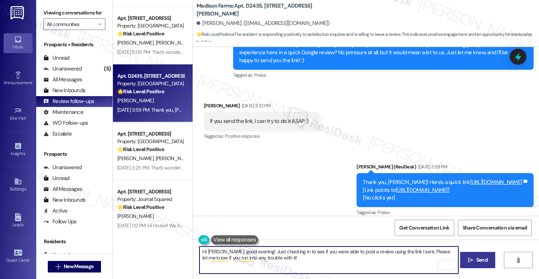
click at [469, 263] on icon "" at bounding box center [470, 261] width 5 height 6
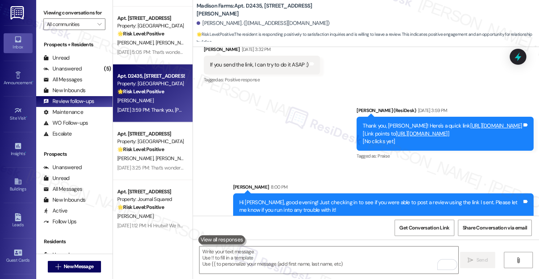
scroll to position [489, 0]
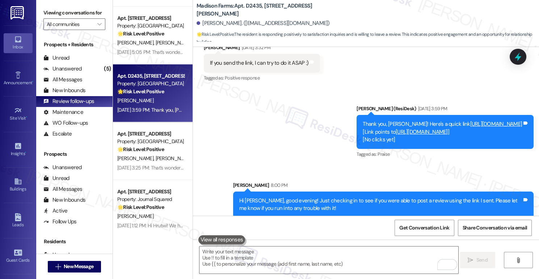
click at [370, 197] on div "Hi Andrew, good evening! Just checking in to see if you were able to post a rev…" at bounding box center [380, 205] width 283 height 16
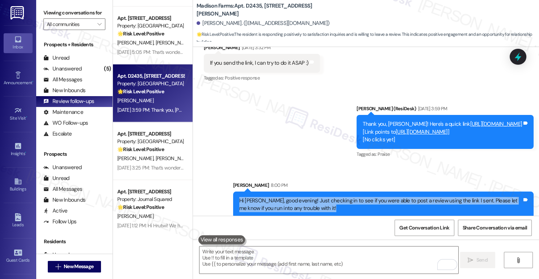
click at [370, 197] on div "Hi Andrew, good evening! Just checking in to see if you were able to post a rev…" at bounding box center [380, 205] width 283 height 16
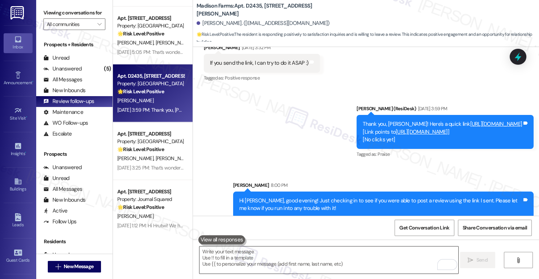
click at [280, 258] on textarea "To enrich screen reader interactions, please activate Accessibility in Grammarl…" at bounding box center [328, 260] width 259 height 27
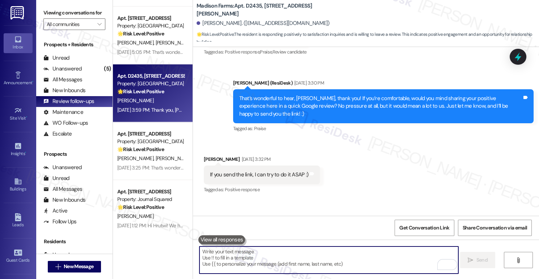
scroll to position [368, 0]
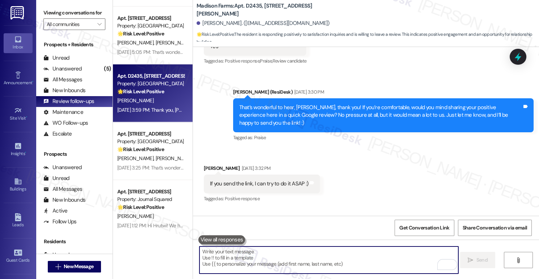
click at [239, 165] on div "Andrew De Fazio Sep 18, 2025 at 3:32 PM" at bounding box center [262, 170] width 116 height 10
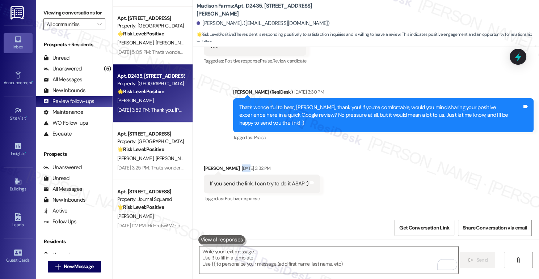
click at [239, 165] on div "Andrew De Fazio Sep 18, 2025 at 3:32 PM" at bounding box center [262, 170] width 116 height 10
click at [259, 183] on div "If you send the link, I can try to do it ASAP :) Tags and notes" at bounding box center [262, 184] width 116 height 18
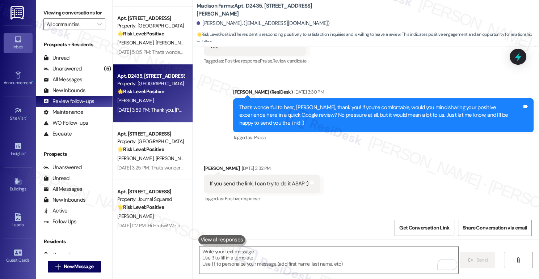
click at [306, 124] on div "That’s wonderful to hear, Andrew, thank you! If you’re comfortable, would you m…" at bounding box center [383, 115] width 300 height 34
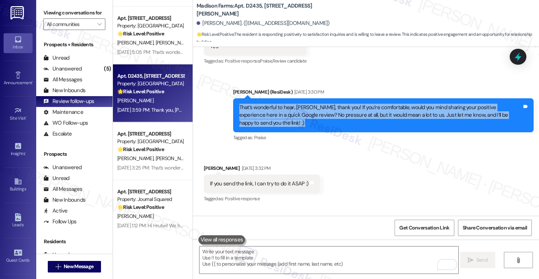
click at [306, 124] on div "That’s wonderful to hear, Andrew, thank you! If you’re comfortable, would you m…" at bounding box center [383, 115] width 300 height 34
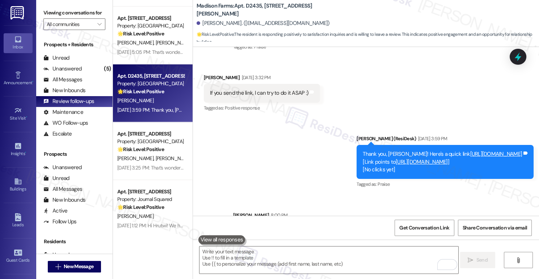
scroll to position [489, 0]
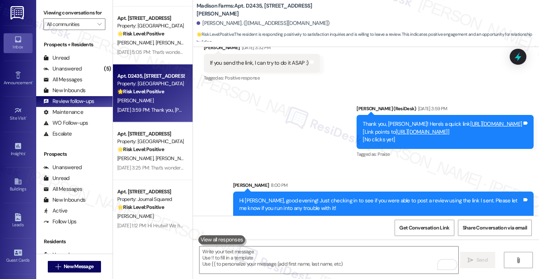
click at [63, 7] on label "Viewing conversations for" at bounding box center [74, 12] width 62 height 11
drag, startPoint x: 57, startPoint y: 9, endPoint x: 62, endPoint y: 0, distance: 10.4
click at [57, 9] on label "Viewing conversations for" at bounding box center [74, 12] width 62 height 11
drag, startPoint x: 56, startPoint y: 12, endPoint x: 77, endPoint y: 8, distance: 21.4
click at [56, 12] on label "Viewing conversations for" at bounding box center [74, 12] width 62 height 11
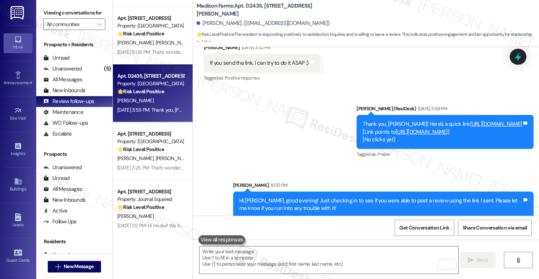
click at [51, 13] on label "Viewing conversations for" at bounding box center [74, 12] width 62 height 11
click at [324, 197] on div "Hi Andrew, good evening! Just checking in to see if you were able to post a rev…" at bounding box center [380, 205] width 283 height 16
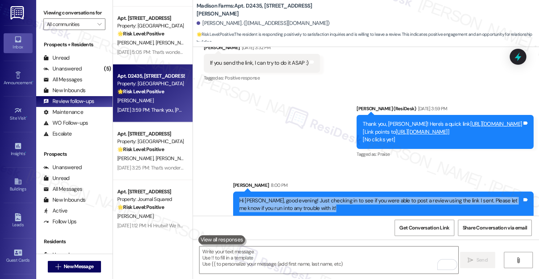
click at [324, 197] on div "Hi Andrew, good evening! Just checking in to see if you were able to post a rev…" at bounding box center [380, 205] width 283 height 16
